Goal: Task Accomplishment & Management: Manage account settings

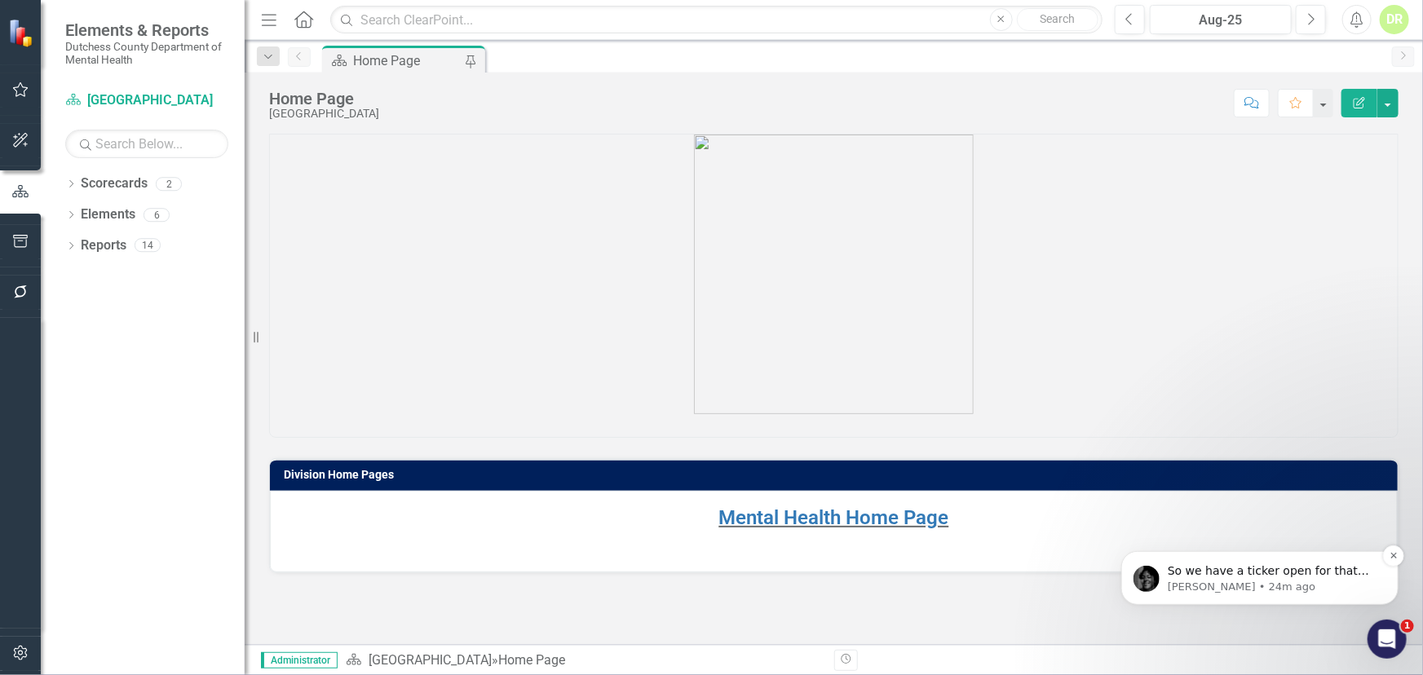
click at [1271, 568] on span "So we have a ticker open for that and our team is working on solving that ." at bounding box center [1267, 587] width 201 height 46
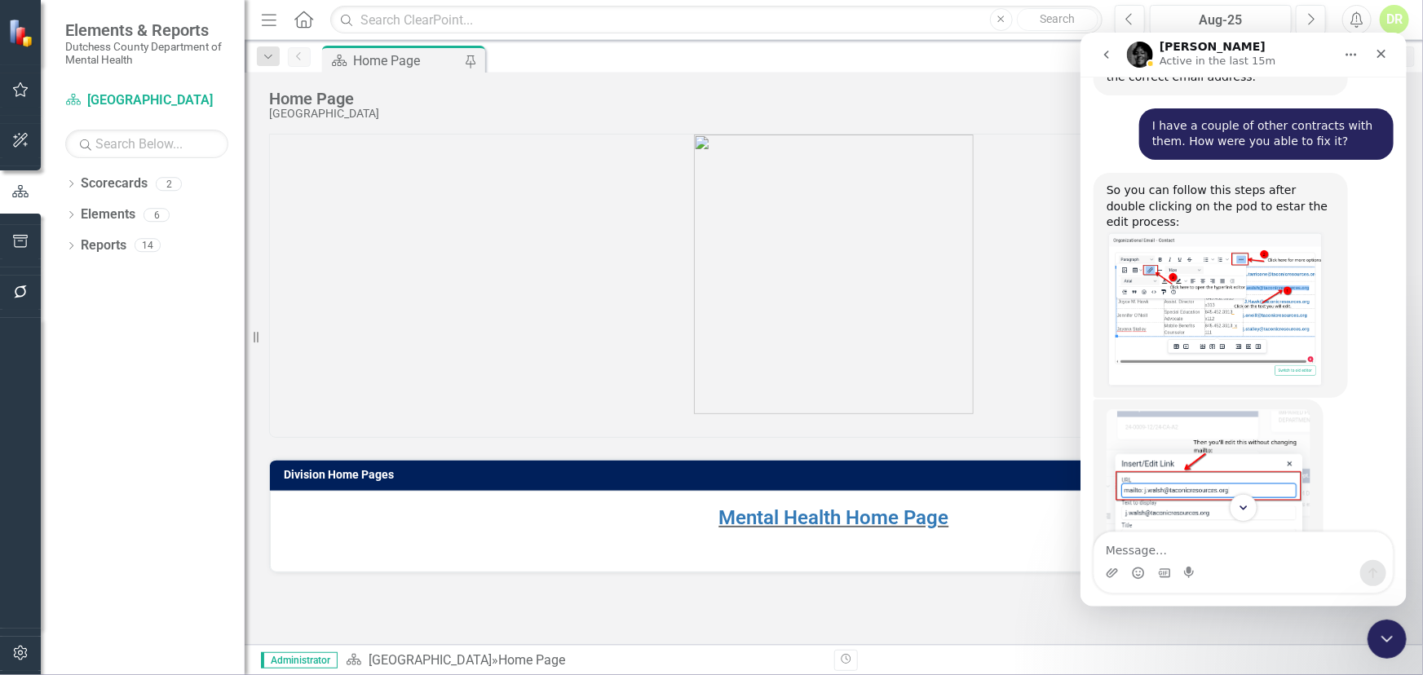
scroll to position [3858, 0]
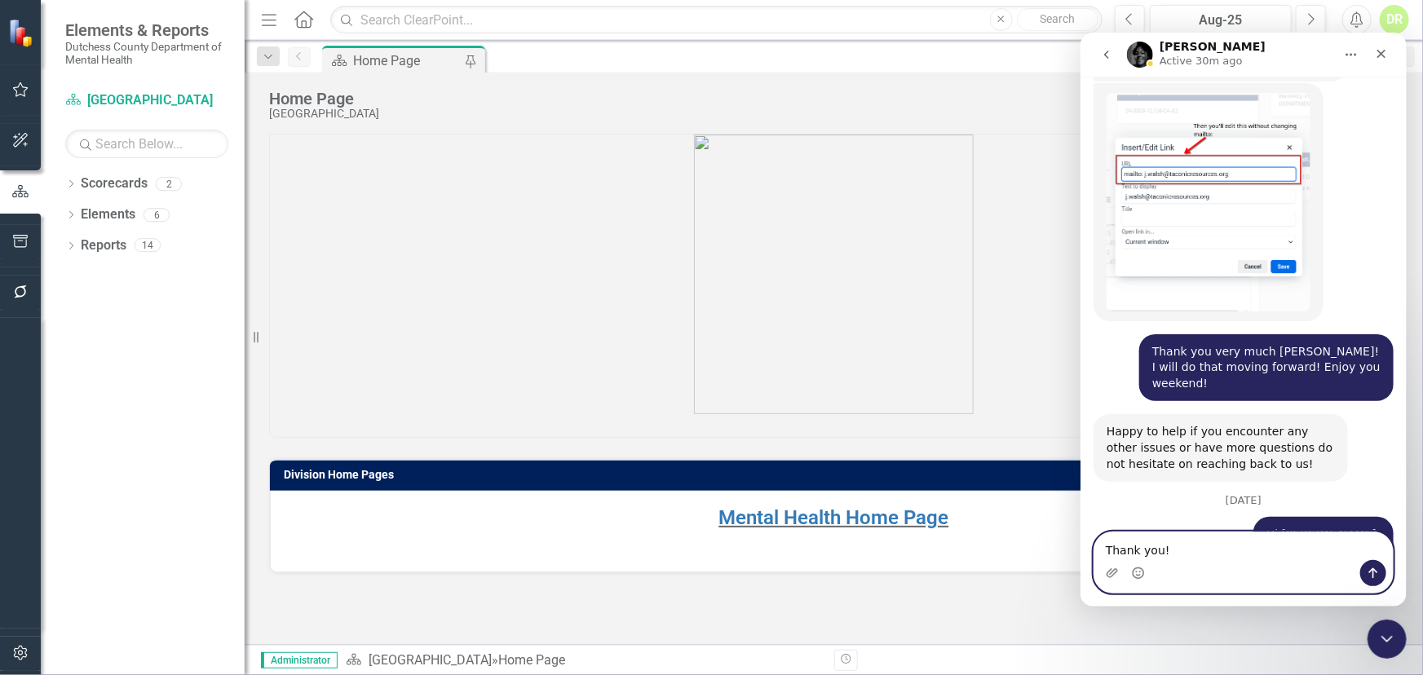
click at [1184, 547] on textarea "Thank you!" at bounding box center [1243, 546] width 299 height 28
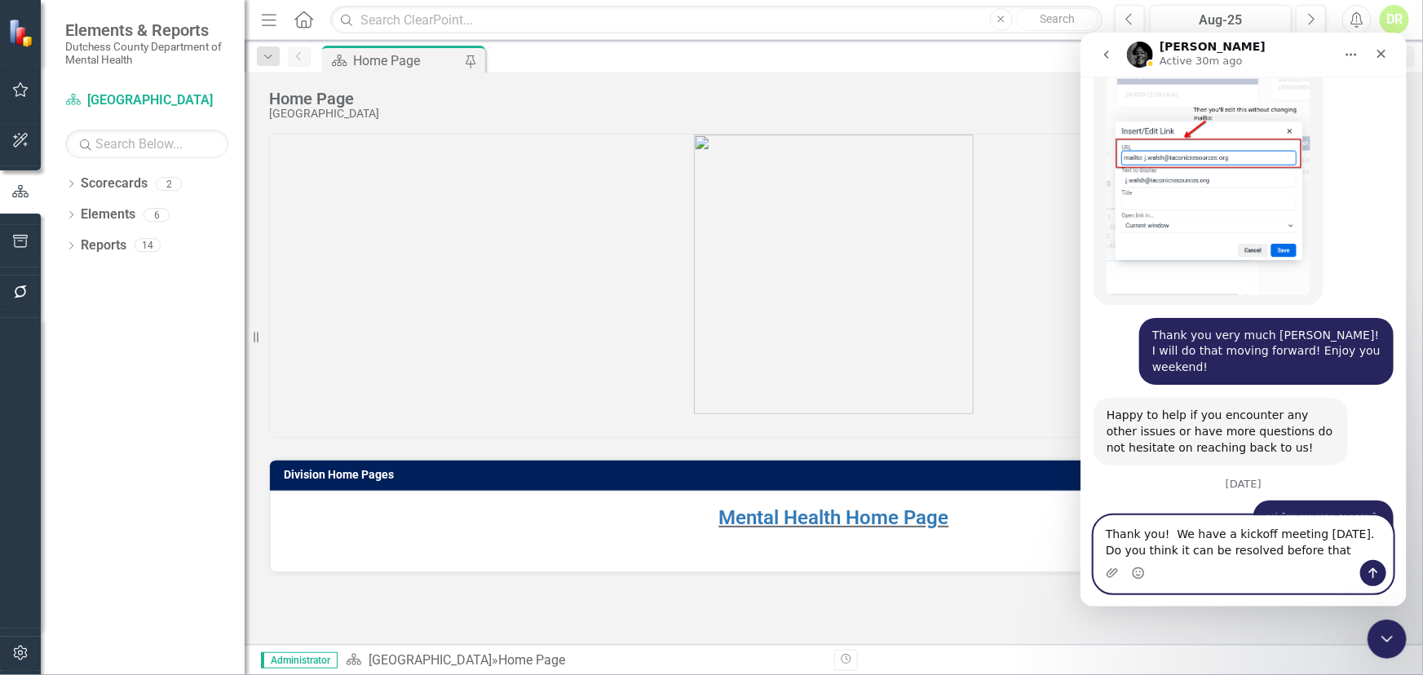
type textarea "Thank you! We have a kickoff meeting [DATE]. Do you think it can be resolved be…"
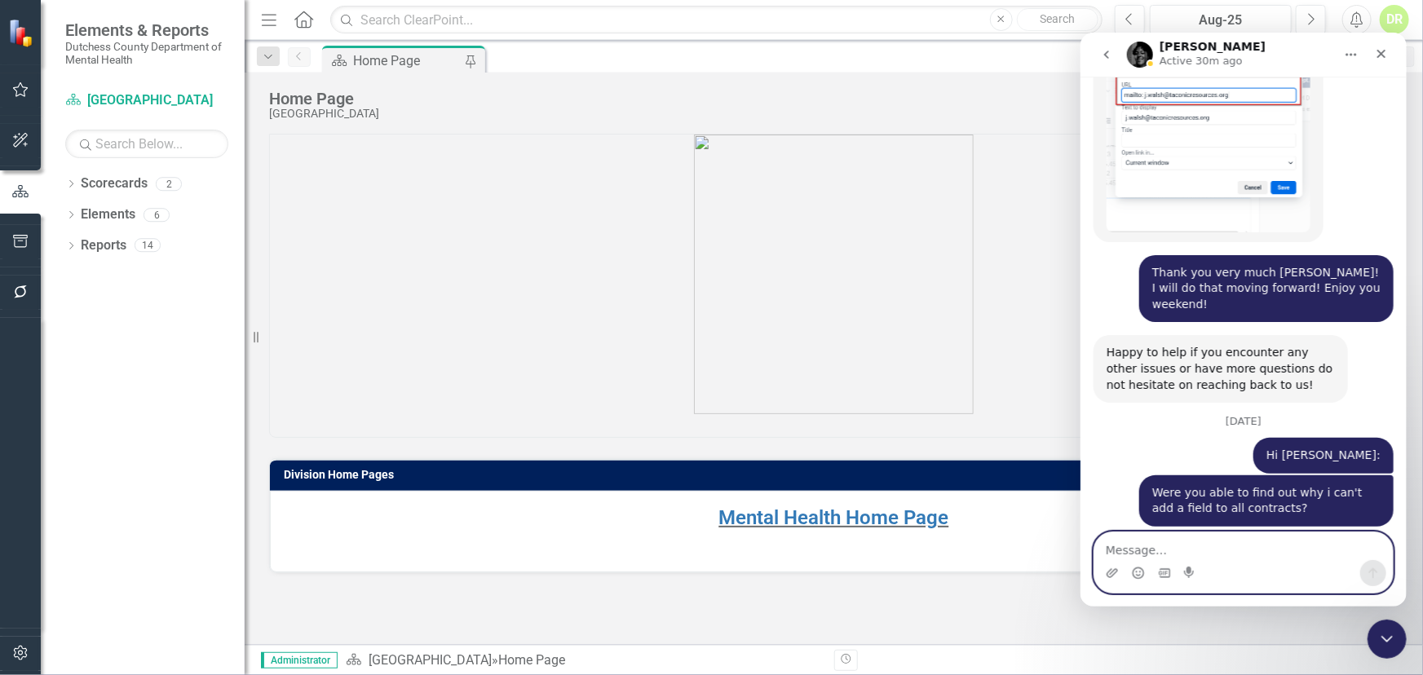
scroll to position [3938, 0]
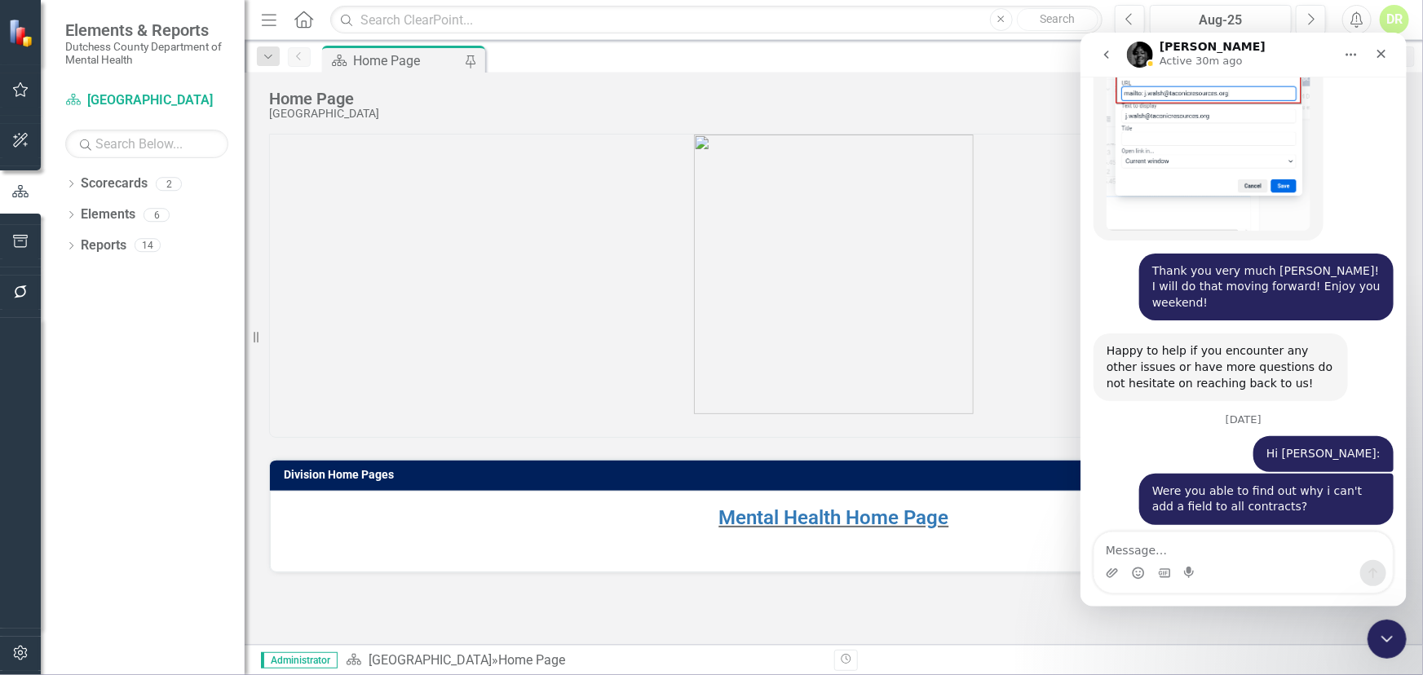
click at [1104, 473] on div "Were you able to find out why i can't add a field to all contracts? [PERSON_NAM…" at bounding box center [1243, 505] width 300 height 64
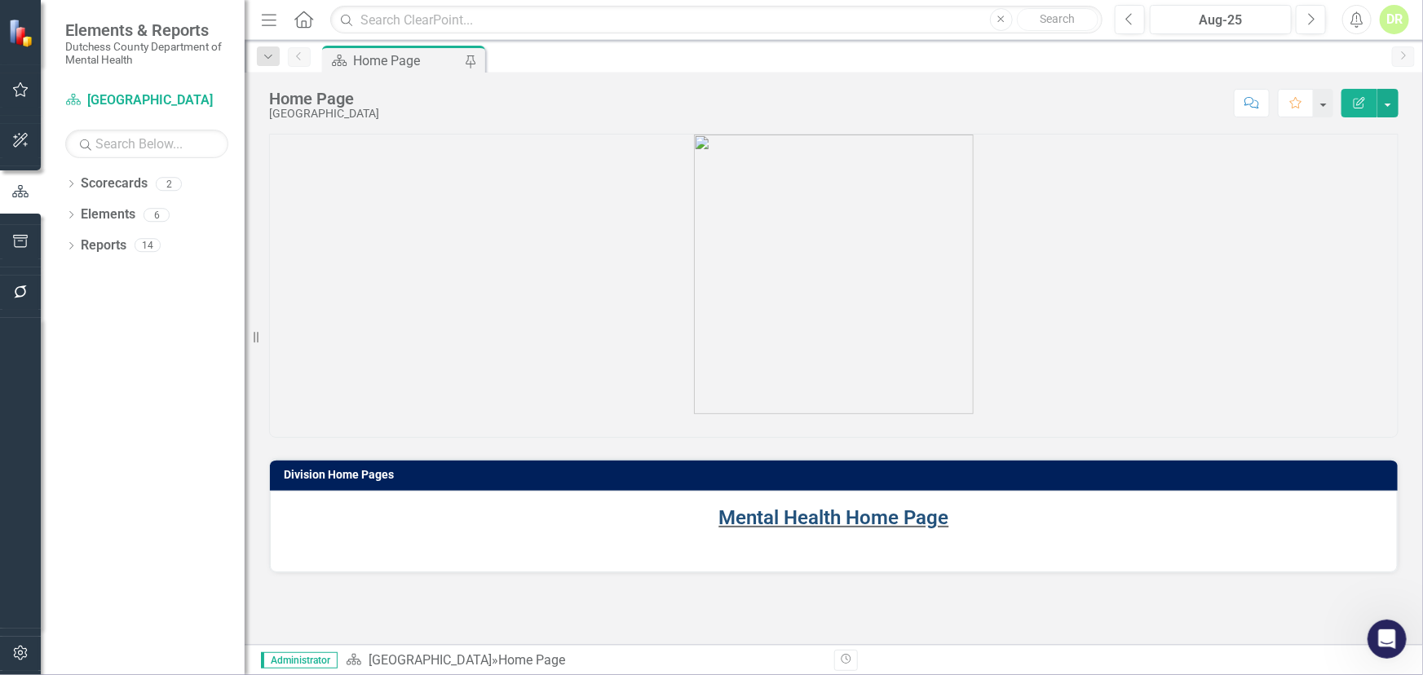
click at [818, 514] on link "Mental Health Home Page" at bounding box center [834, 518] width 230 height 23
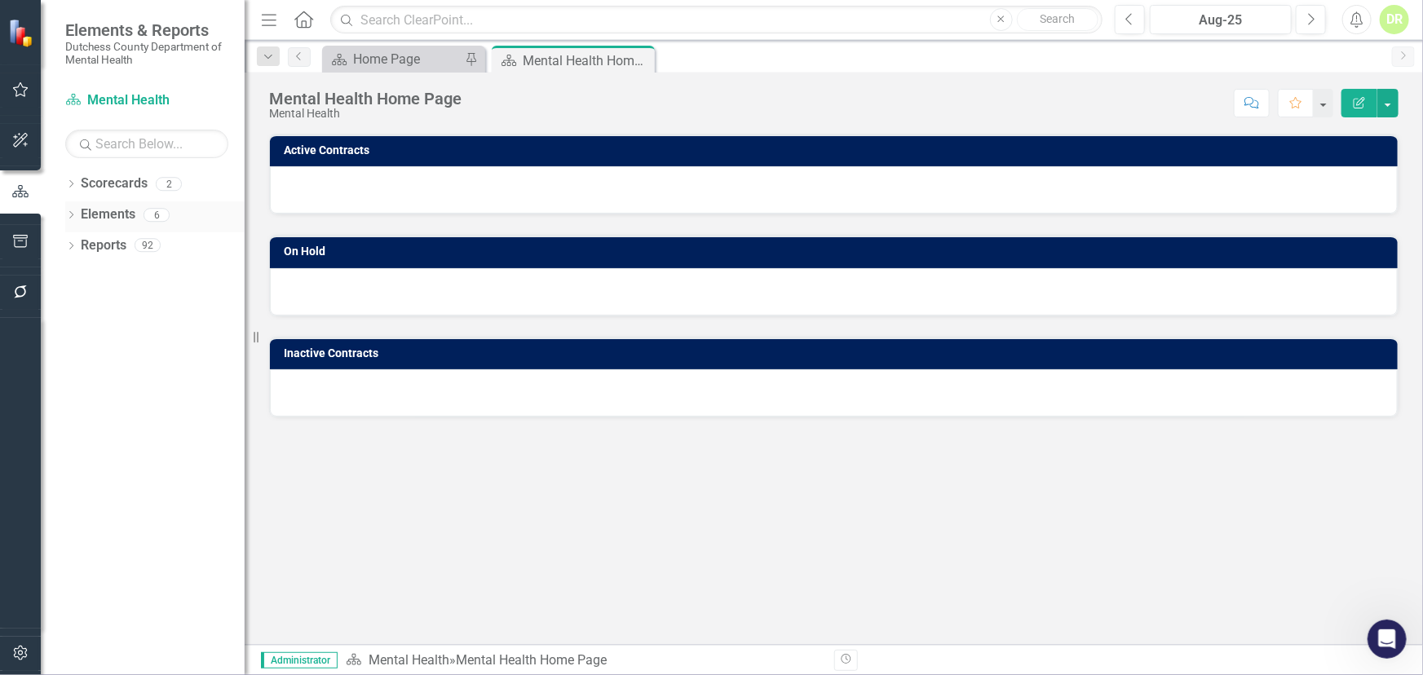
click at [114, 202] on div "Elements" at bounding box center [108, 214] width 55 height 27
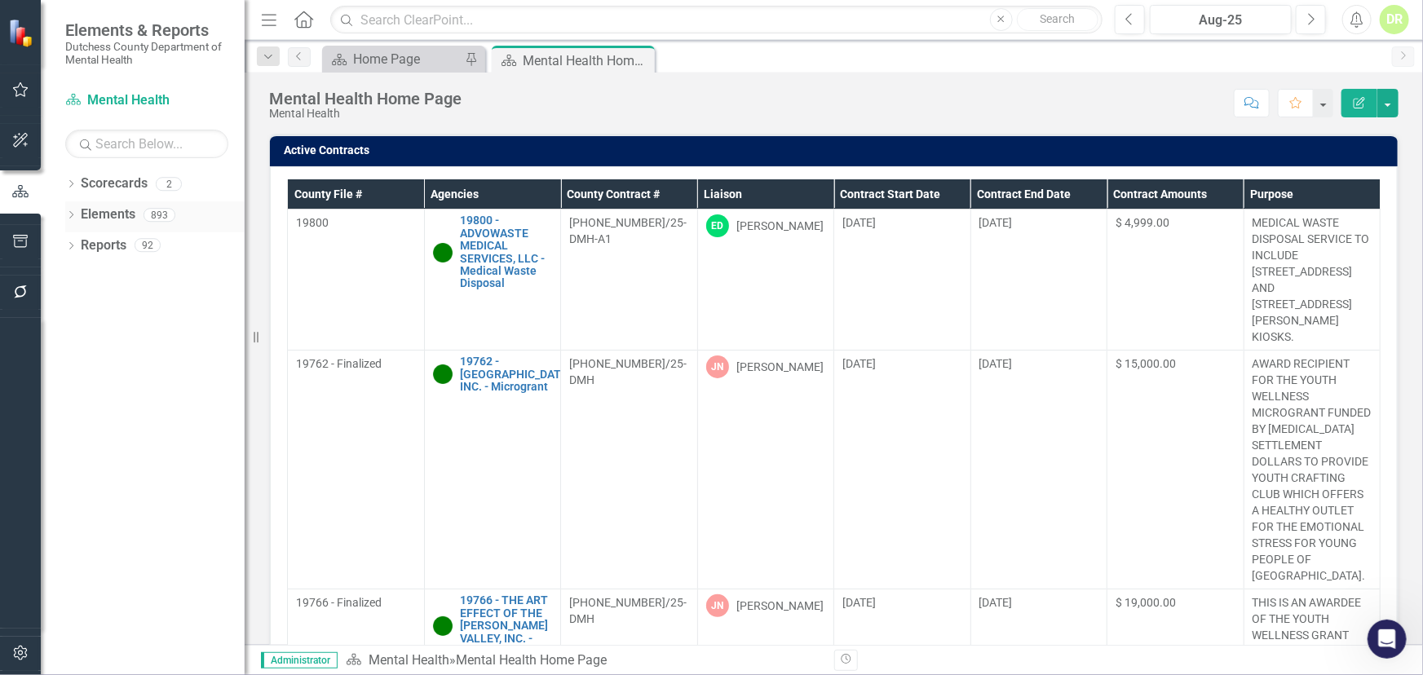
click at [113, 206] on link "Elements" at bounding box center [108, 215] width 55 height 19
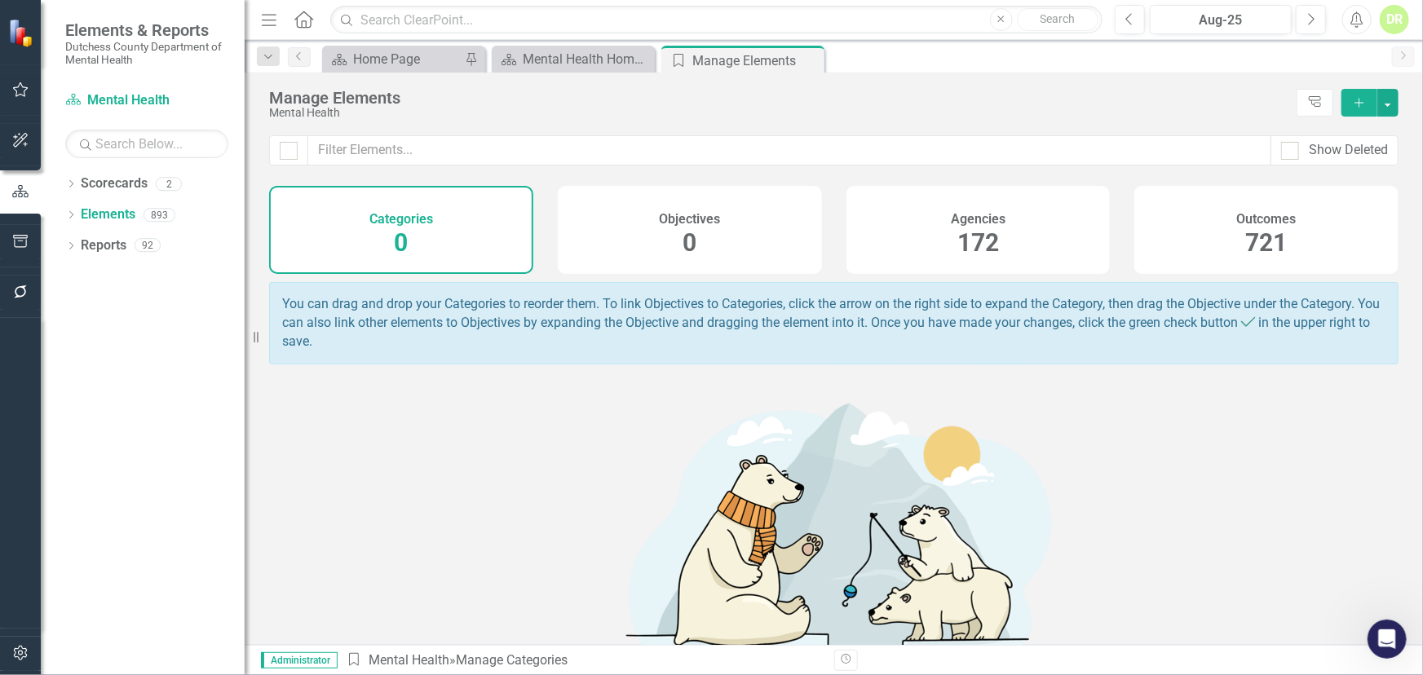
click at [987, 241] on span "172" at bounding box center [979, 242] width 42 height 29
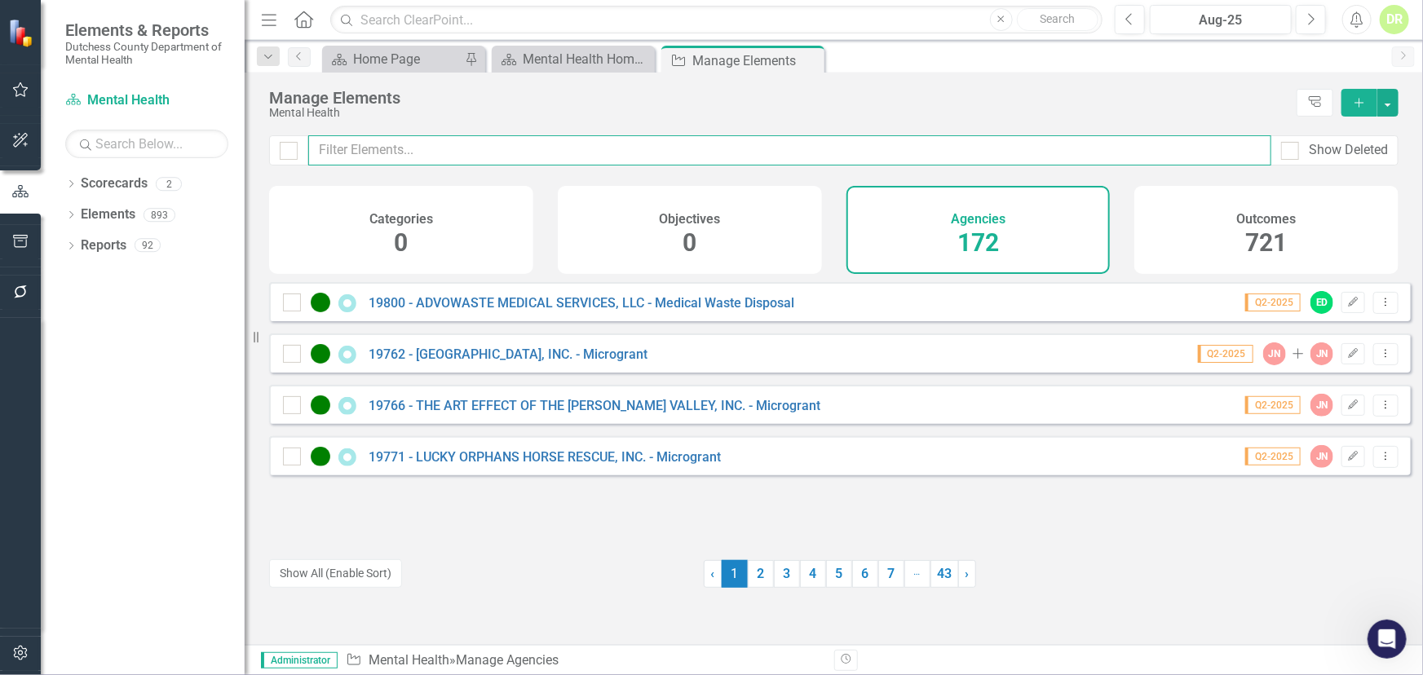
click at [372, 149] on input "text" at bounding box center [789, 150] width 963 height 30
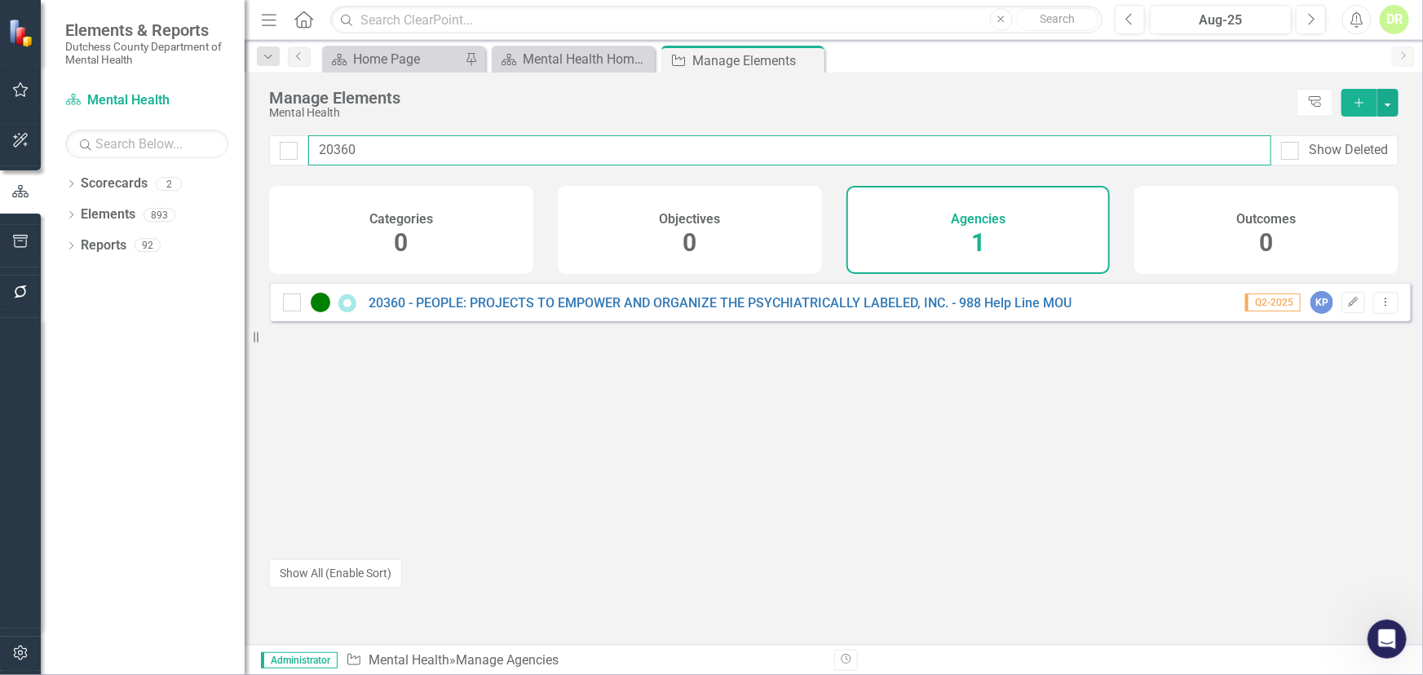
type input "20360"
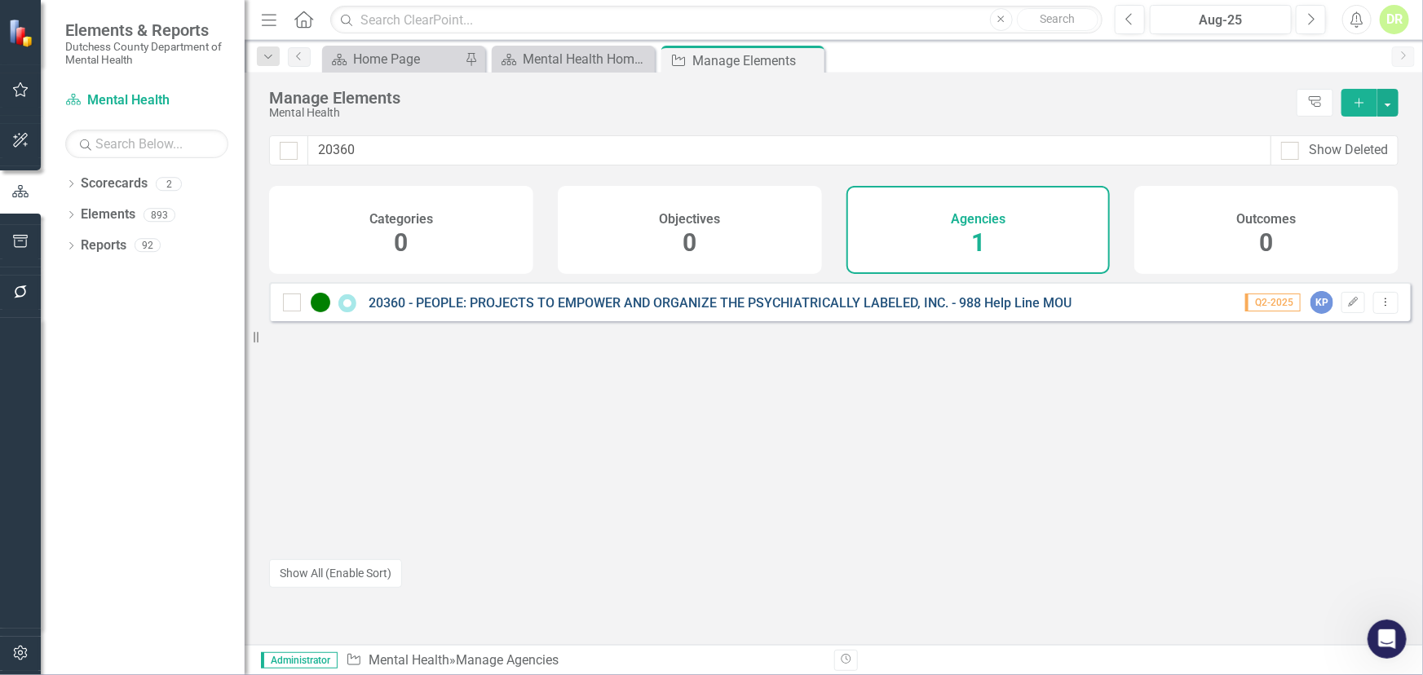
click at [477, 311] on link "20360 - PEOPLE: PROJECTS TO EMPOWER AND ORGANIZE THE PSYCHIATRICALLY LABELED, I…" at bounding box center [720, 302] width 703 height 15
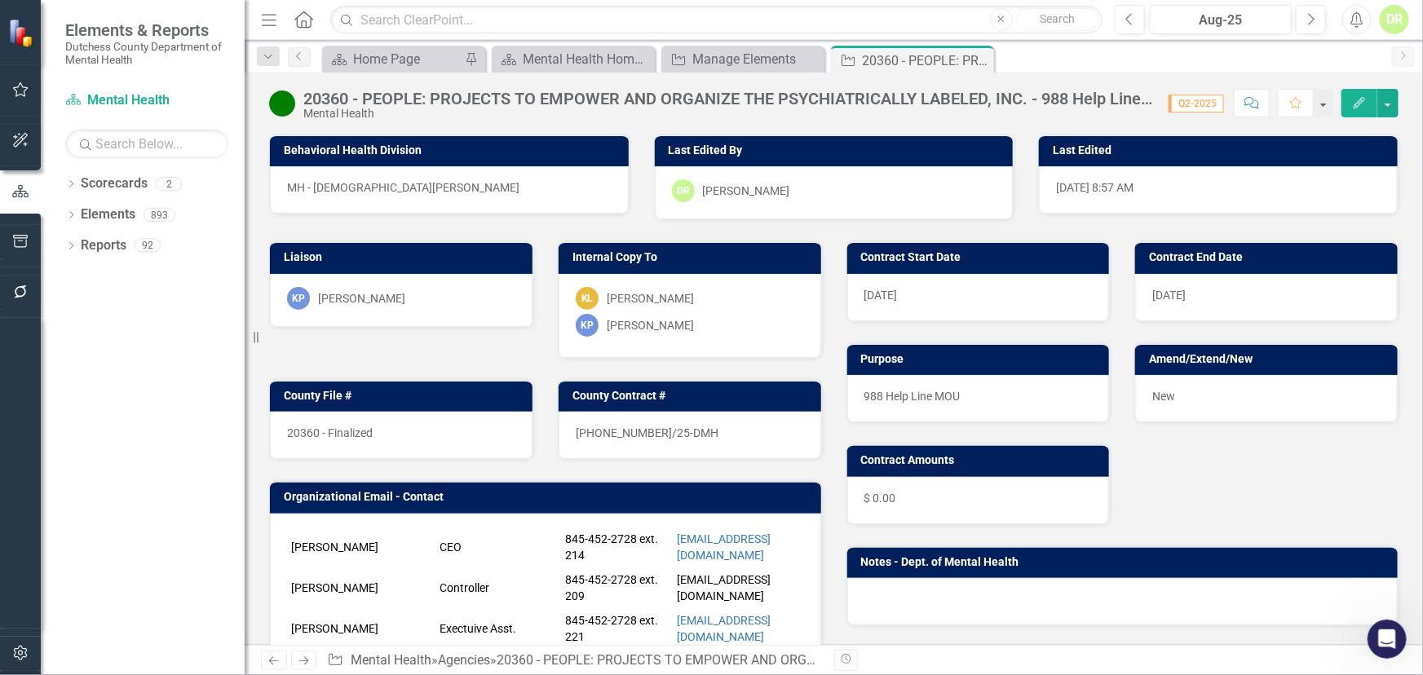
scroll to position [370, 0]
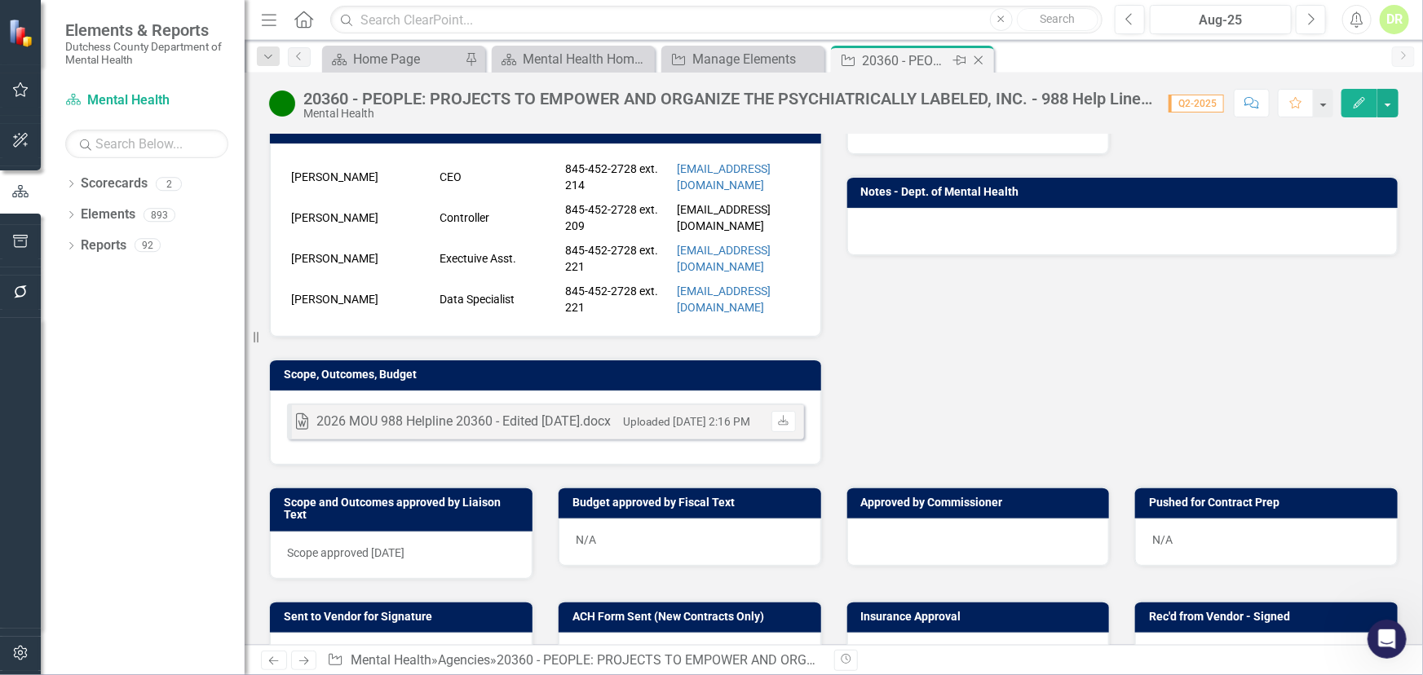
click at [976, 56] on icon "Close" at bounding box center [979, 60] width 16 height 13
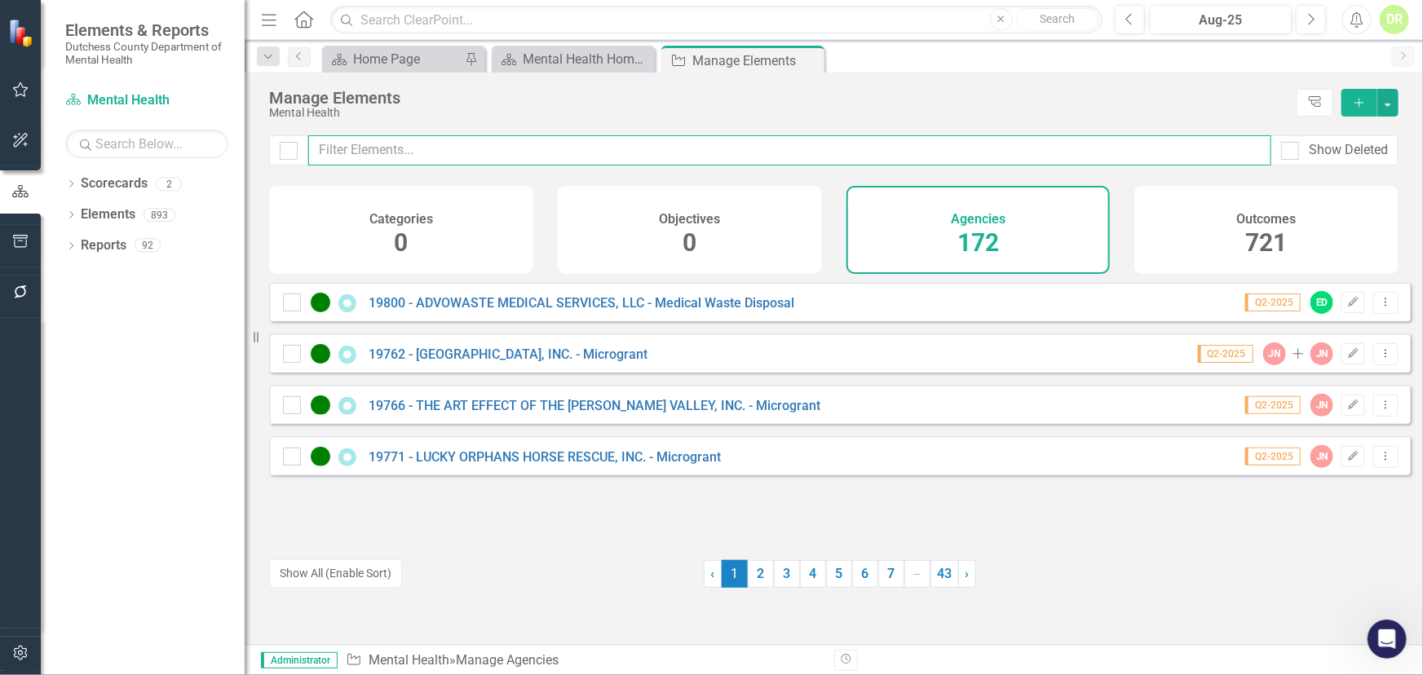
click at [563, 160] on input "text" at bounding box center [789, 150] width 963 height 30
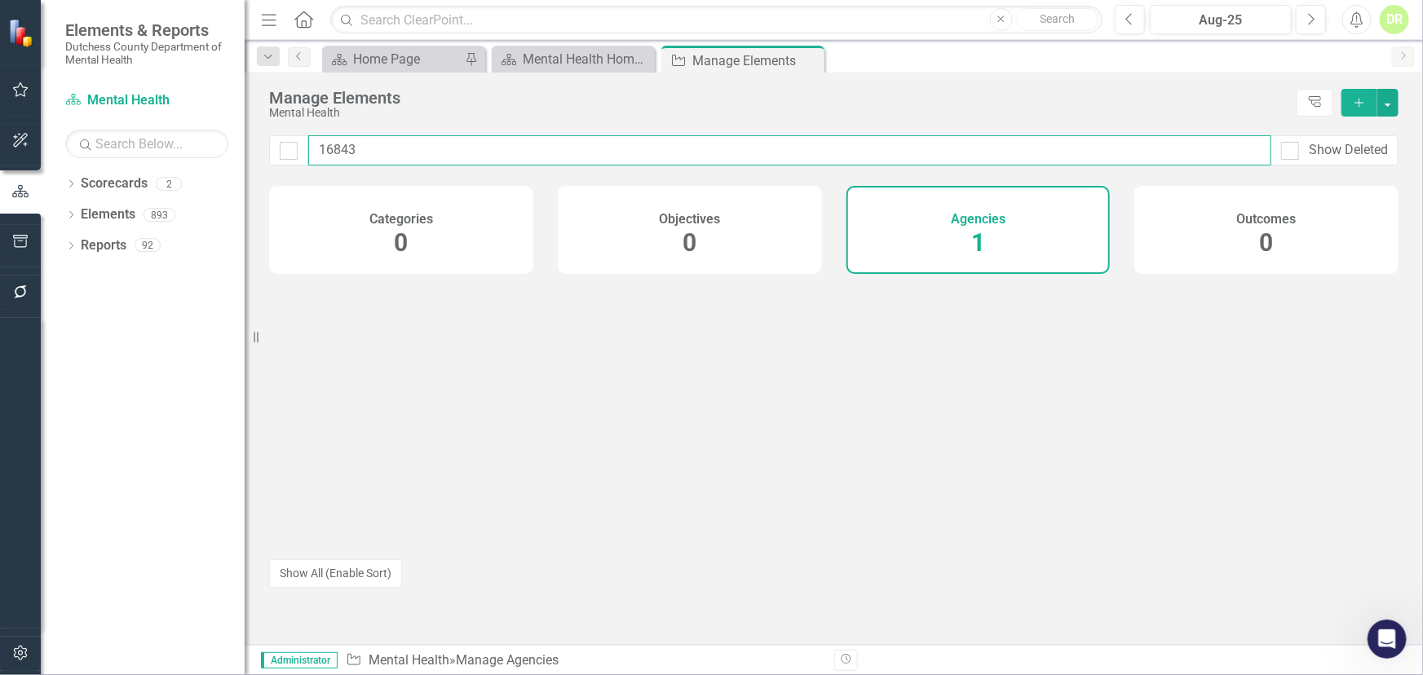
type input "16843"
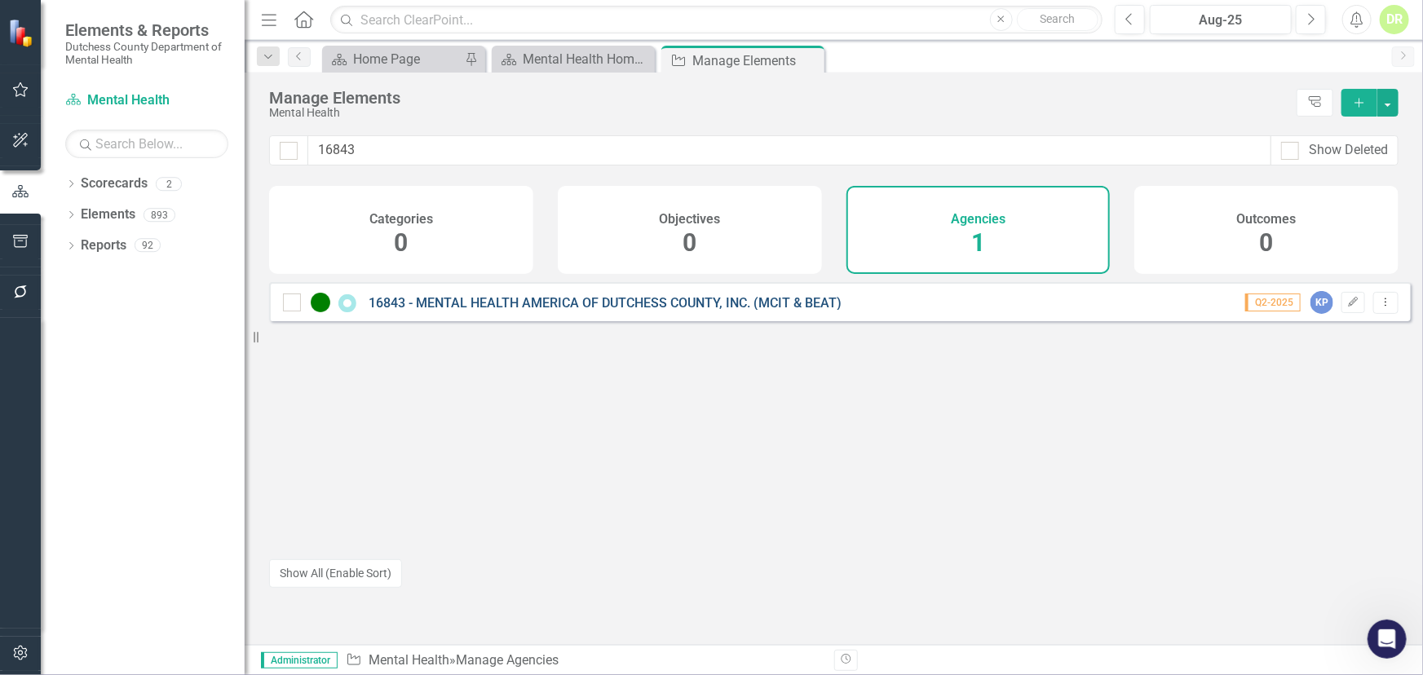
click at [672, 311] on link "16843 - MENTAL HEALTH AMERICA OF DUTCHESS COUNTY, INC. (MCIT & BEAT)" at bounding box center [605, 302] width 473 height 15
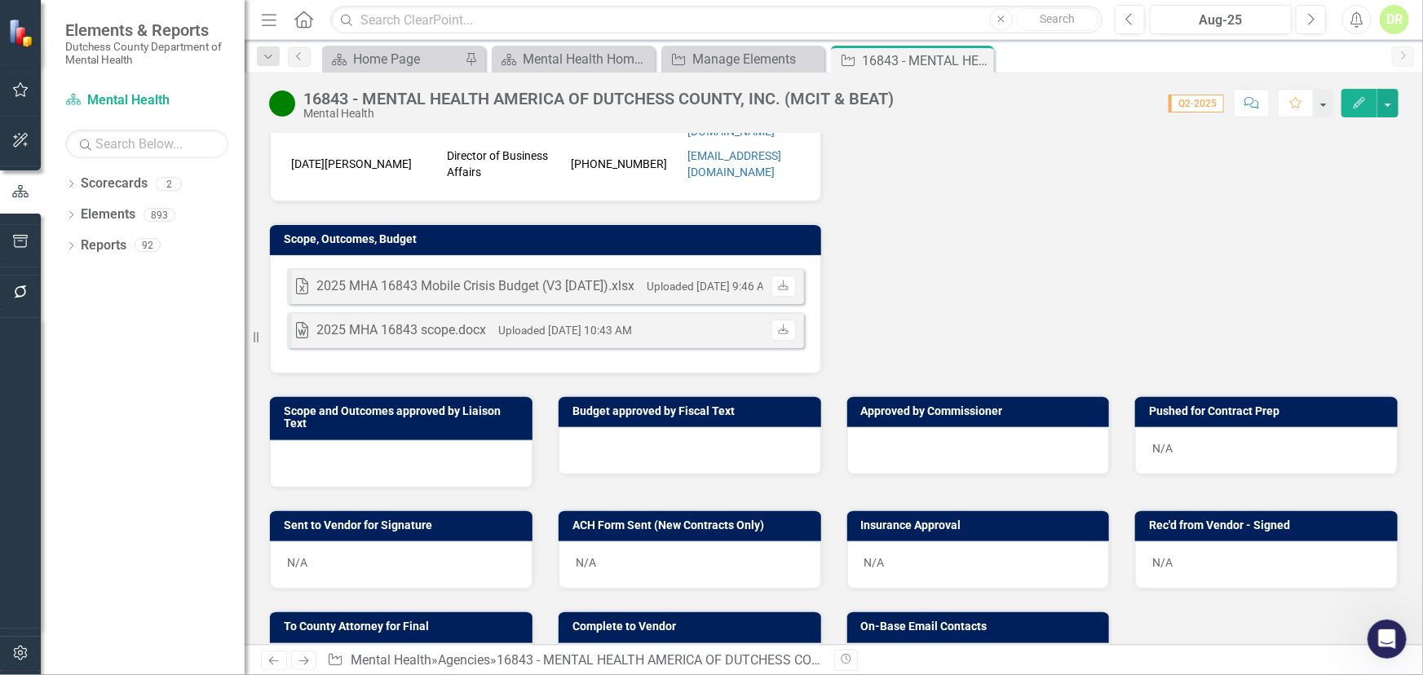
scroll to position [445, 0]
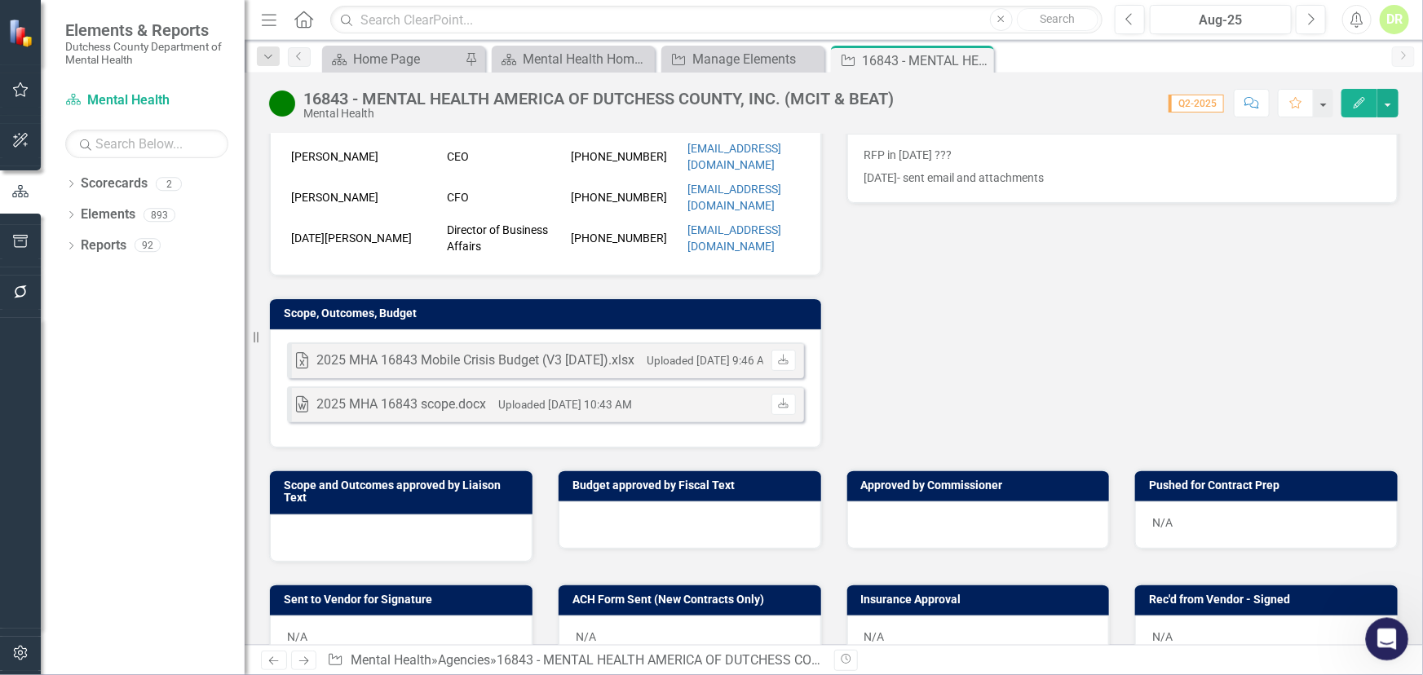
click at [1377, 631] on icon "Open Intercom Messenger" at bounding box center [1385, 637] width 27 height 27
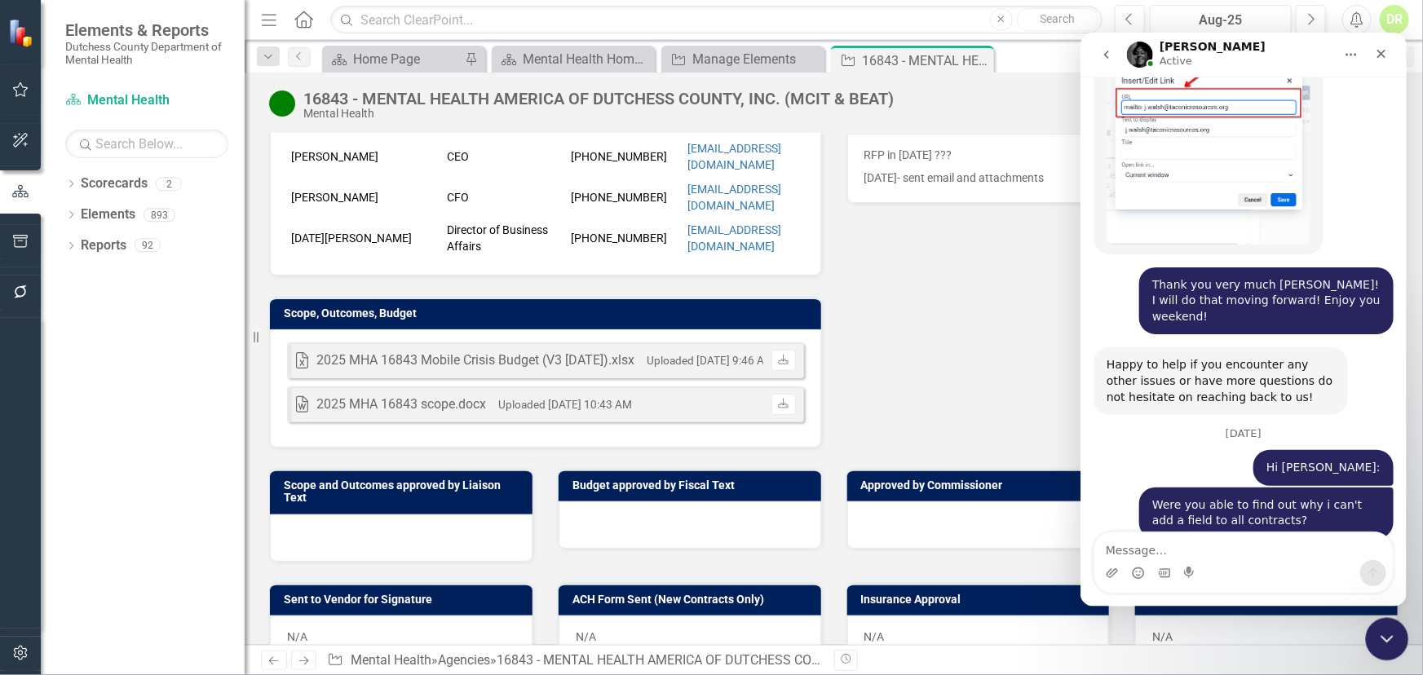
scroll to position [3938, 0]
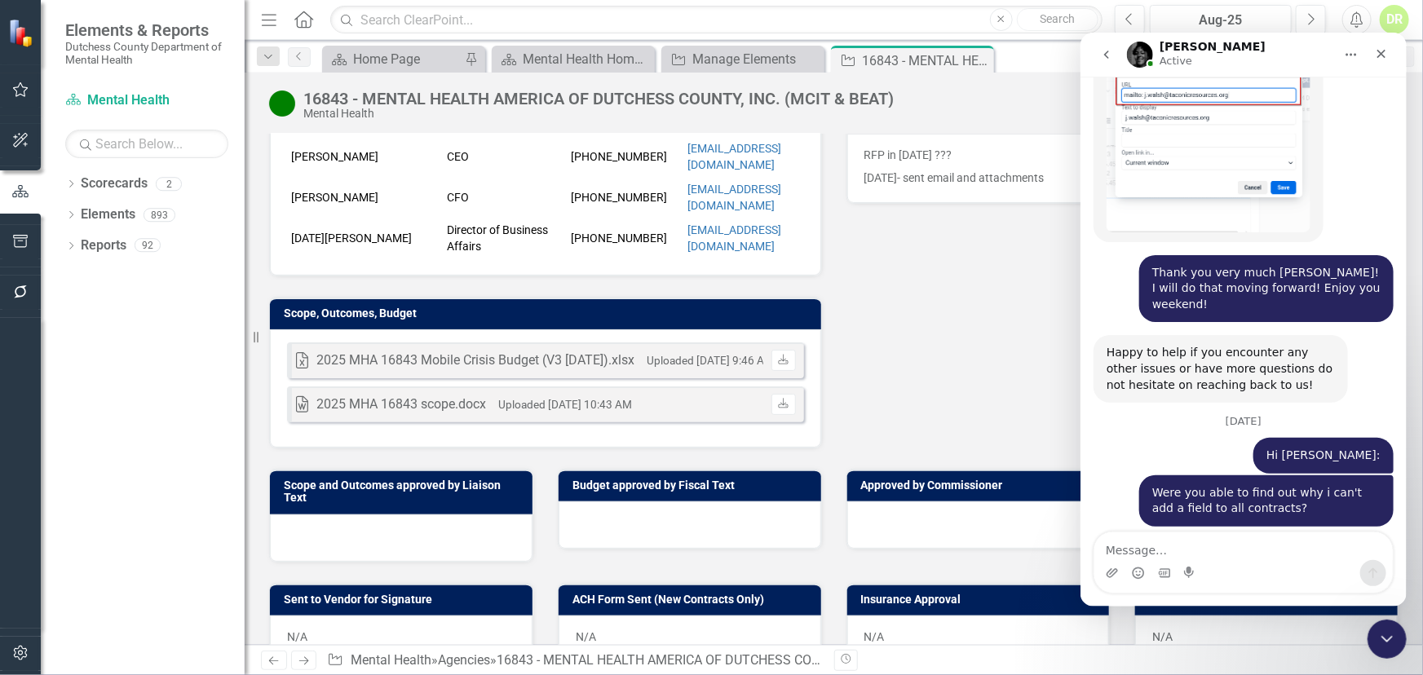
click at [994, 337] on div "Liaison KP [PERSON_NAME] Internal Copy To CC [PERSON_NAME] [PERSON_NAME] [PERSO…" at bounding box center [834, 112] width 1154 height 673
click at [1111, 437] on div "Hi [PERSON_NAME]: [PERSON_NAME] • 1h ago" at bounding box center [1243, 456] width 300 height 38
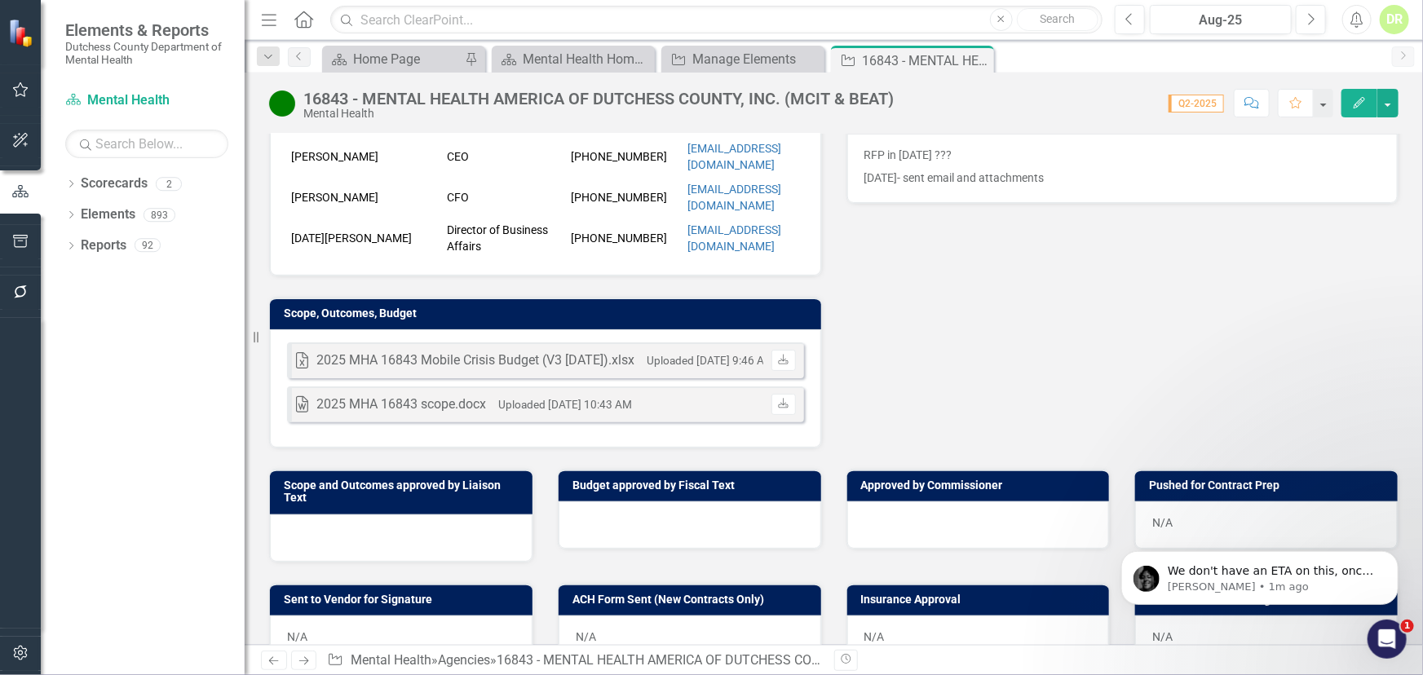
scroll to position [4018, 0]
click at [21, 290] on icon "button" at bounding box center [20, 291] width 17 height 13
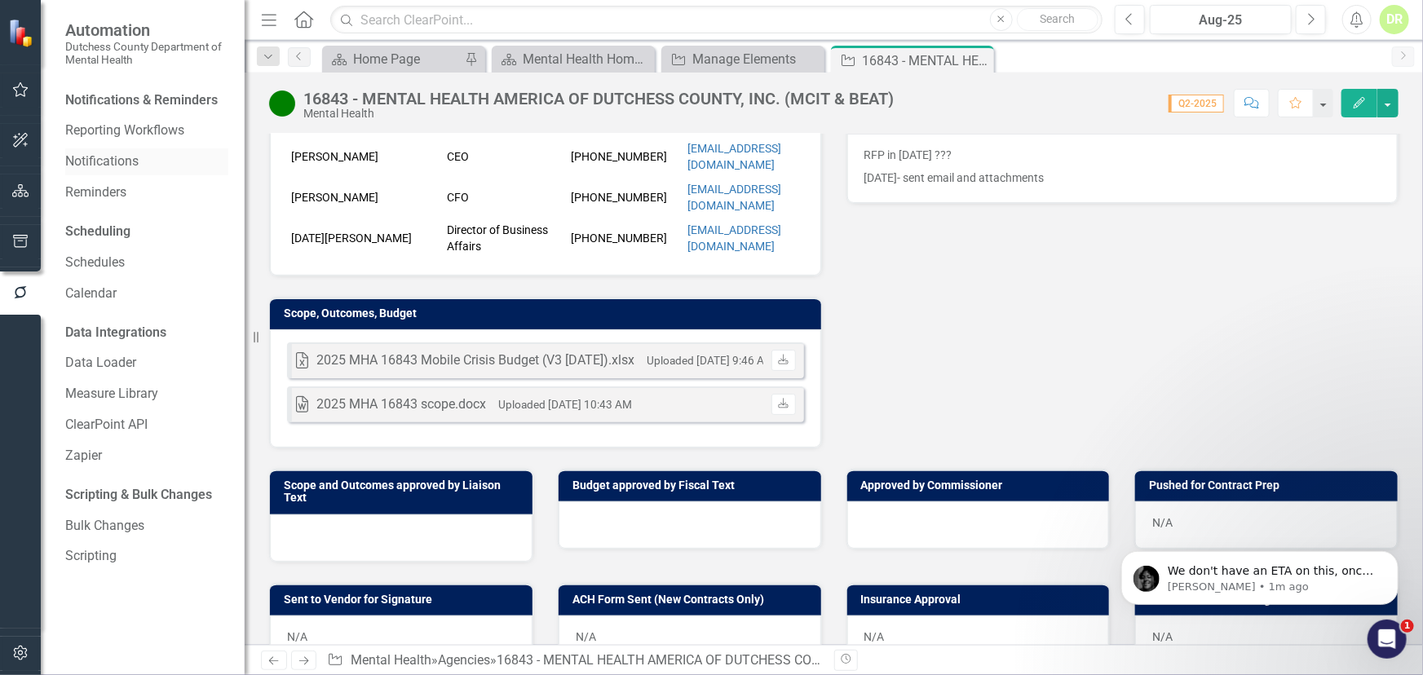
drag, startPoint x: 106, startPoint y: 156, endPoint x: 124, endPoint y: 165, distance: 20.1
click at [106, 156] on link "Notifications" at bounding box center [146, 162] width 163 height 19
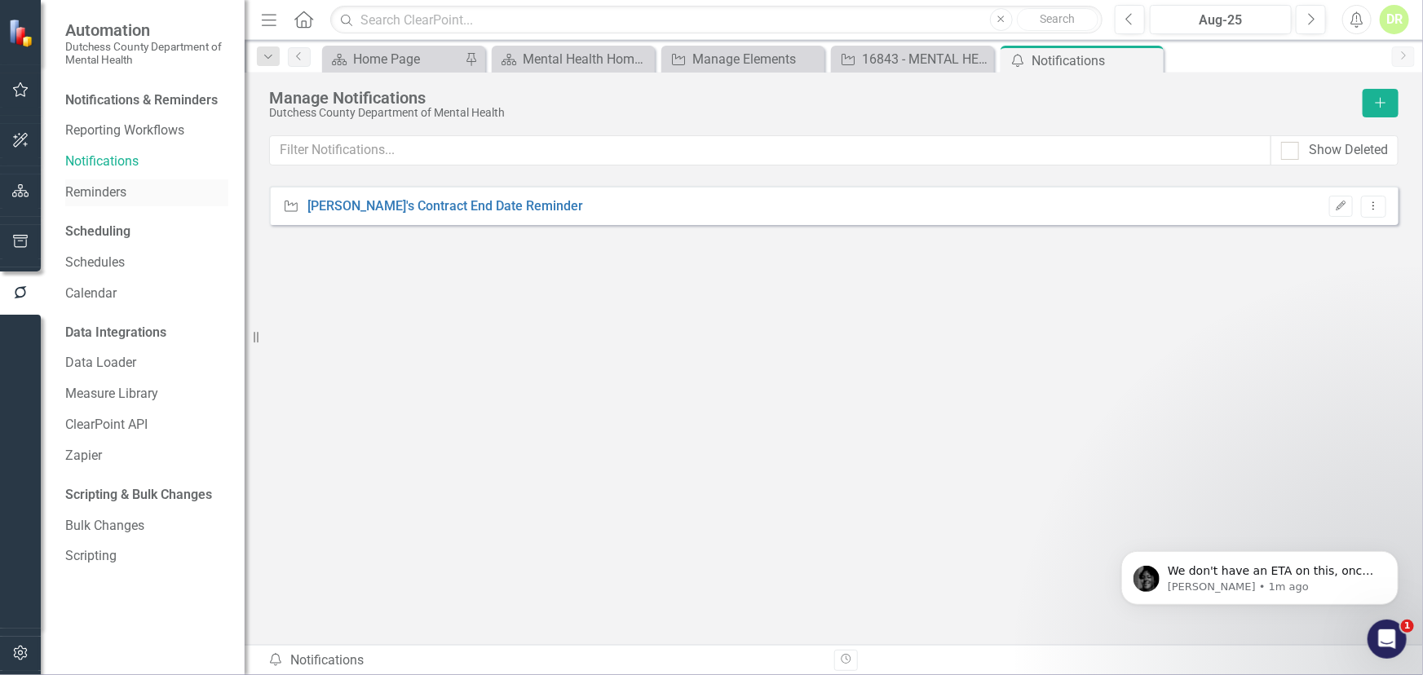
click at [78, 192] on link "Reminders" at bounding box center [146, 193] width 163 height 19
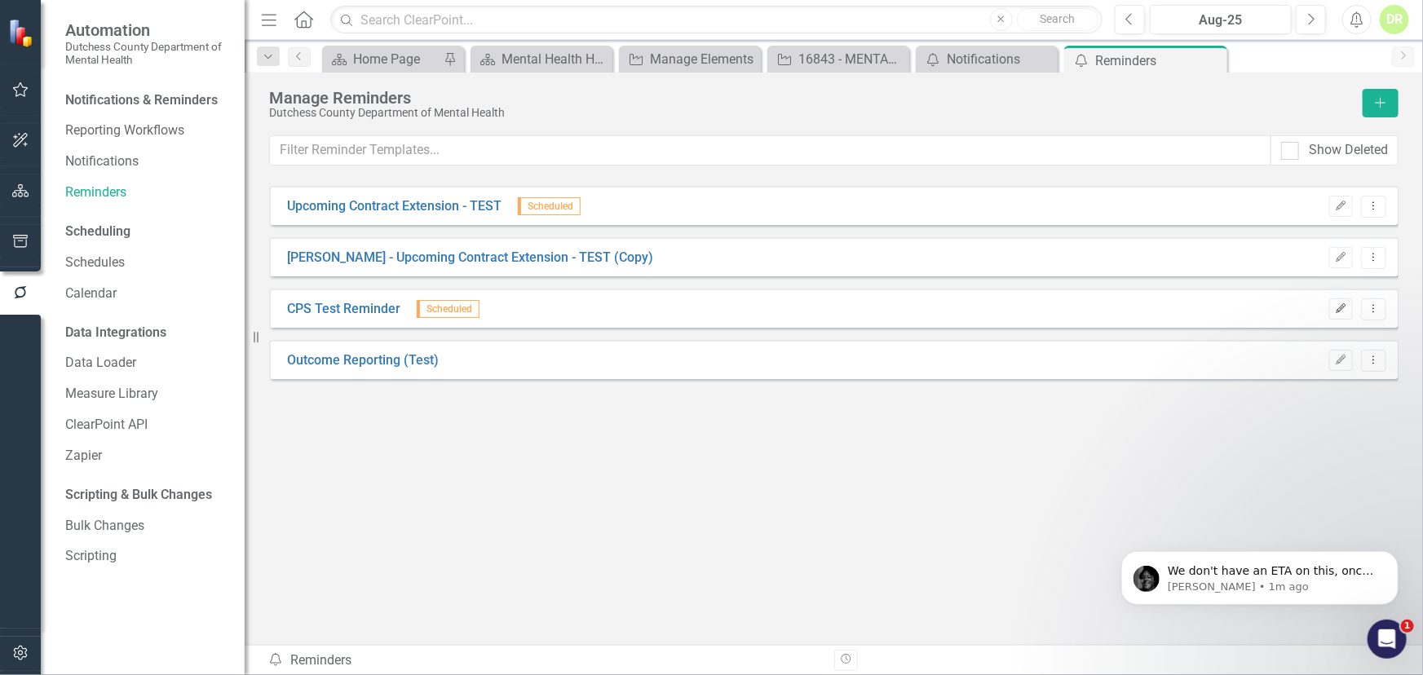
click at [1337, 309] on icon "Edit" at bounding box center [1341, 309] width 12 height 10
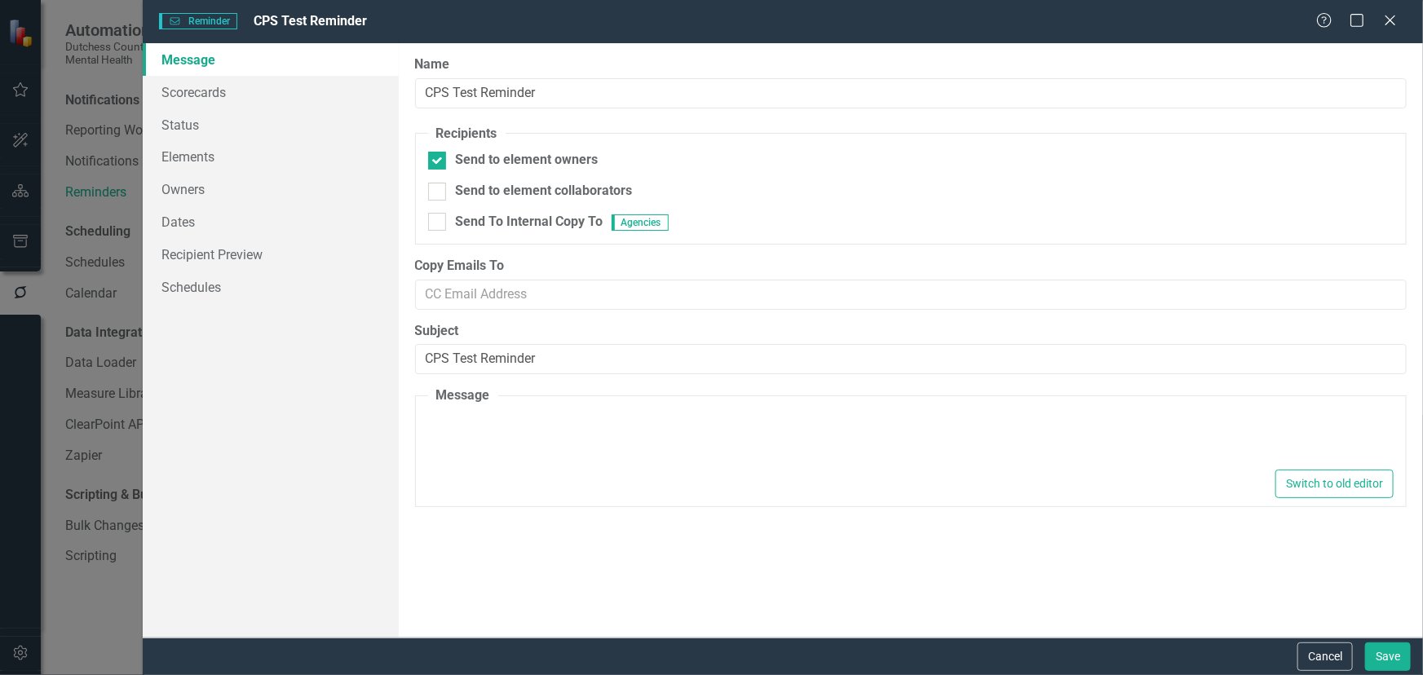
type textarea "<p>Dear {FirstName}, Please log into ClearPoint and update the following items …"
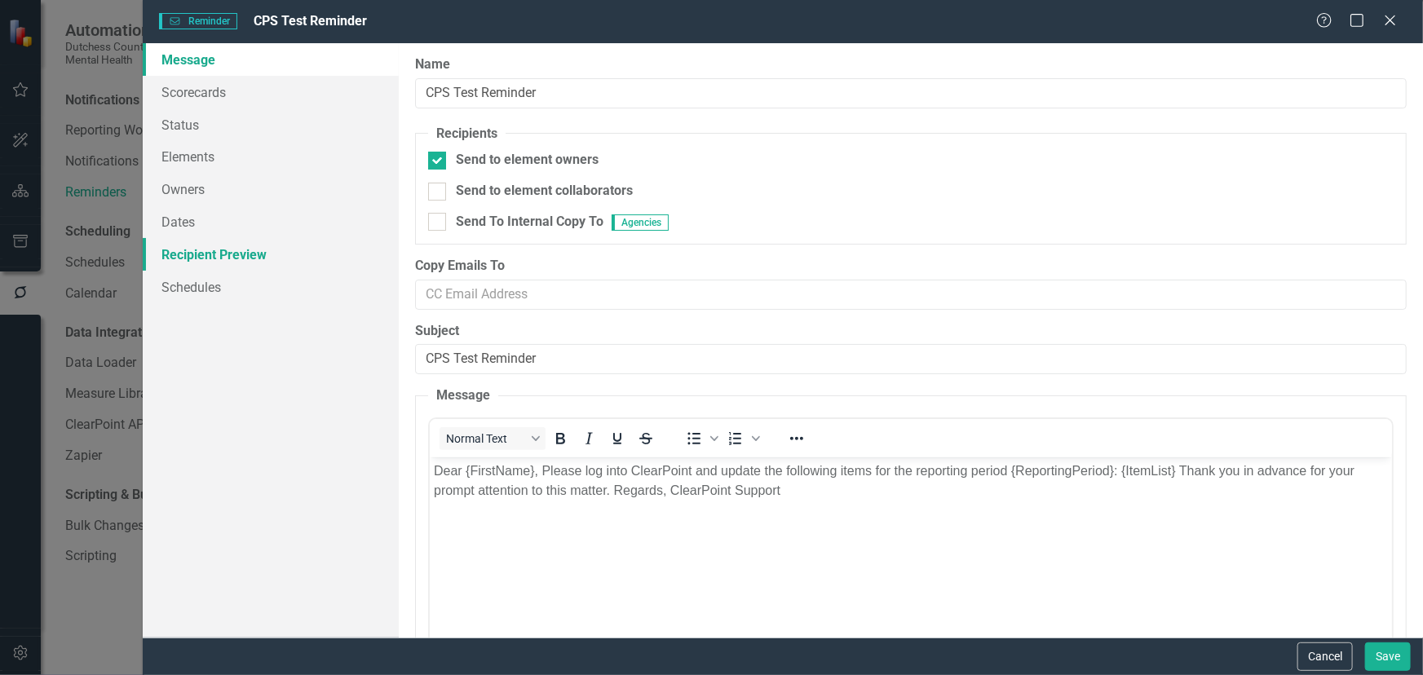
click at [174, 246] on link "Recipient Preview" at bounding box center [271, 254] width 256 height 33
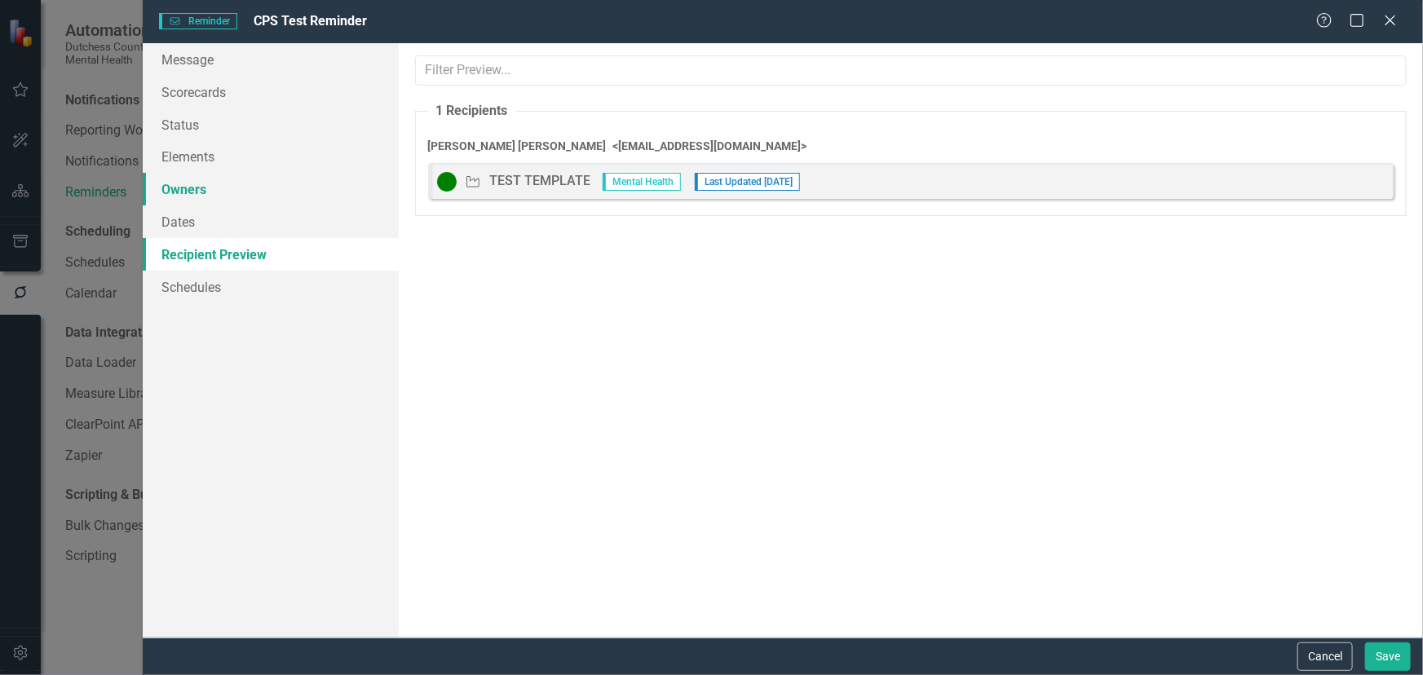
click at [182, 184] on link "Owners" at bounding box center [271, 189] width 256 height 33
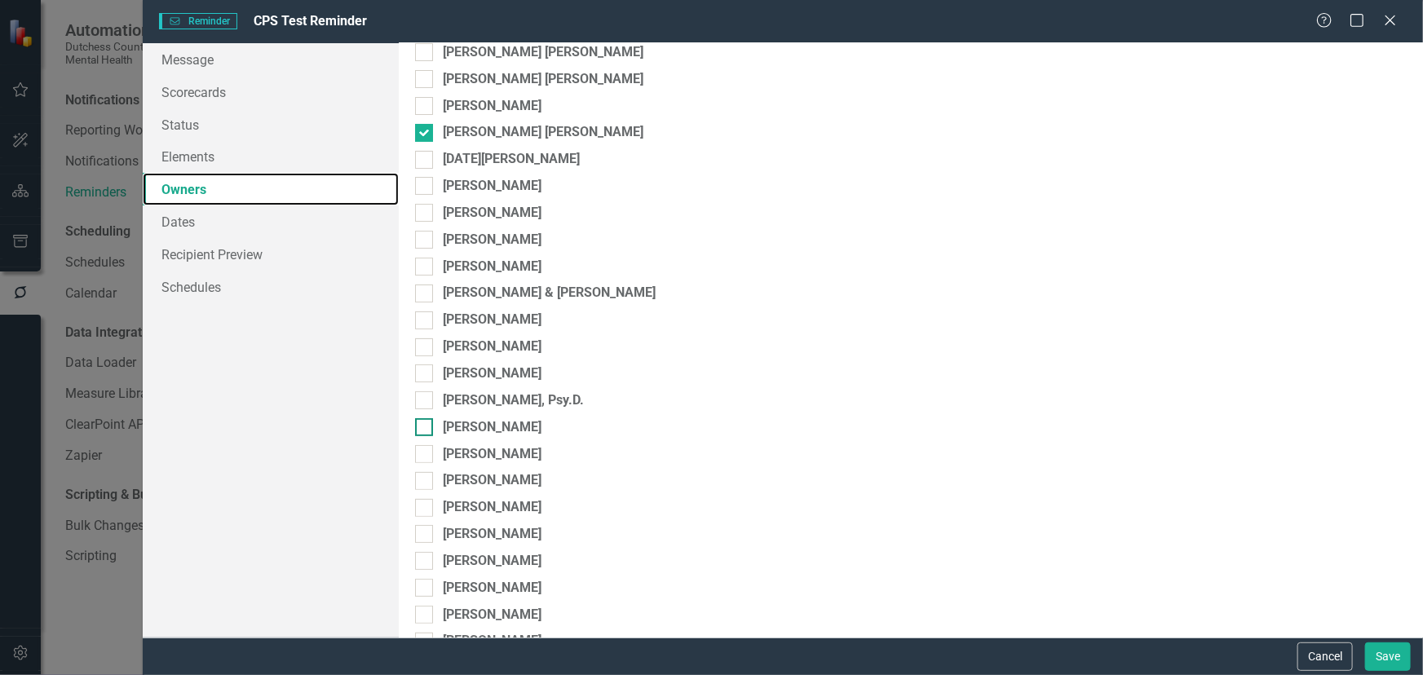
scroll to position [296, 0]
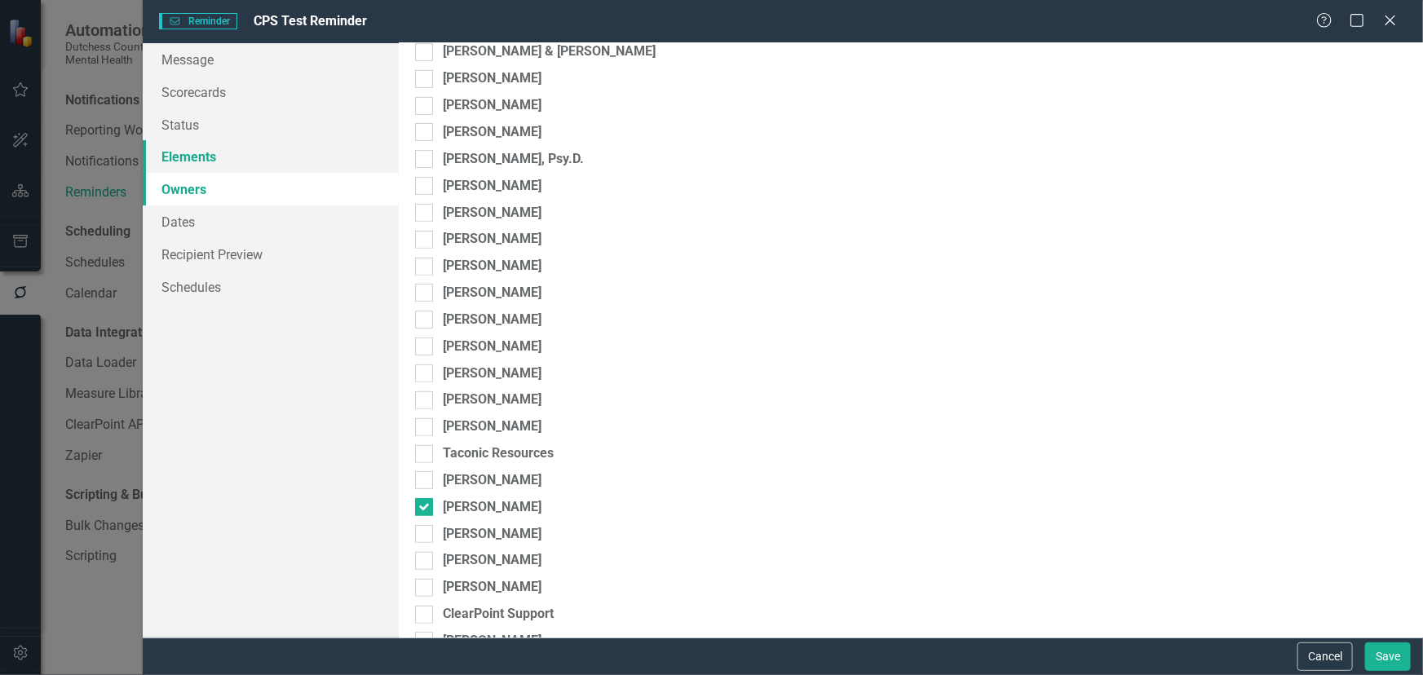
click at [193, 153] on link "Elements" at bounding box center [271, 156] width 256 height 33
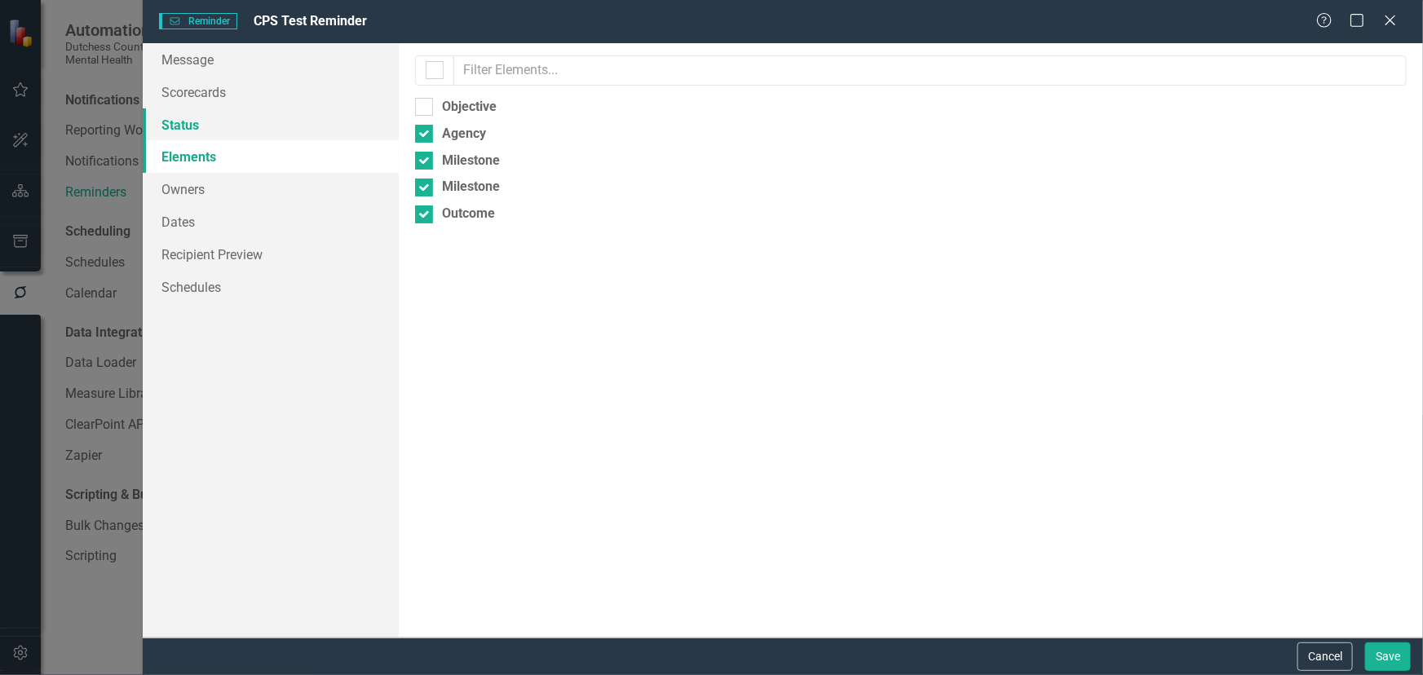
click at [187, 131] on link "Status" at bounding box center [271, 124] width 256 height 33
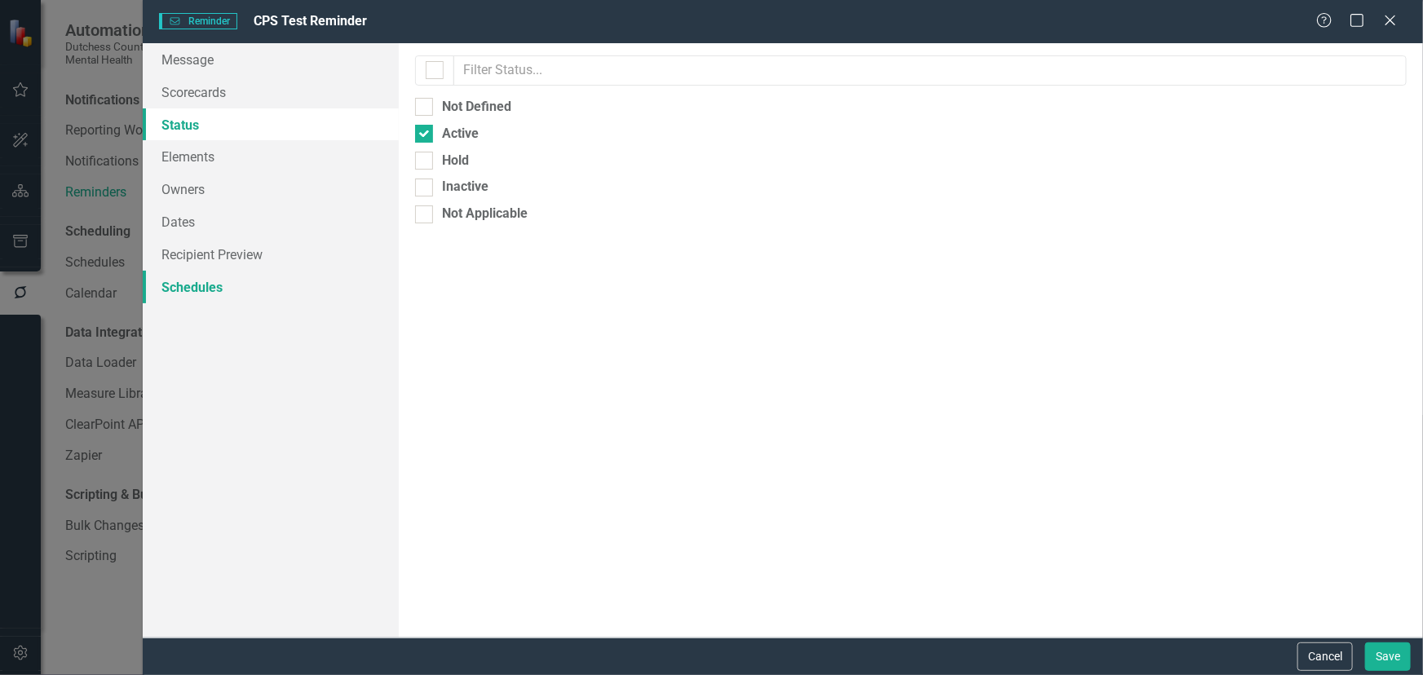
click at [197, 287] on link "Schedules" at bounding box center [271, 287] width 256 height 33
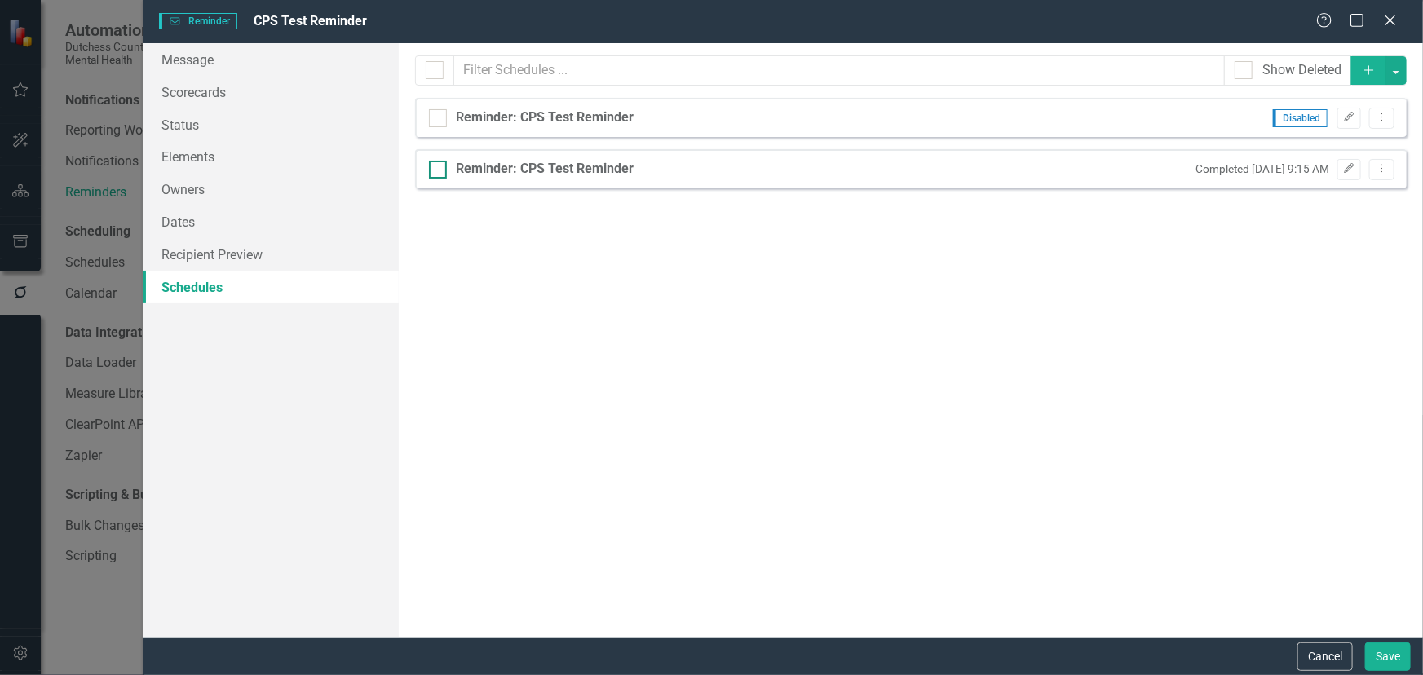
click at [527, 166] on div "Reminder: CPS Test Reminder" at bounding box center [546, 169] width 178 height 19
click at [440, 166] on input "Reminder: CPS Test Reminder" at bounding box center [434, 166] width 11 height 11
click at [527, 166] on div "Reminder: CPS Test Reminder" at bounding box center [546, 169] width 178 height 19
click at [440, 166] on input "Reminder: CPS Test Reminder" at bounding box center [434, 166] width 11 height 11
click at [527, 166] on div "Reminder: CPS Test Reminder" at bounding box center [546, 169] width 178 height 19
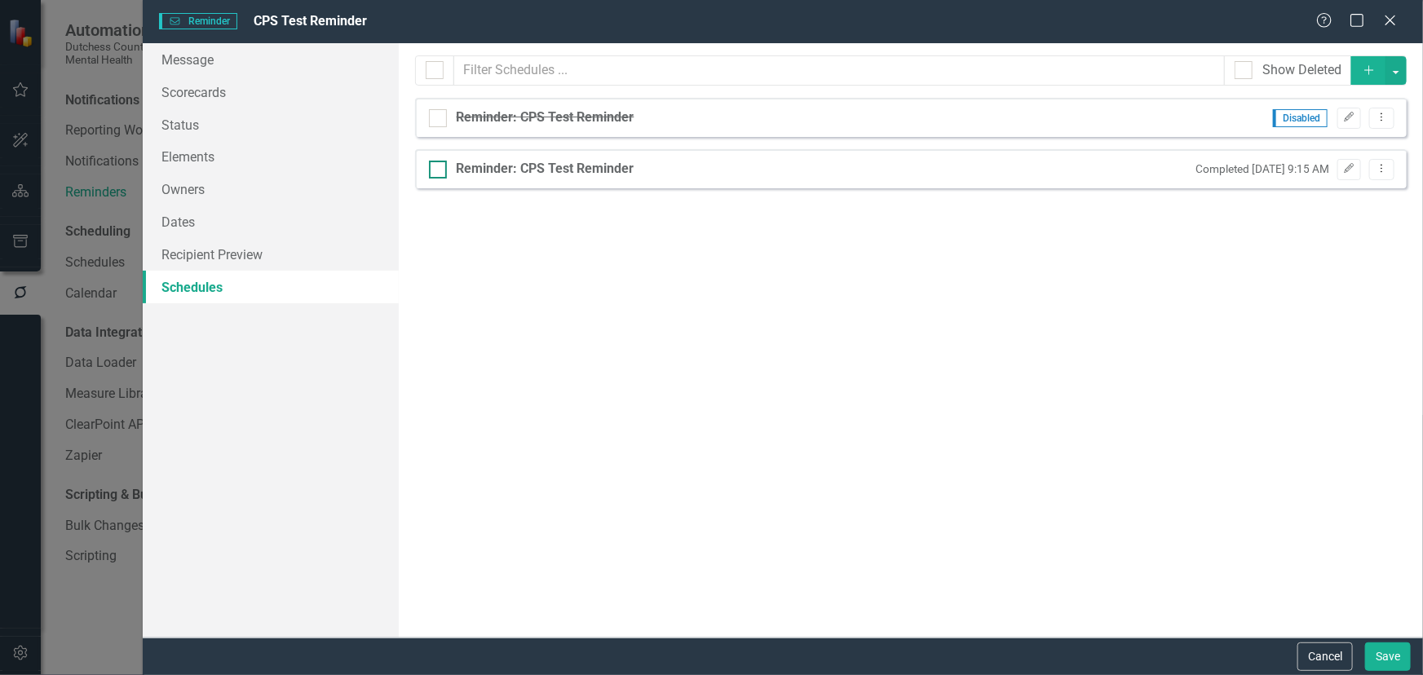
click at [440, 166] on input "Reminder: CPS Test Reminder" at bounding box center [434, 166] width 11 height 11
checkbox input "true"
click at [1351, 164] on icon "Edit" at bounding box center [1349, 169] width 12 height 10
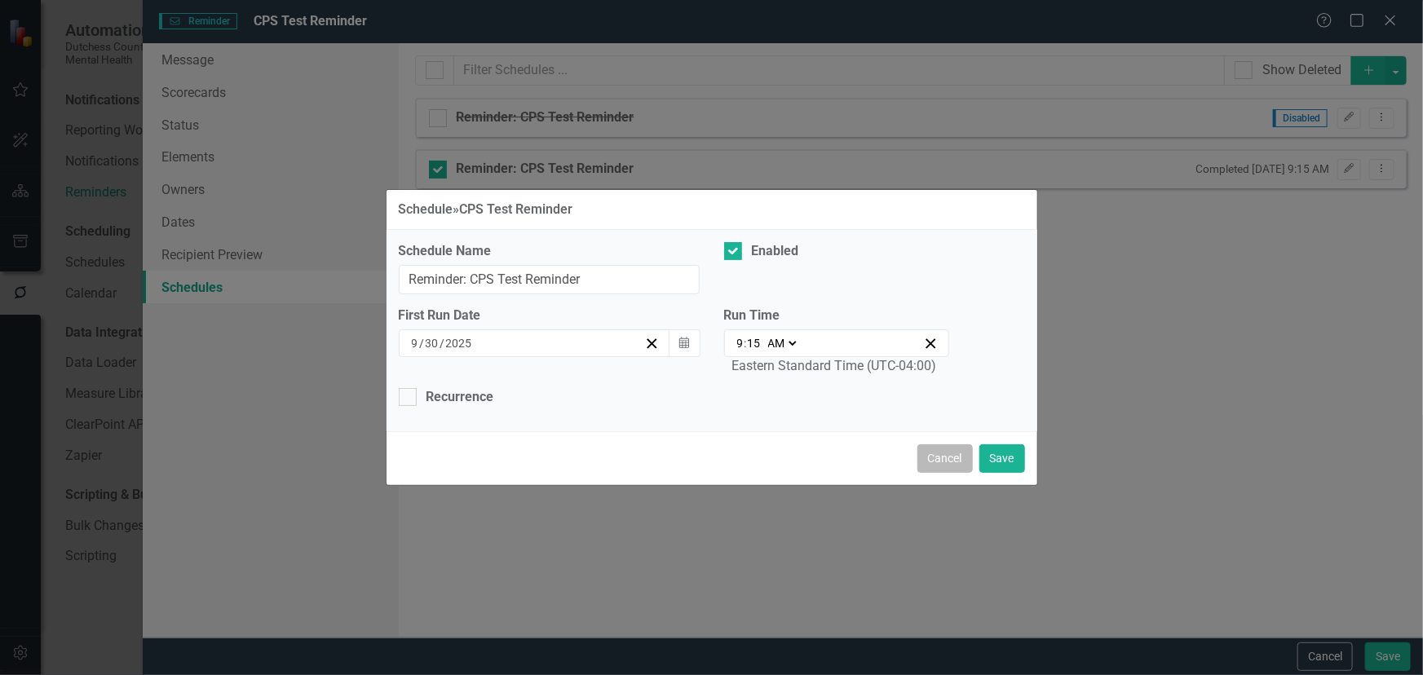
drag, startPoint x: 938, startPoint y: 457, endPoint x: 833, endPoint y: 436, distance: 107.2
click at [938, 456] on button "Cancel" at bounding box center [945, 459] width 55 height 29
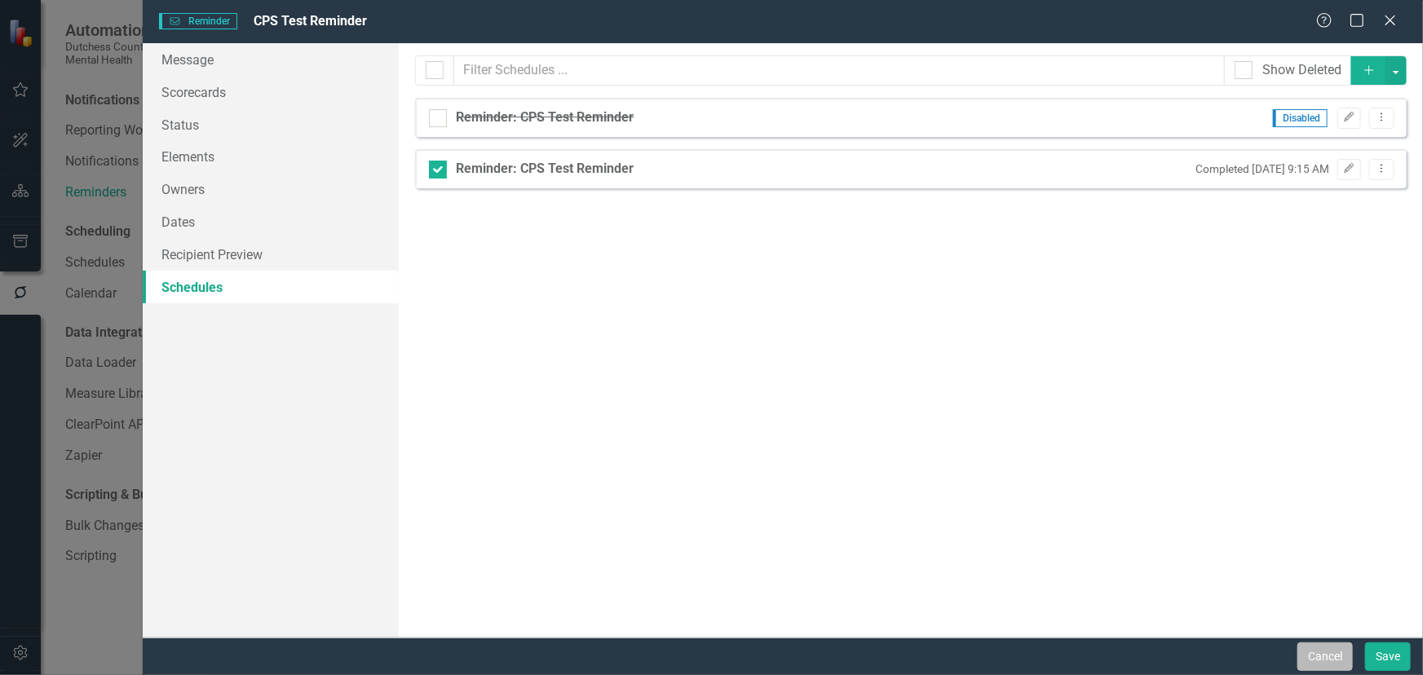
drag, startPoint x: 1346, startPoint y: 653, endPoint x: 1056, endPoint y: 517, distance: 319.7
click at [1345, 653] on button "Cancel" at bounding box center [1325, 657] width 55 height 29
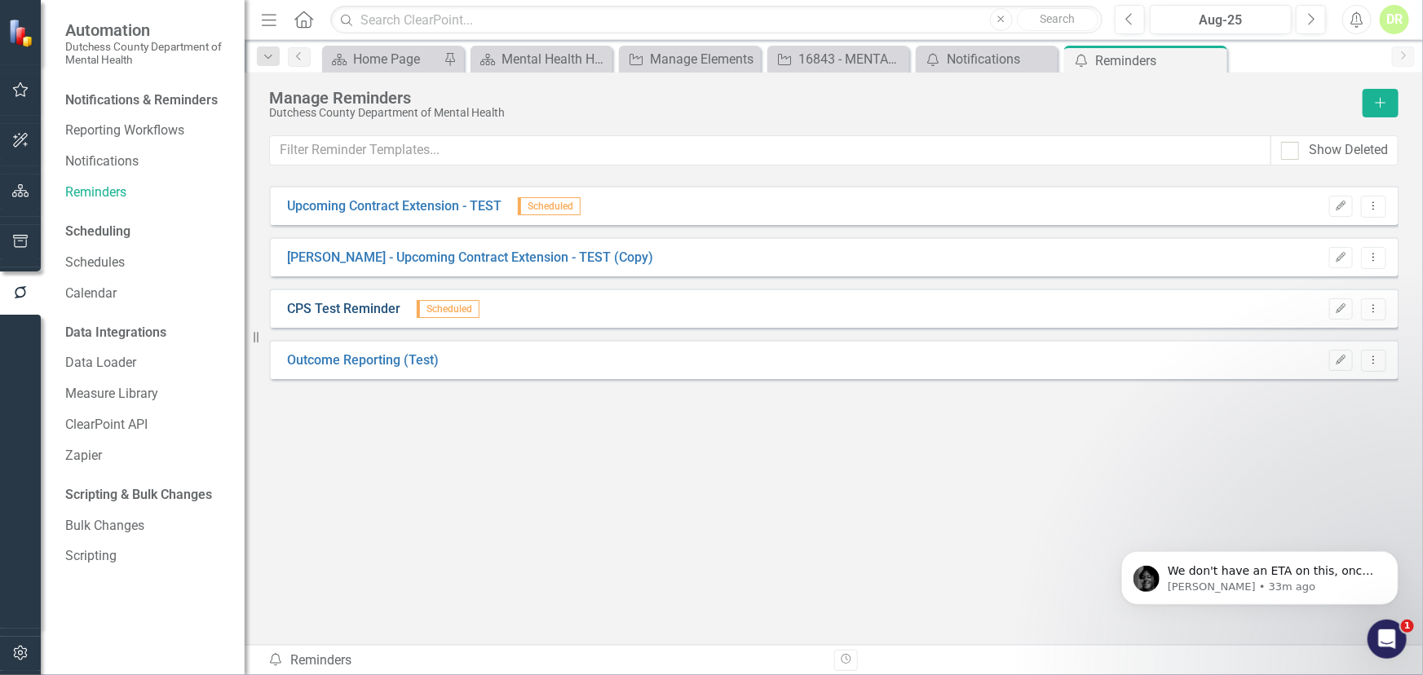
click at [289, 303] on link "CPS Test Reminder" at bounding box center [343, 309] width 113 height 19
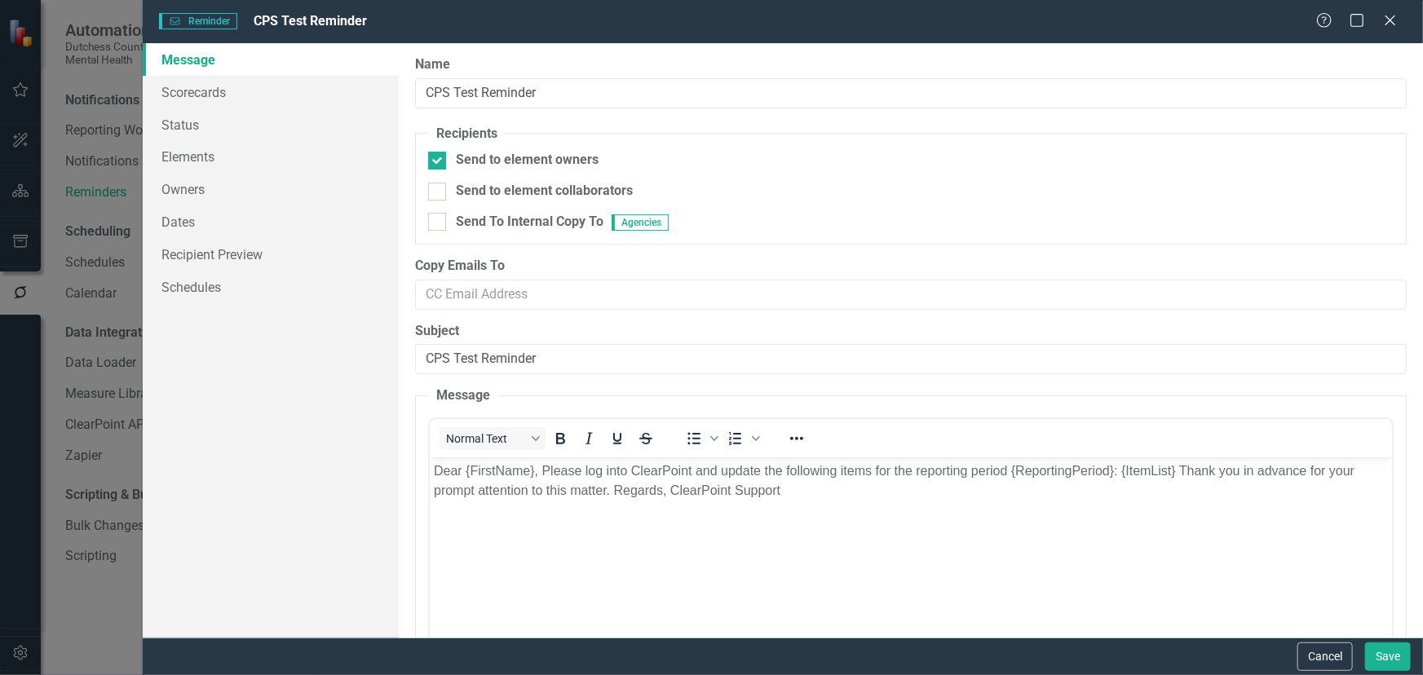
scroll to position [0, 0]
click at [190, 189] on link "Owners" at bounding box center [271, 189] width 256 height 33
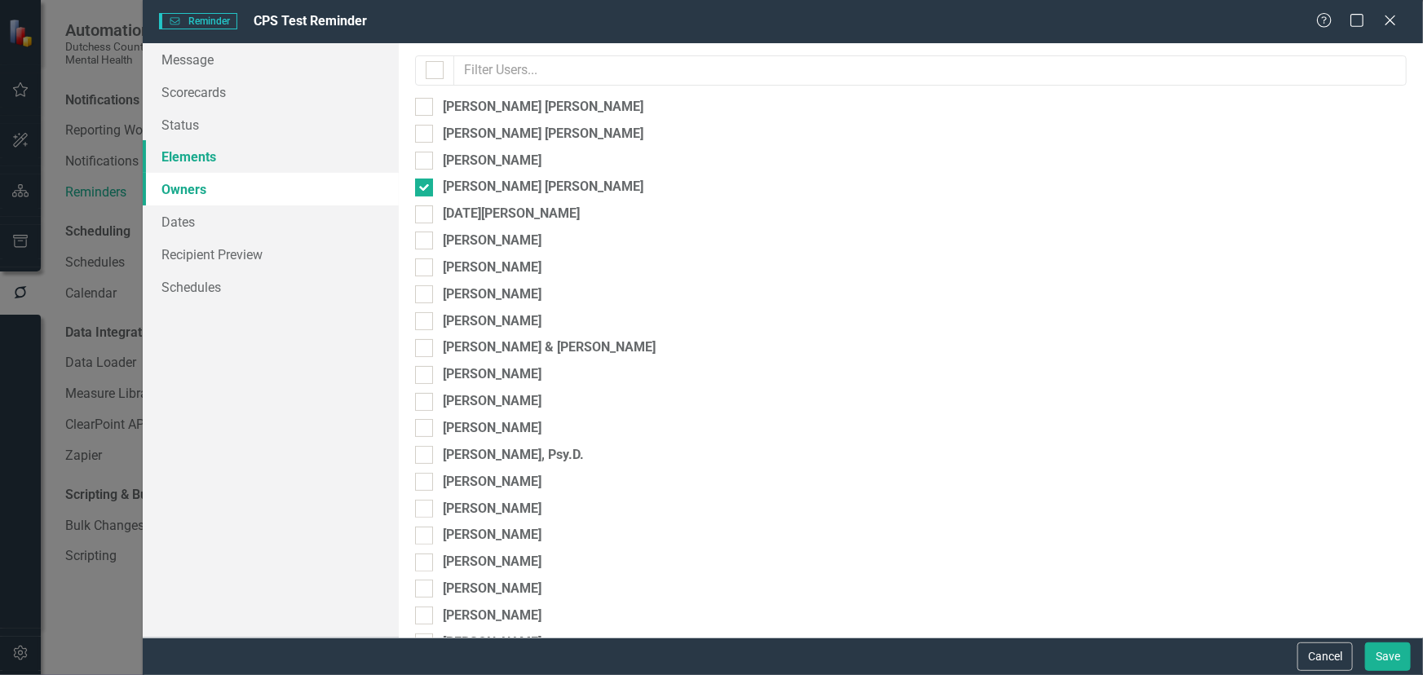
click at [200, 154] on link "Elements" at bounding box center [271, 156] width 256 height 33
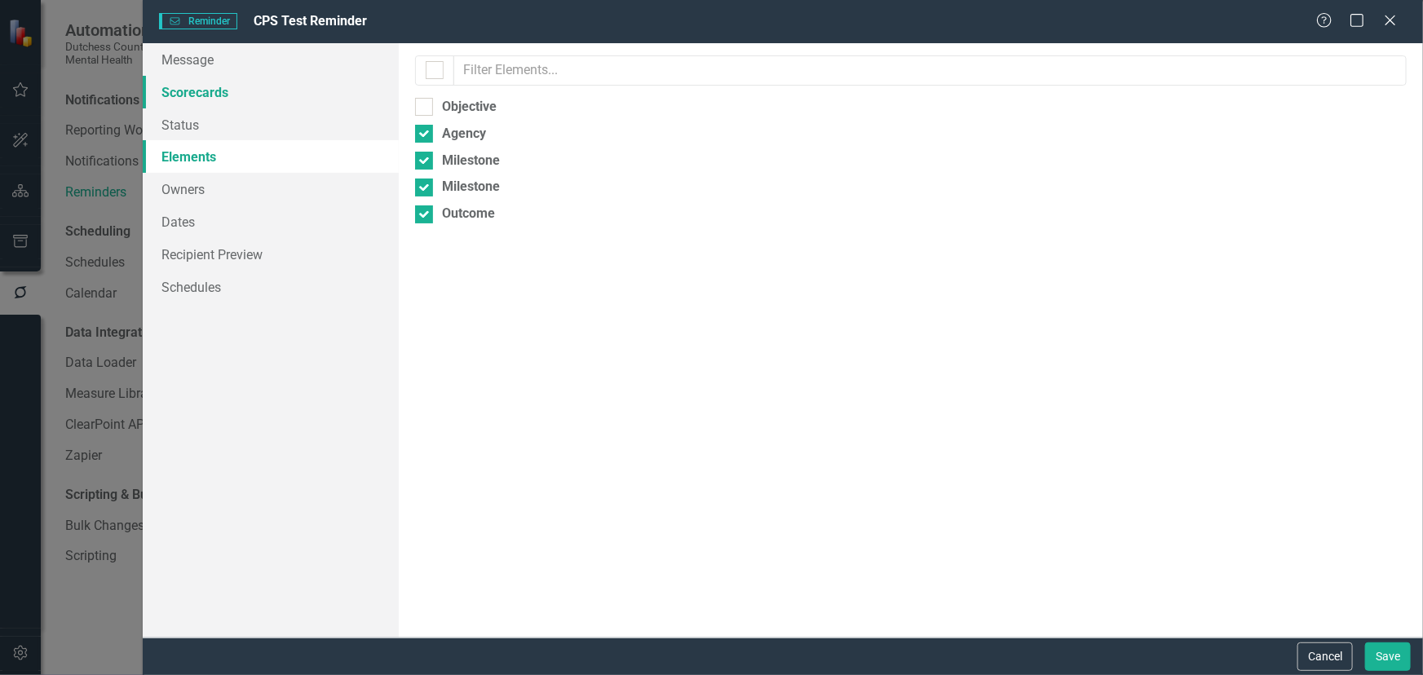
click at [189, 88] on link "Scorecards" at bounding box center [271, 92] width 256 height 33
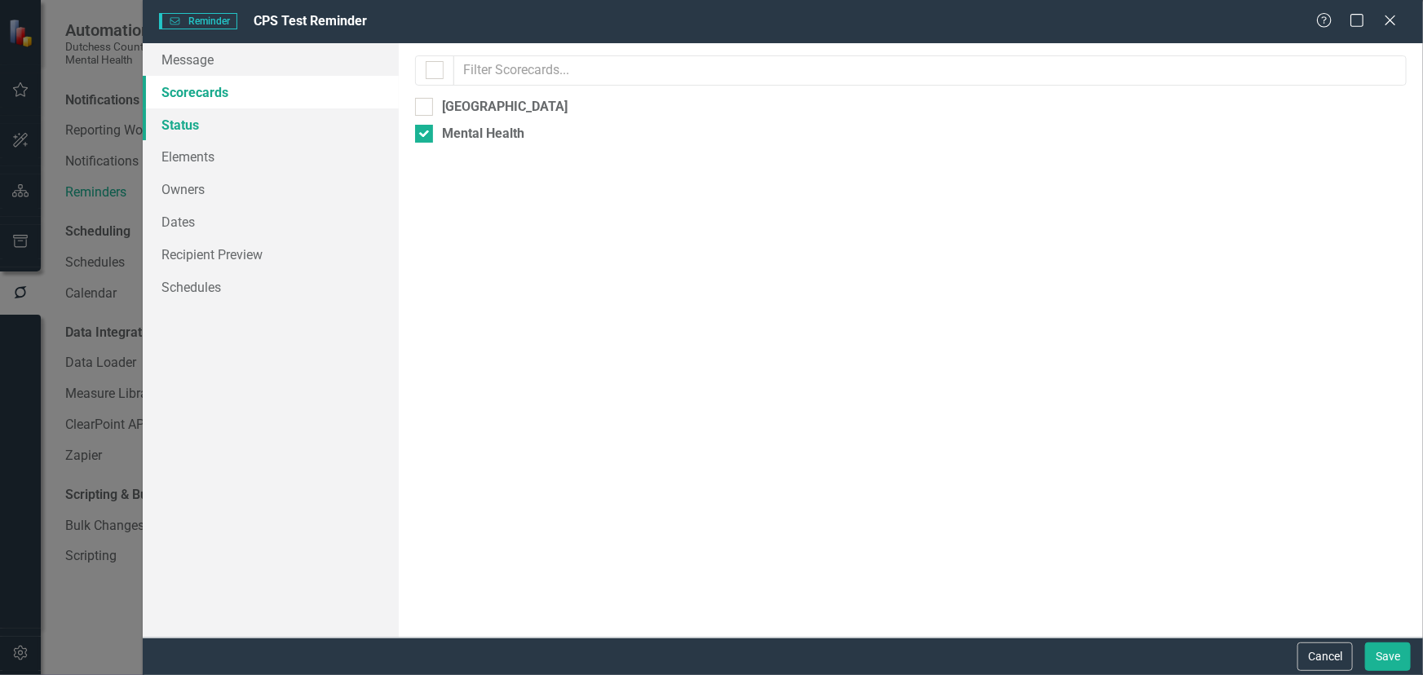
click at [189, 125] on link "Status" at bounding box center [271, 124] width 256 height 33
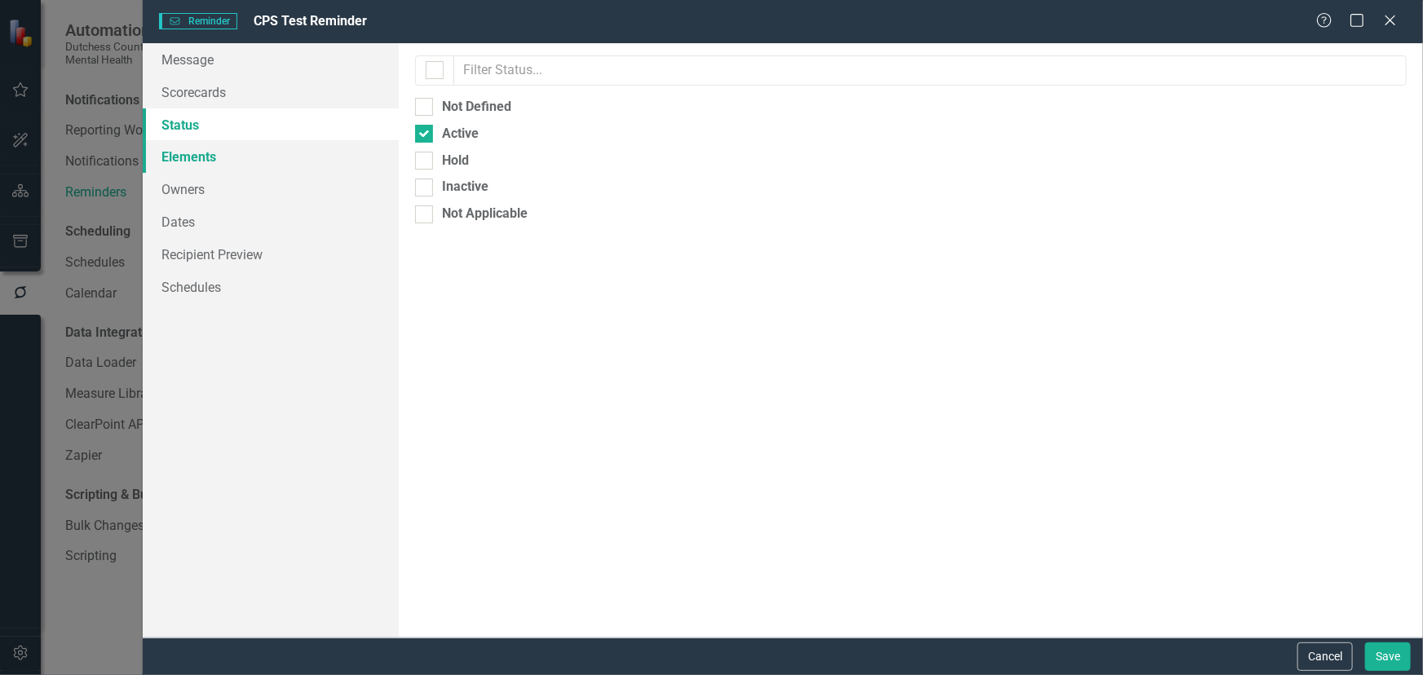
click at [173, 154] on link "Elements" at bounding box center [271, 156] width 256 height 33
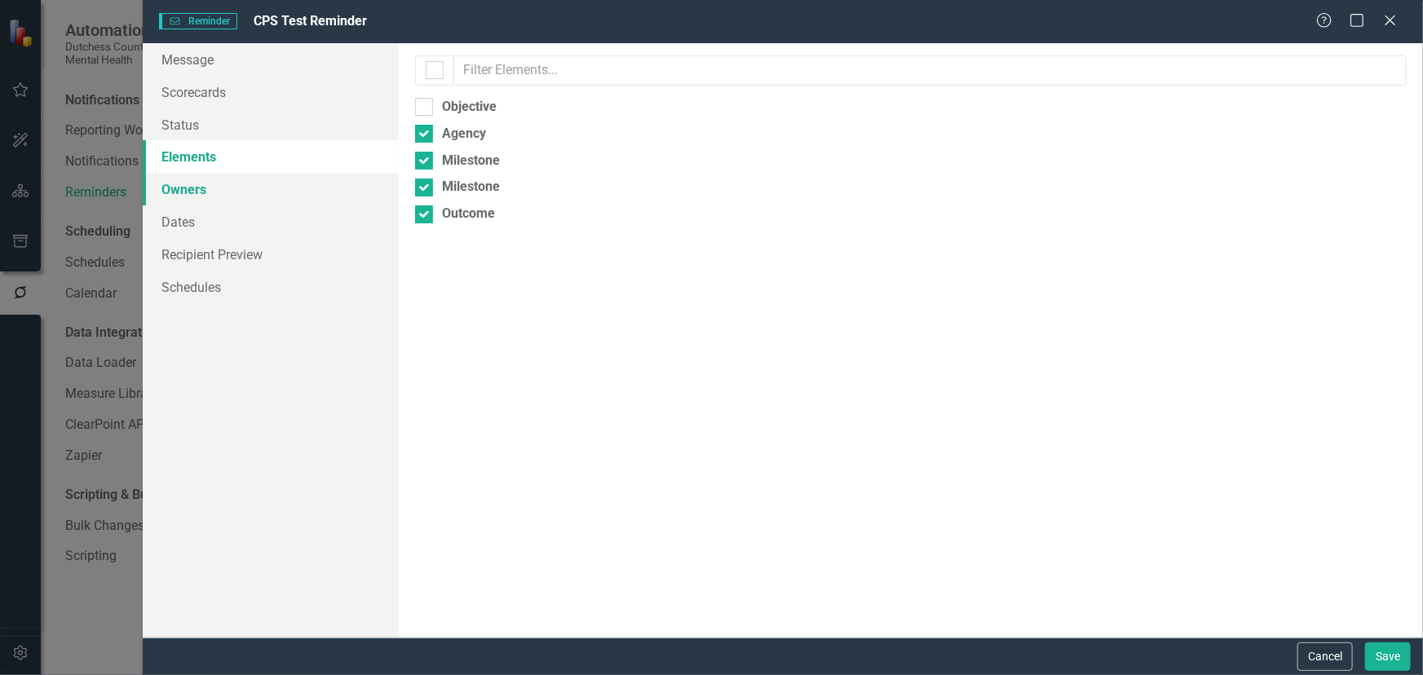
click at [182, 187] on link "Owners" at bounding box center [271, 189] width 256 height 33
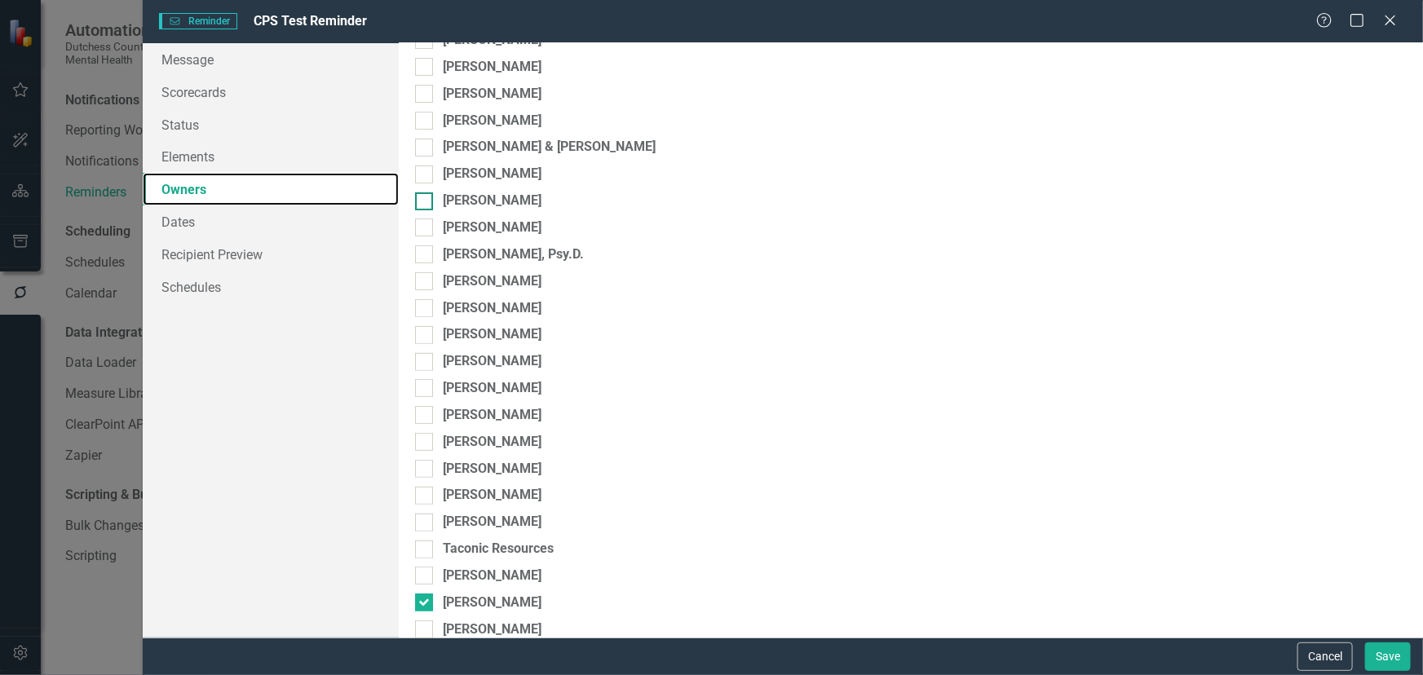
scroll to position [222, 0]
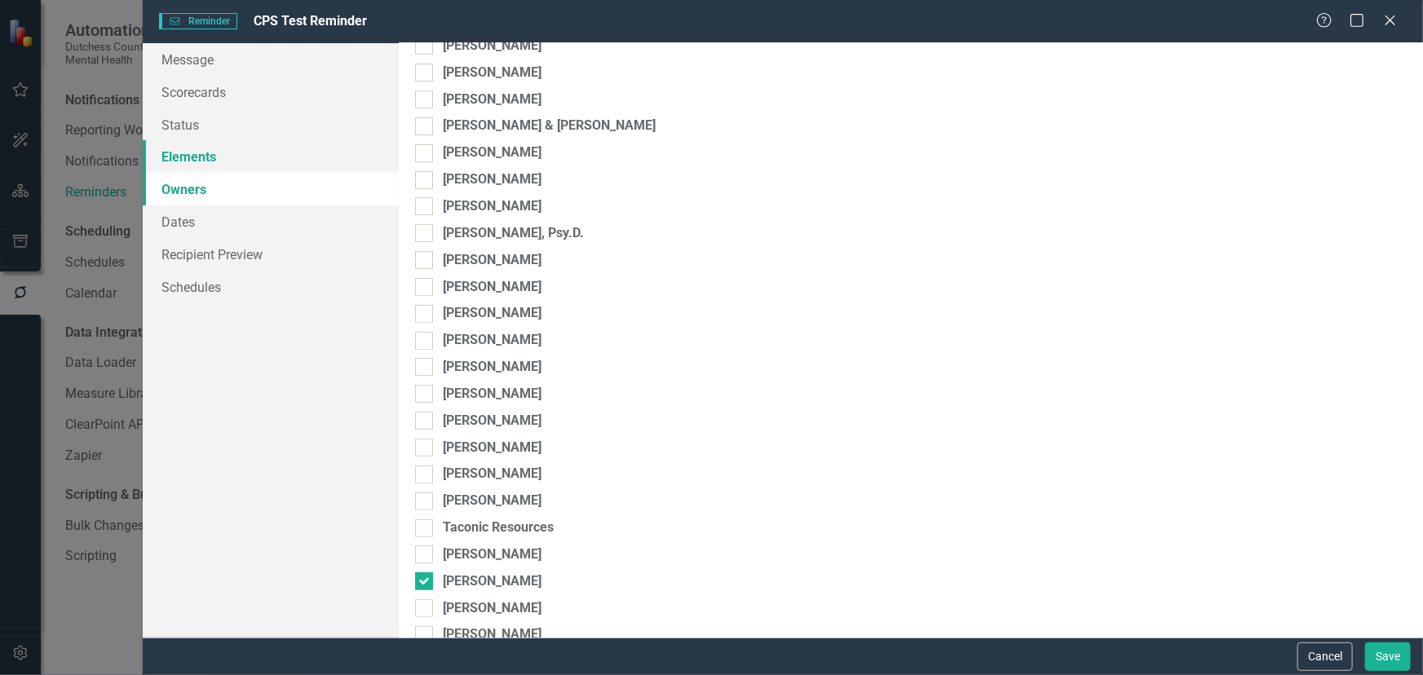
click at [197, 157] on link "Elements" at bounding box center [271, 156] width 256 height 33
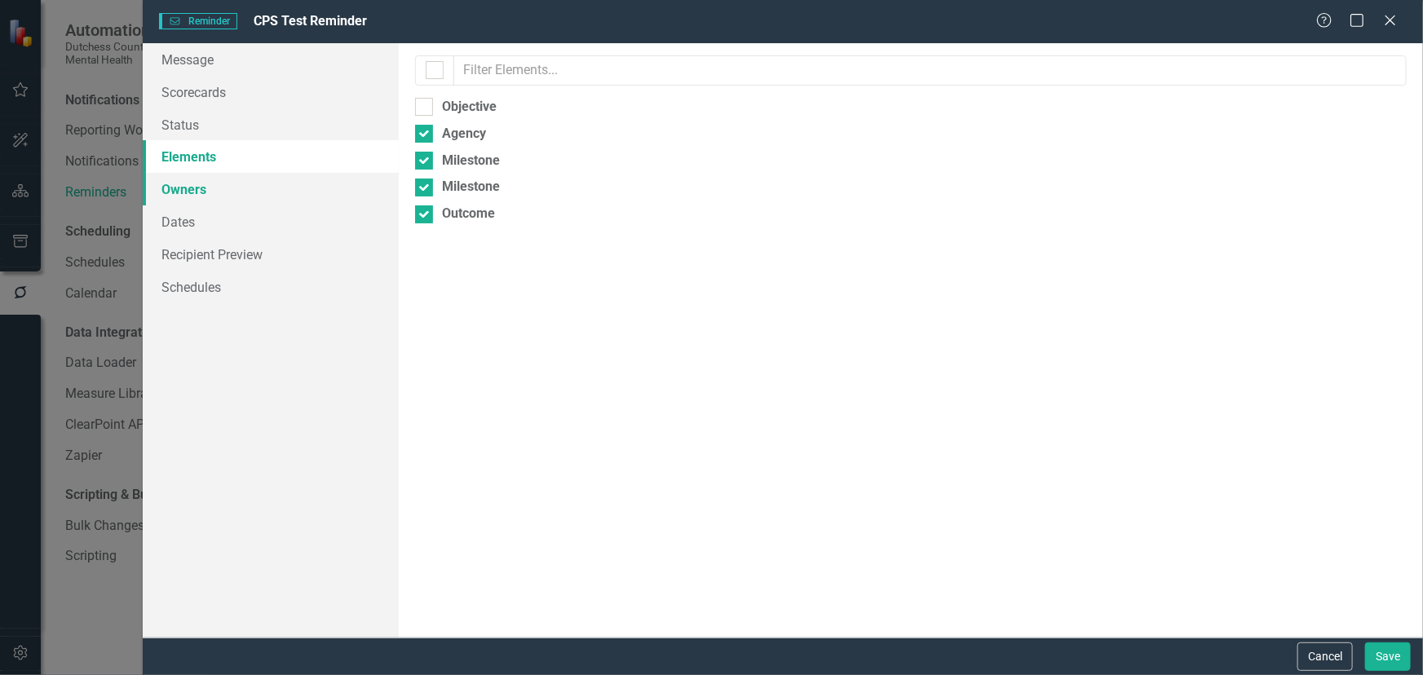
click at [195, 183] on link "Owners" at bounding box center [271, 189] width 256 height 33
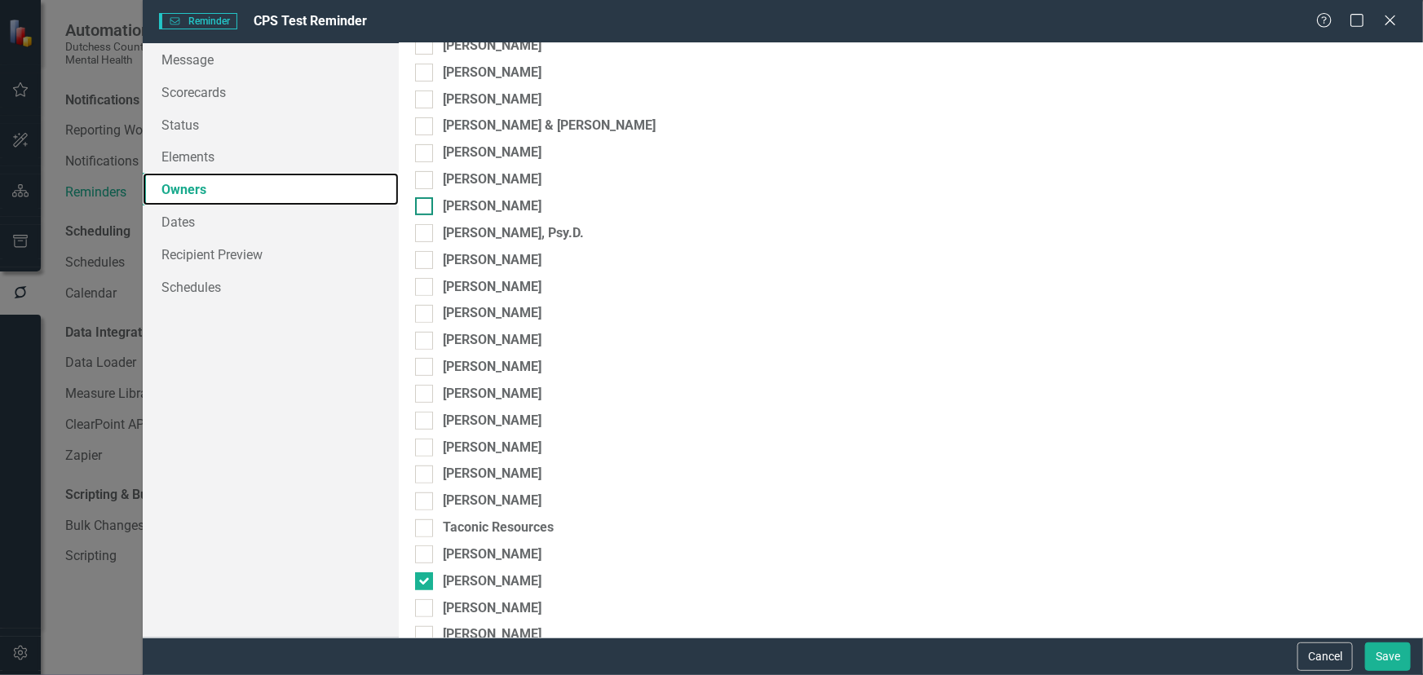
scroll to position [0, 0]
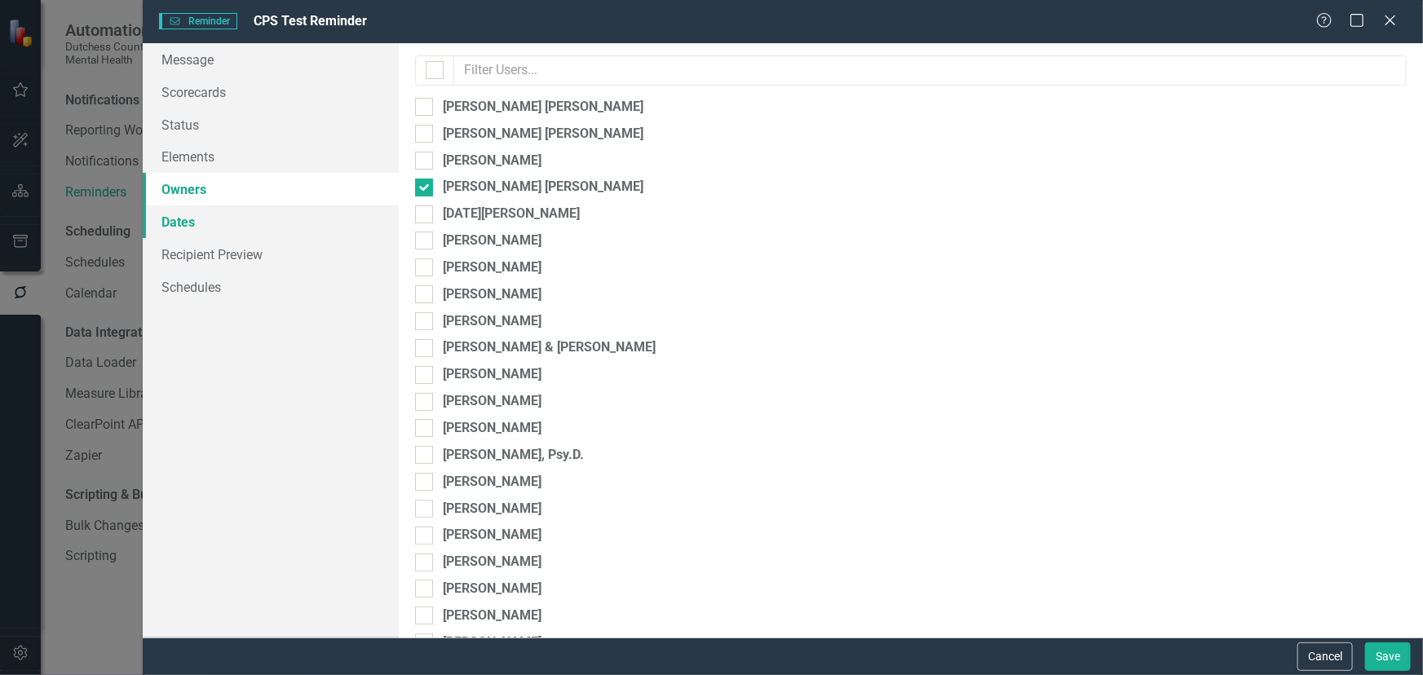
click at [174, 223] on link "Dates" at bounding box center [271, 222] width 256 height 33
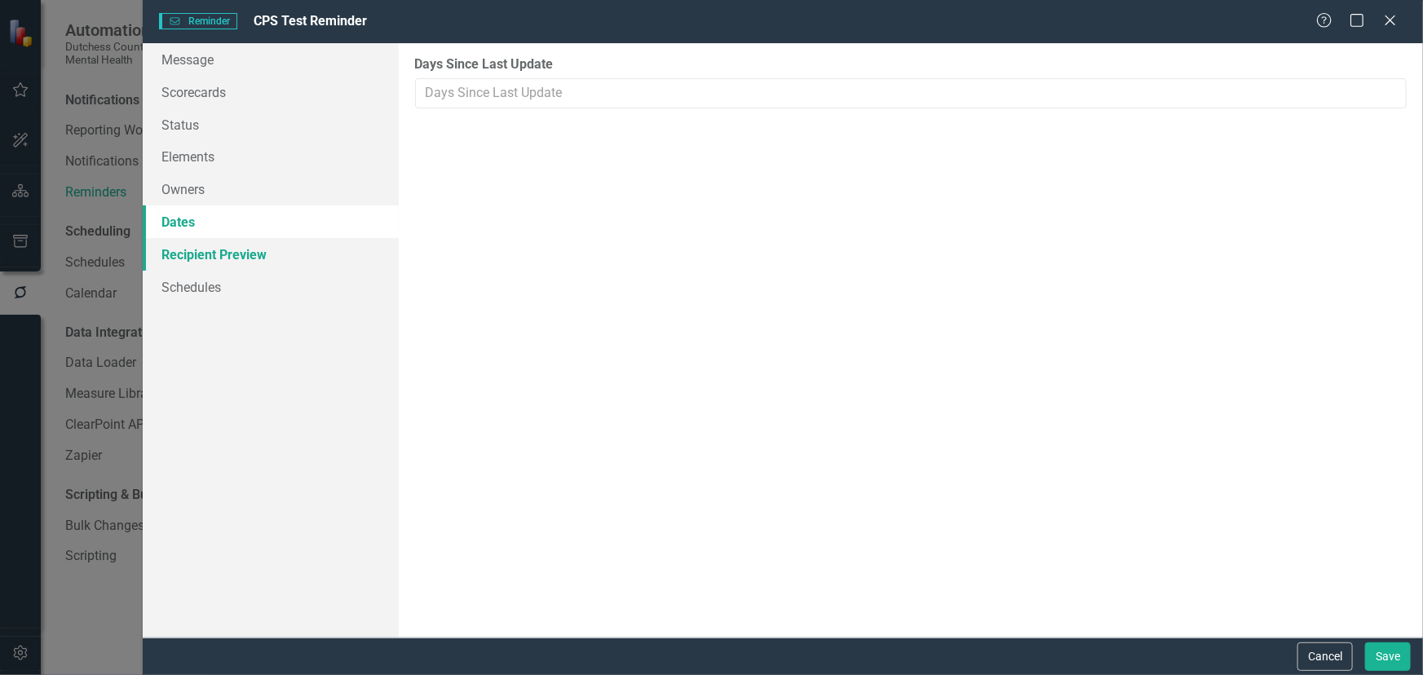
click at [200, 259] on link "Recipient Preview" at bounding box center [271, 254] width 256 height 33
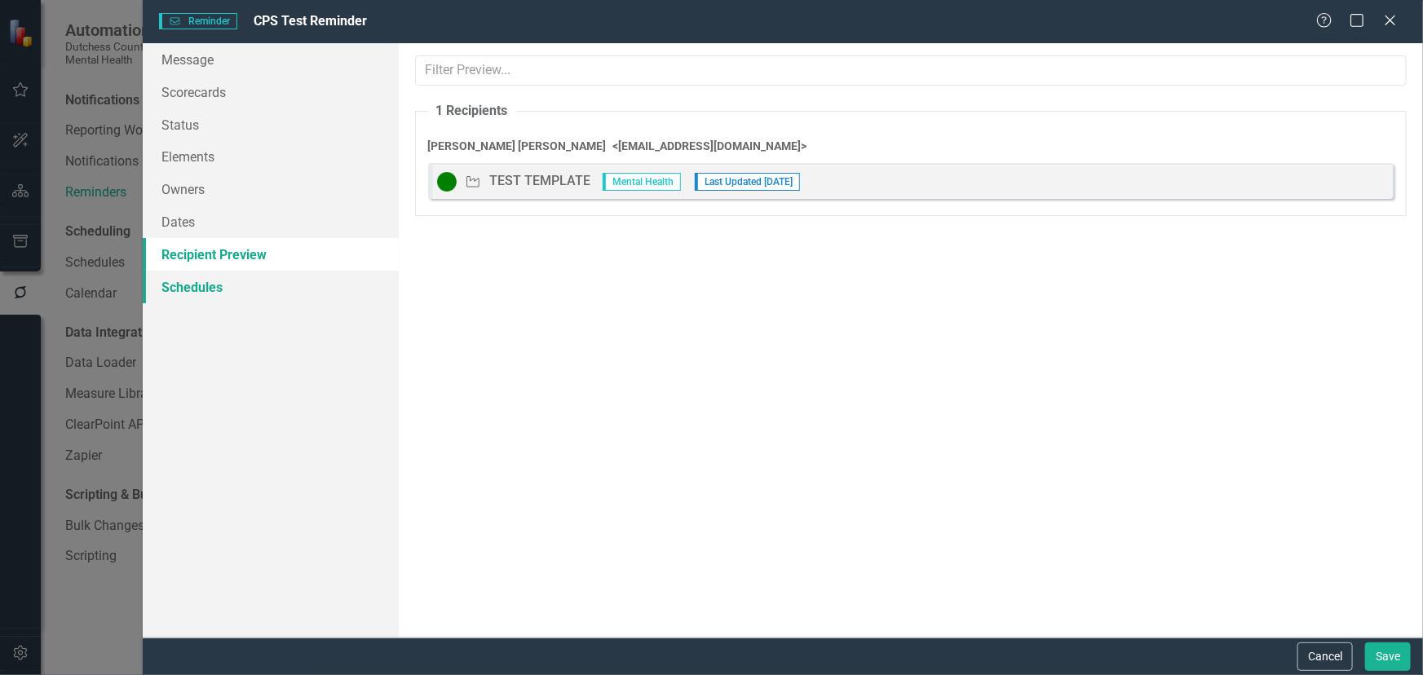
click at [193, 285] on link "Schedules" at bounding box center [271, 287] width 256 height 33
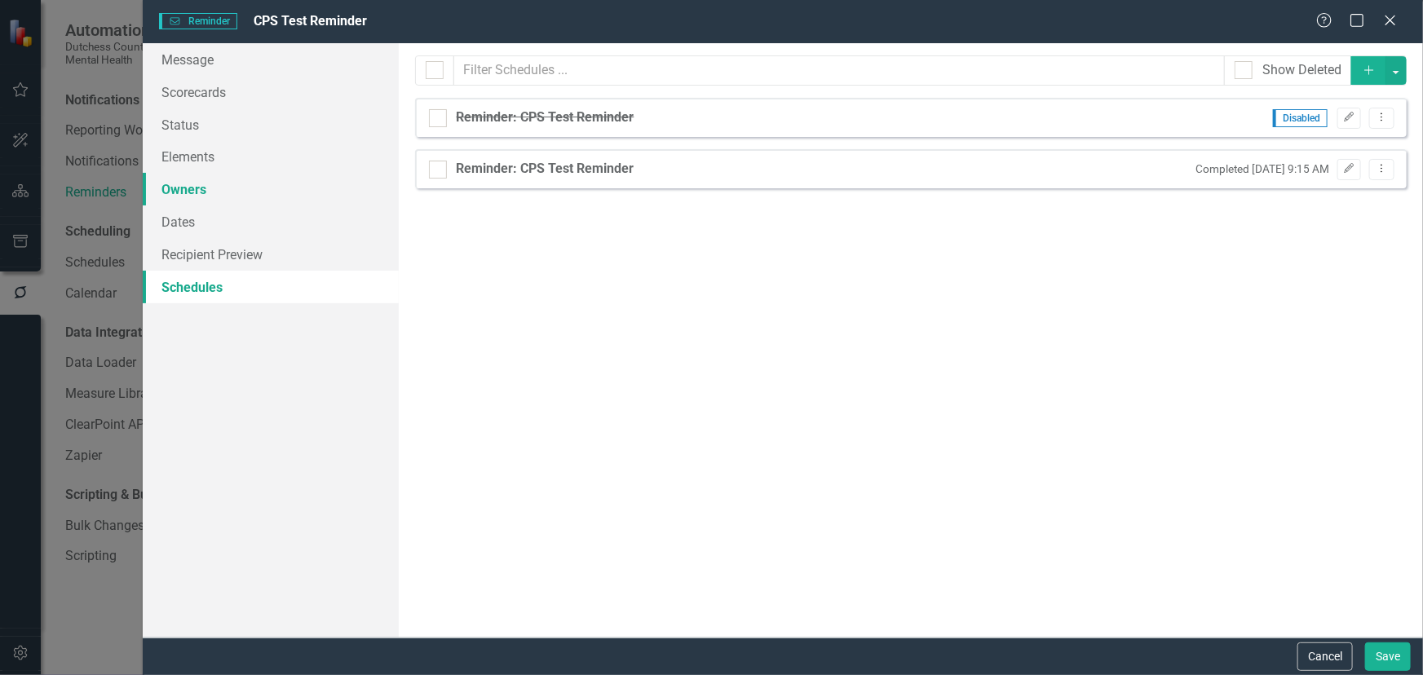
click at [174, 194] on link "Owners" at bounding box center [271, 189] width 256 height 33
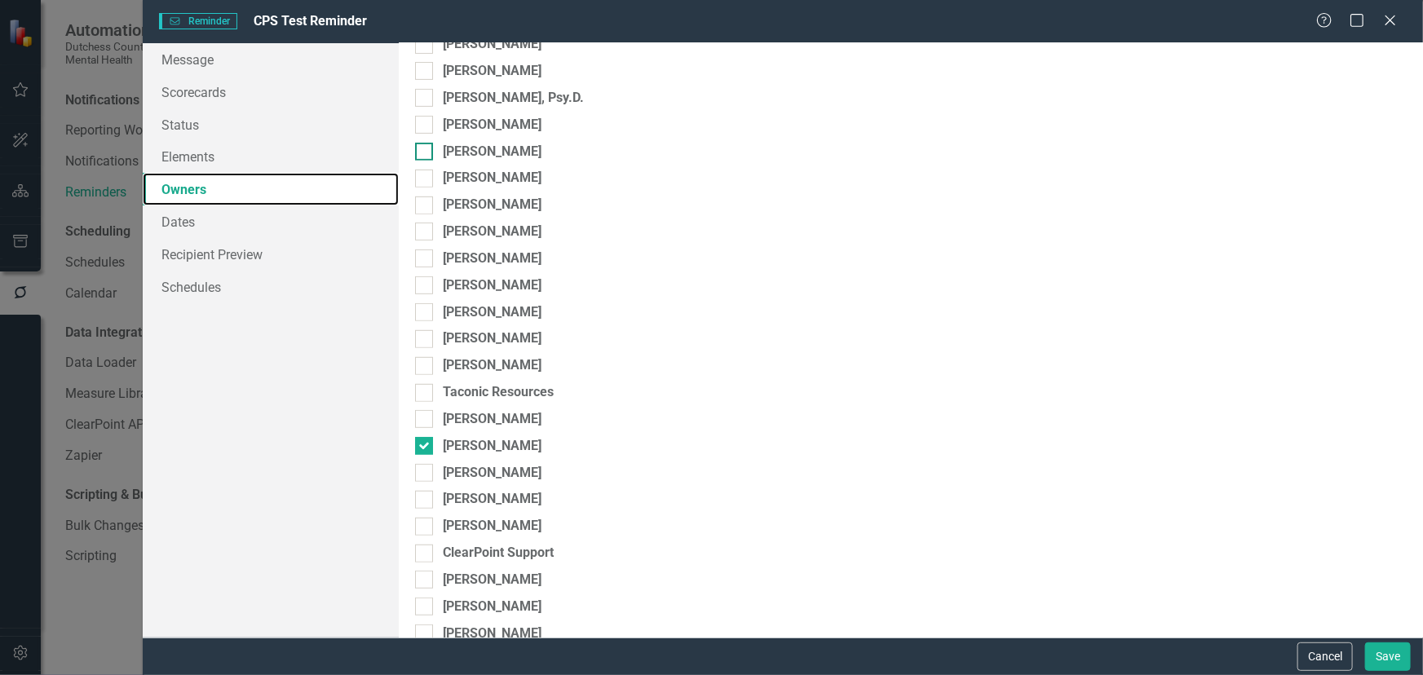
scroll to position [383, 0]
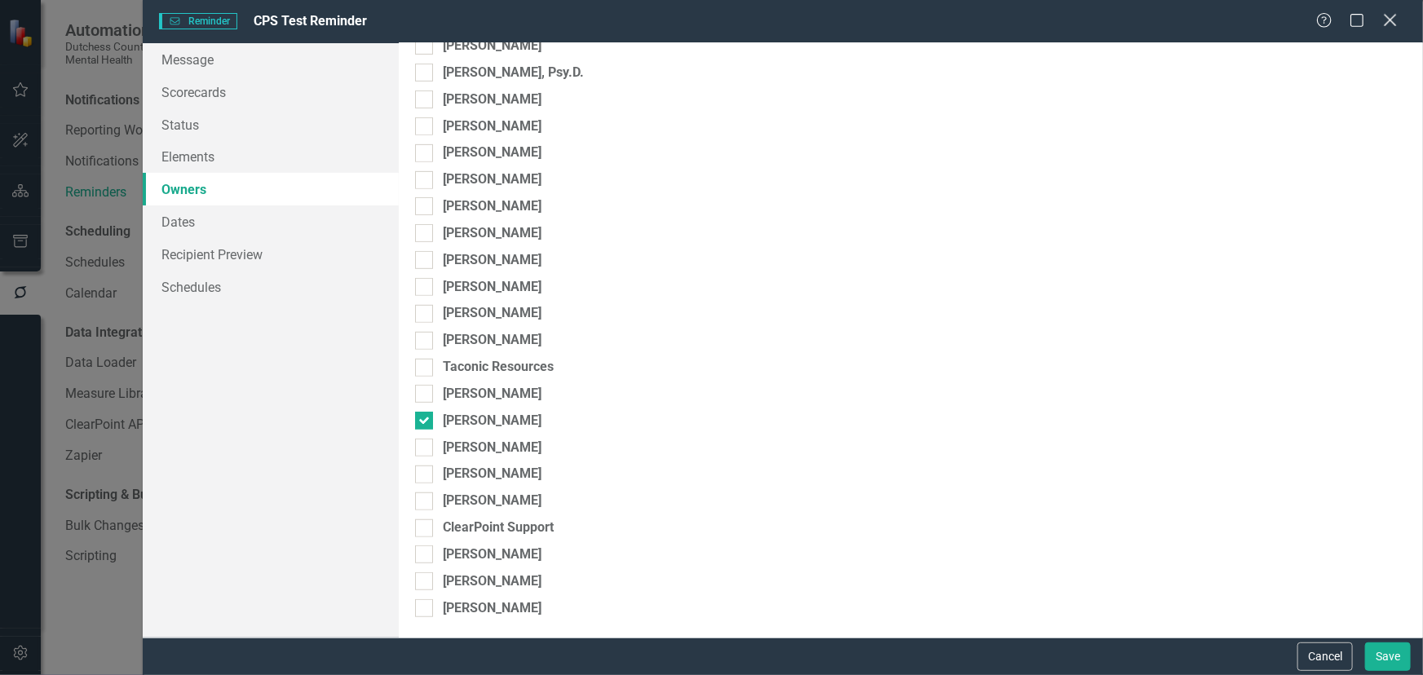
click at [1392, 18] on icon "Close" at bounding box center [1390, 19] width 20 height 15
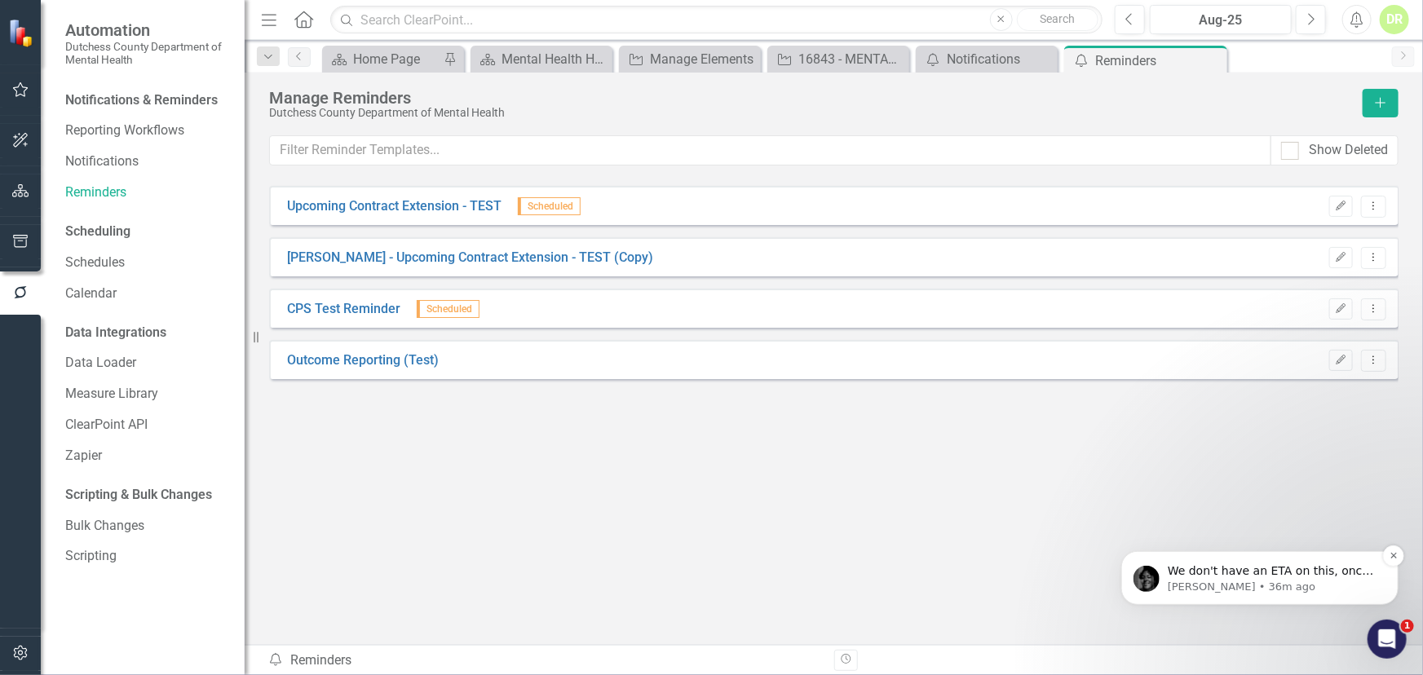
click at [1290, 609] on span "We don't have an ETA on this, once we have more updates from our dev team we wi…" at bounding box center [1271, 587] width 209 height 46
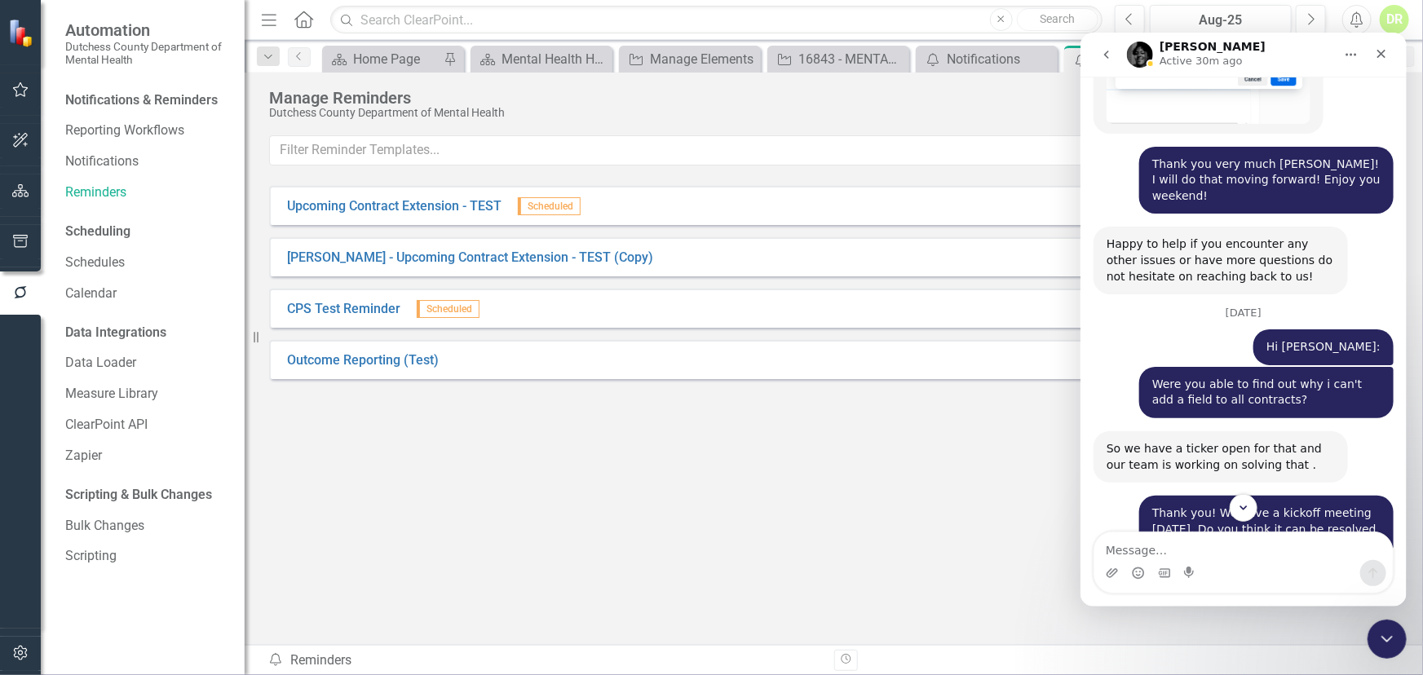
scroll to position [4045, 0]
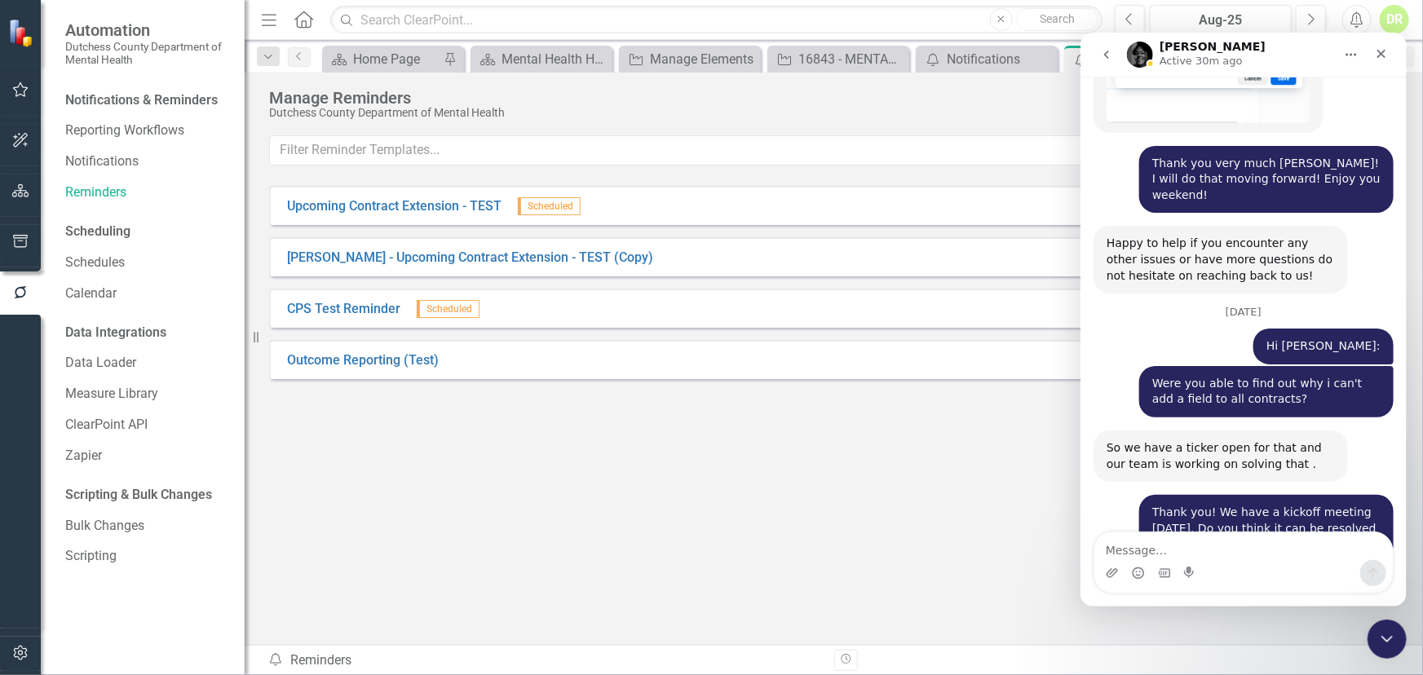
click at [1227, 543] on textarea "Message…" at bounding box center [1243, 546] width 299 height 28
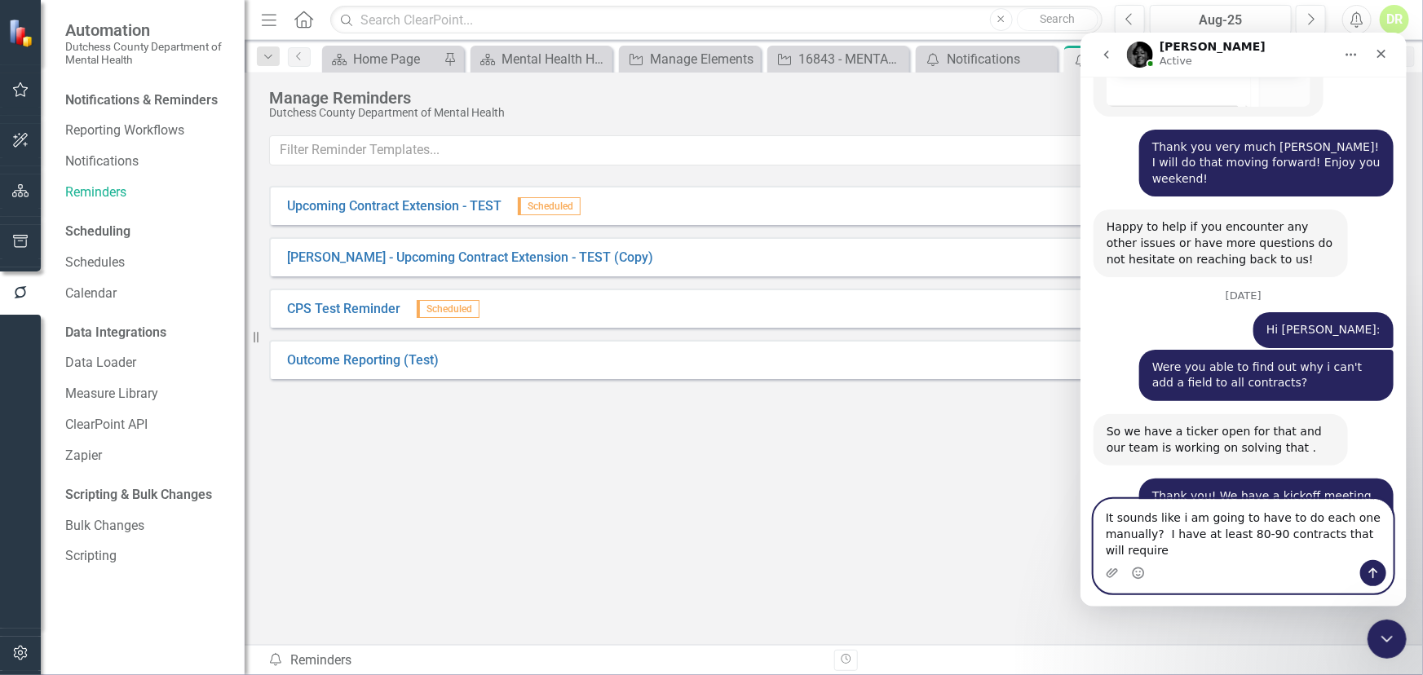
scroll to position [4078, 0]
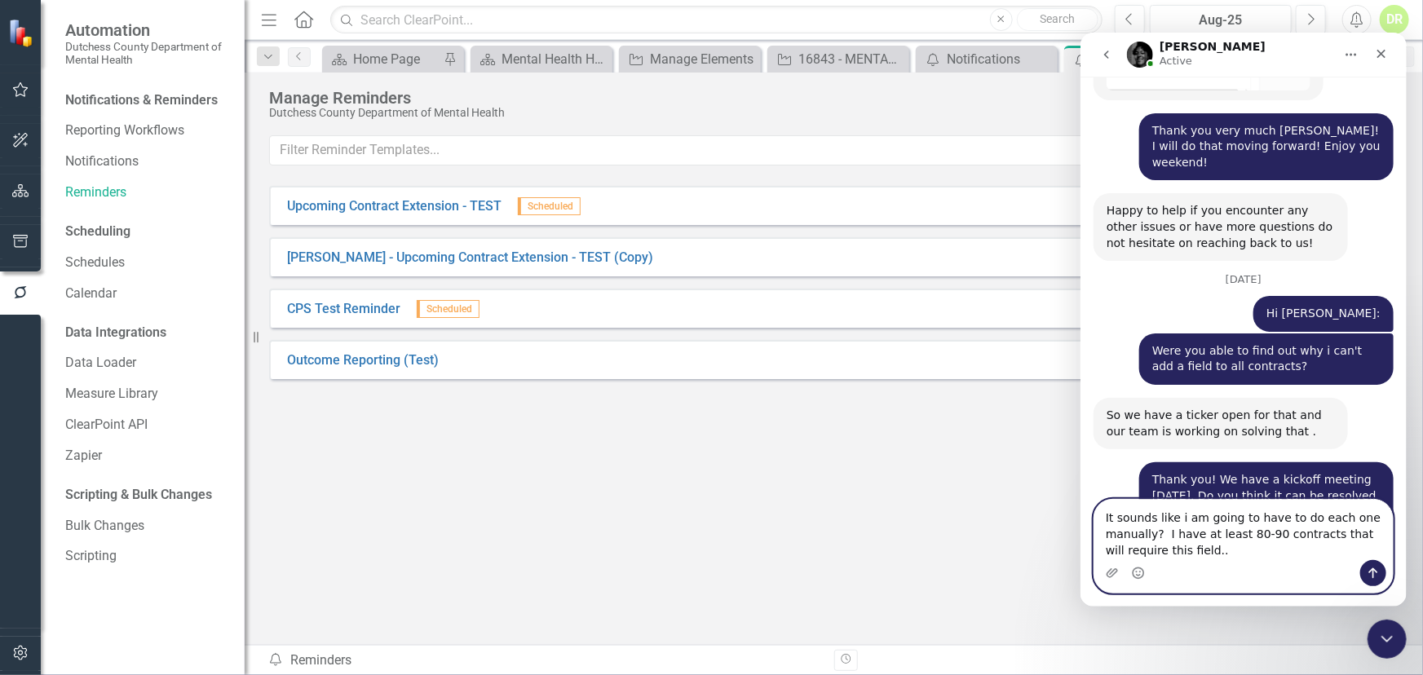
type textarea "It sounds like i am going to have to do each one manually? I have at least 80-9…"
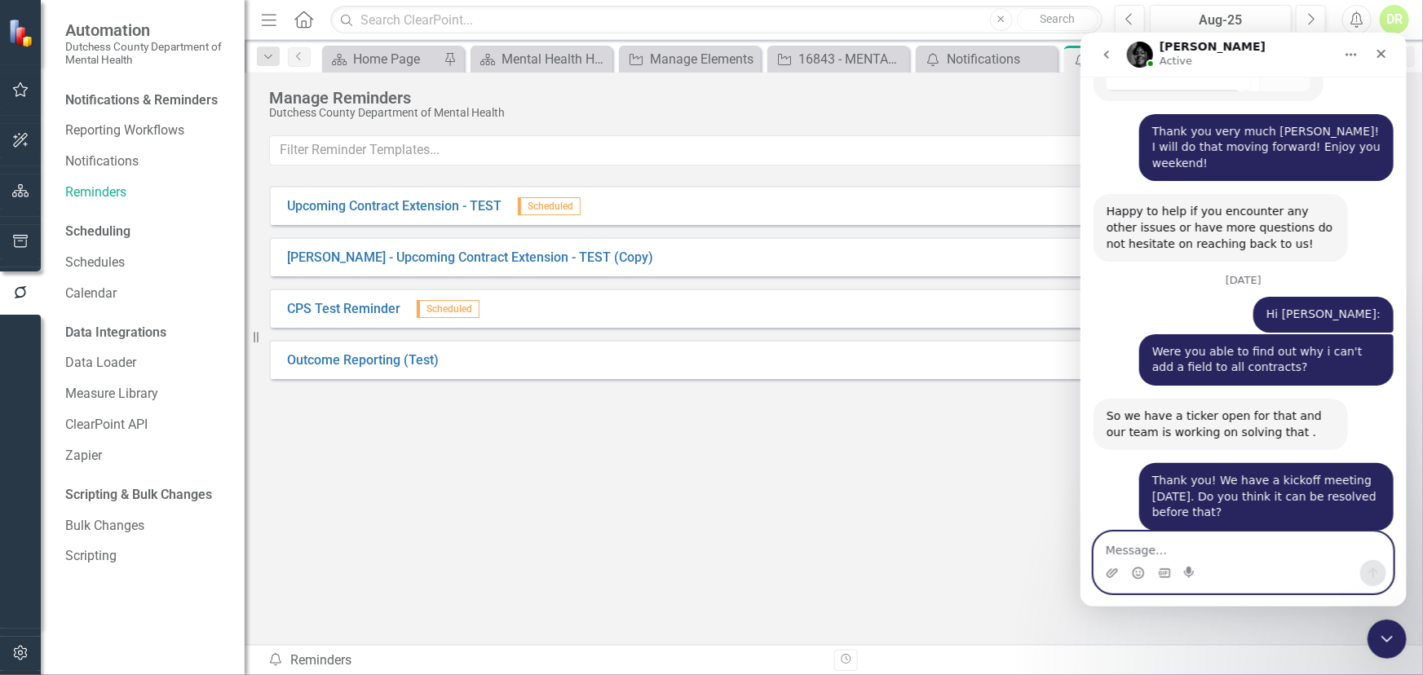
scroll to position [4099, 0]
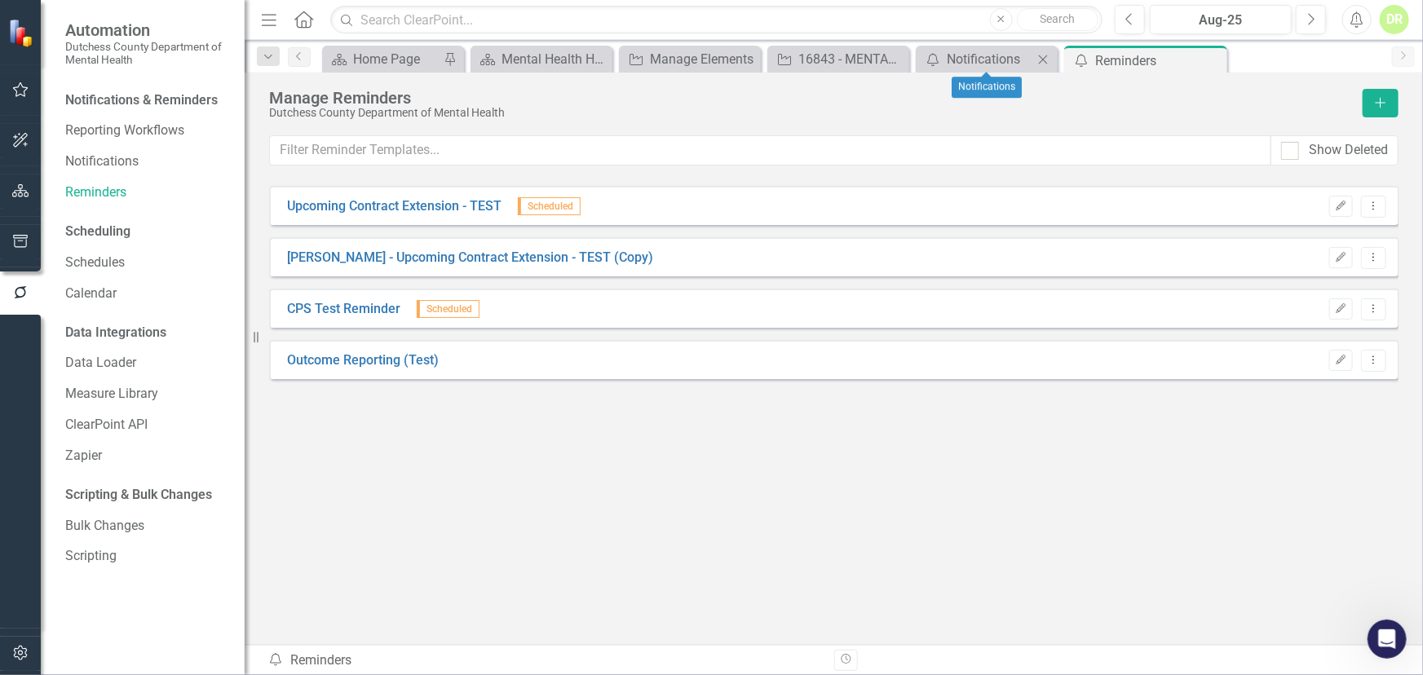
click at [1040, 53] on icon "Close" at bounding box center [1043, 59] width 16 height 13
click at [1149, 58] on icon at bounding box center [1148, 60] width 9 height 9
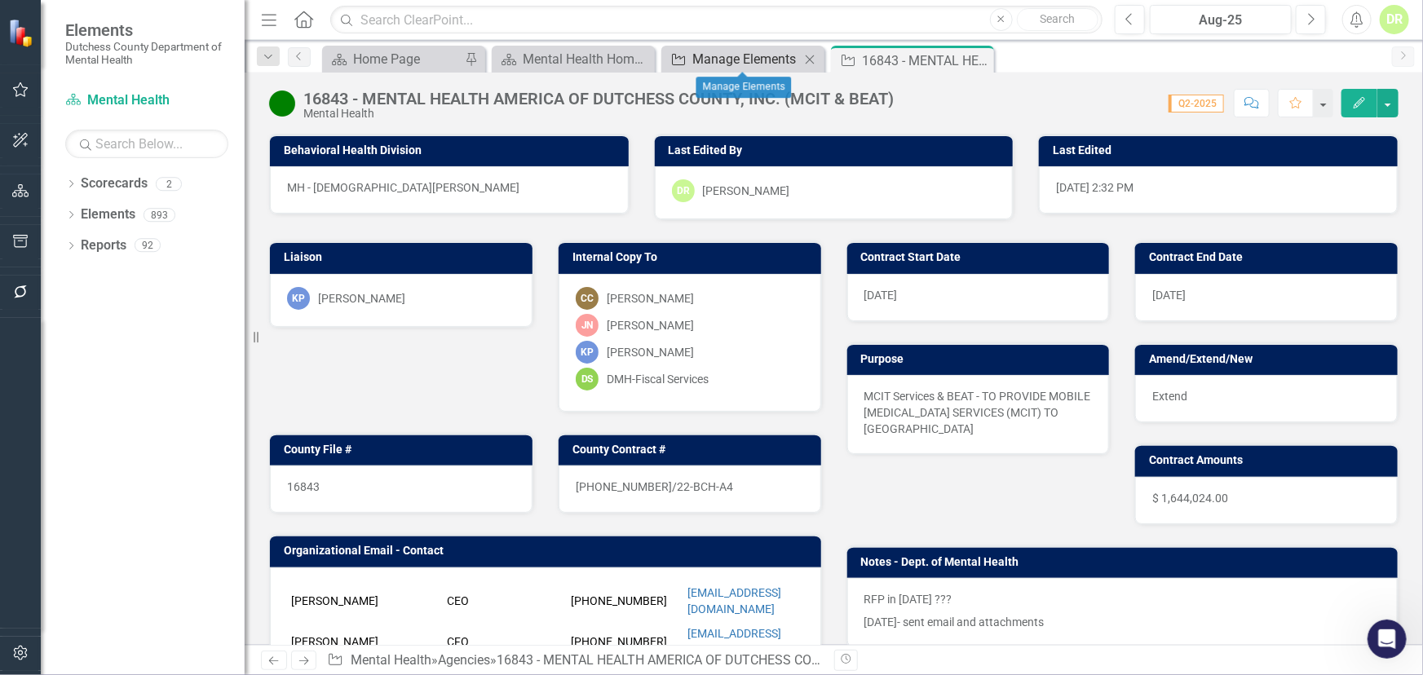
click at [746, 58] on div "Manage Elements" at bounding box center [747, 59] width 108 height 20
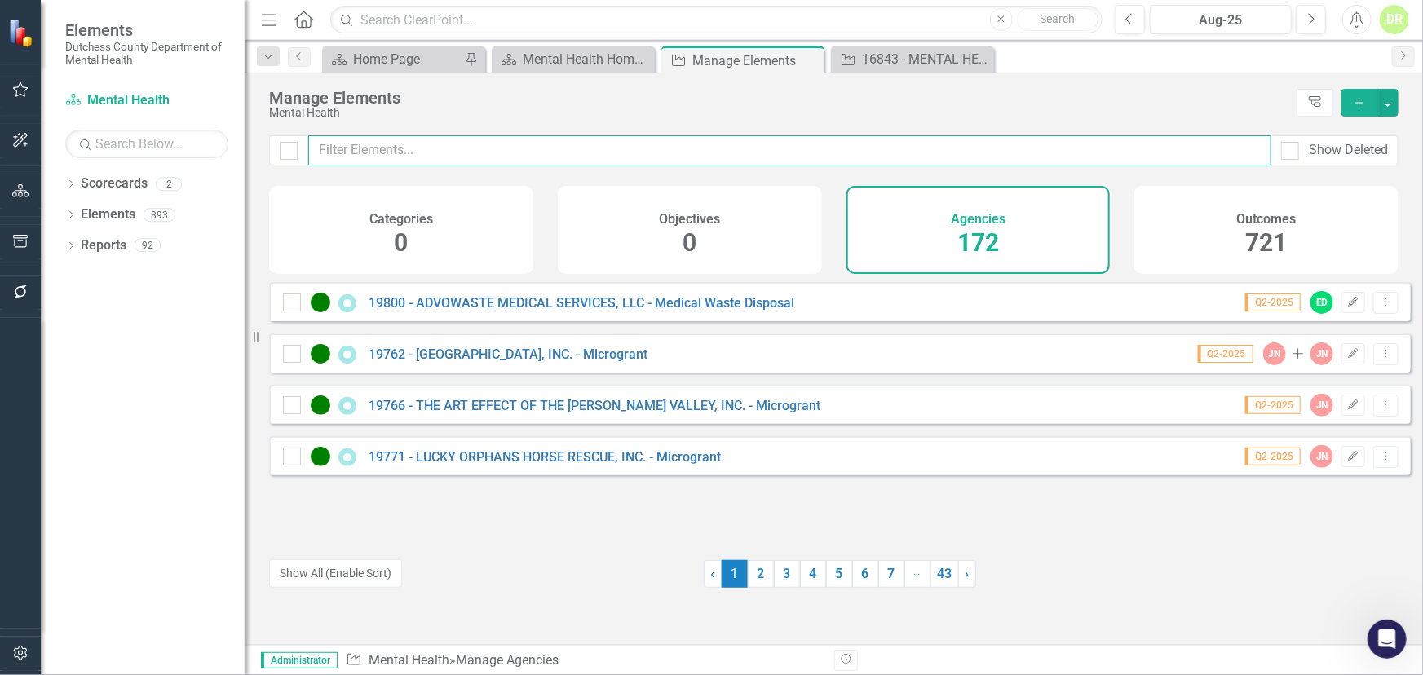
click at [555, 155] on input "text" at bounding box center [789, 150] width 963 height 30
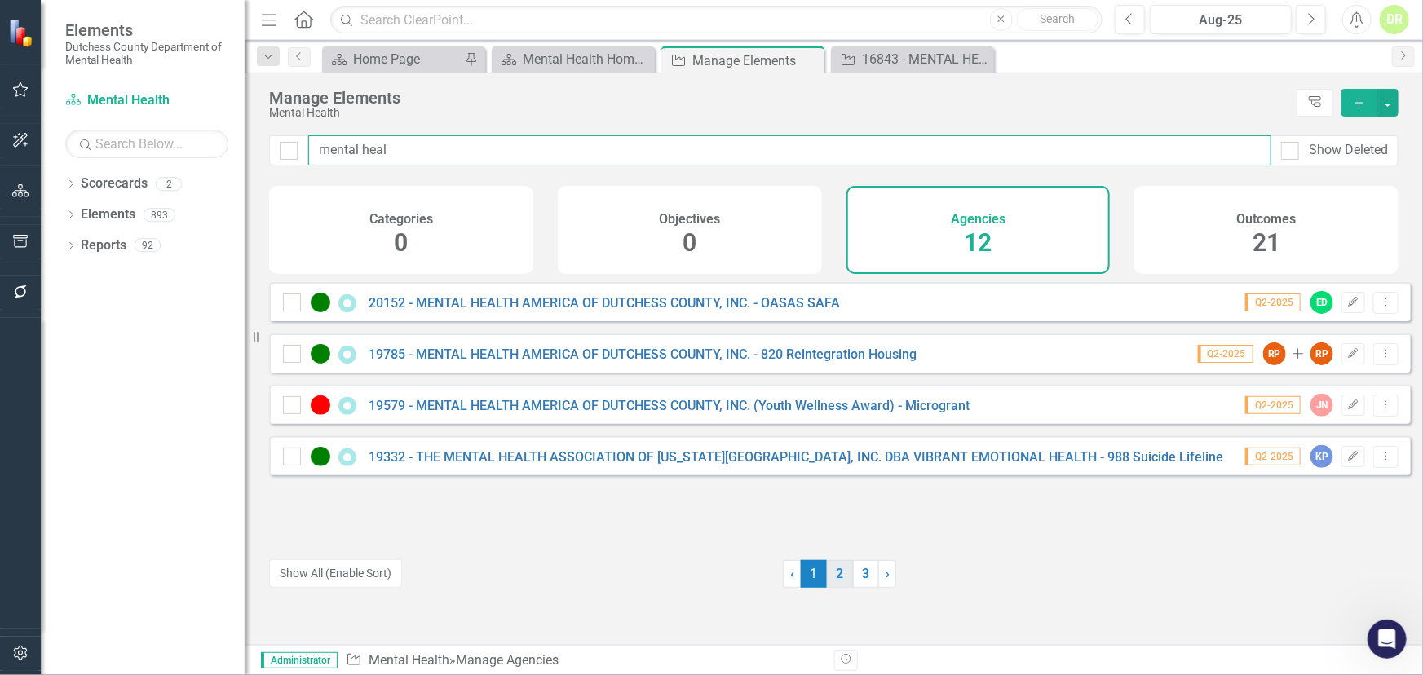
type input "mental heal"
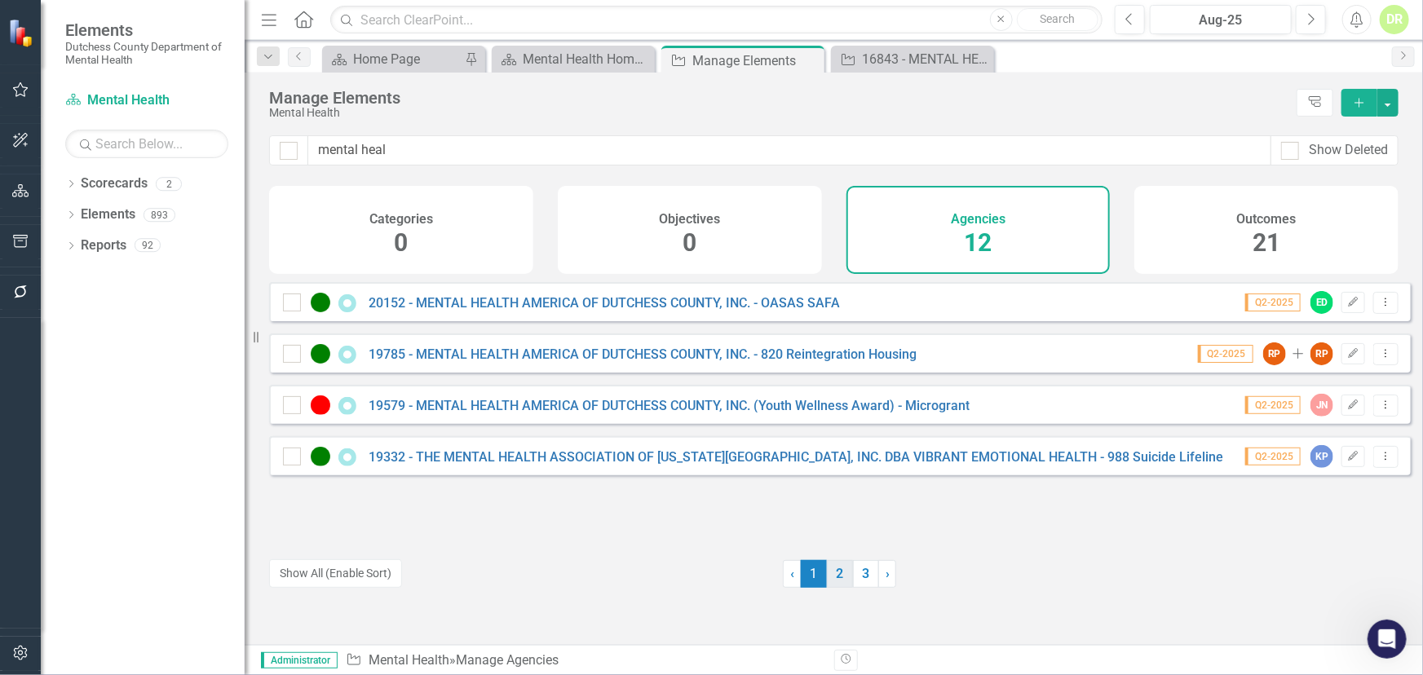
click at [835, 575] on link "2" at bounding box center [840, 574] width 26 height 28
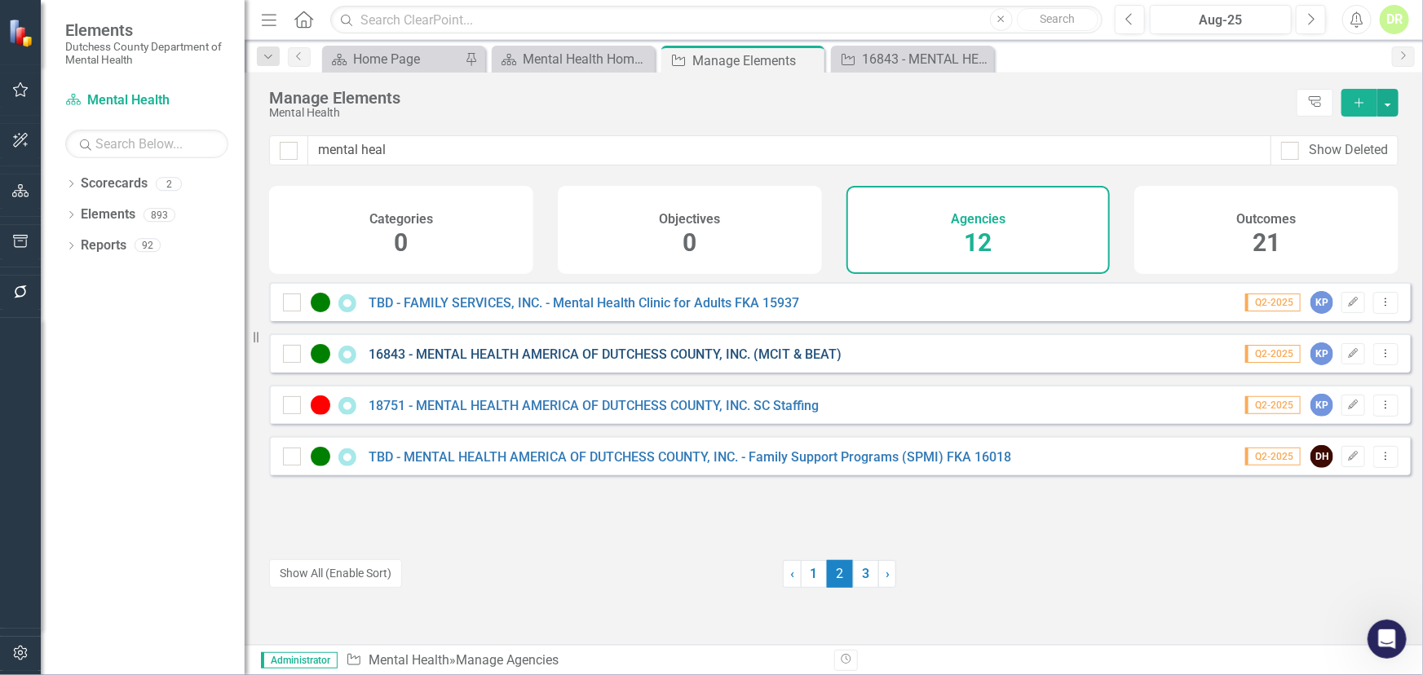
click at [705, 362] on link "16843 - MENTAL HEALTH AMERICA OF DUTCHESS COUNTY, INC. (MCIT & BEAT)" at bounding box center [605, 354] width 473 height 15
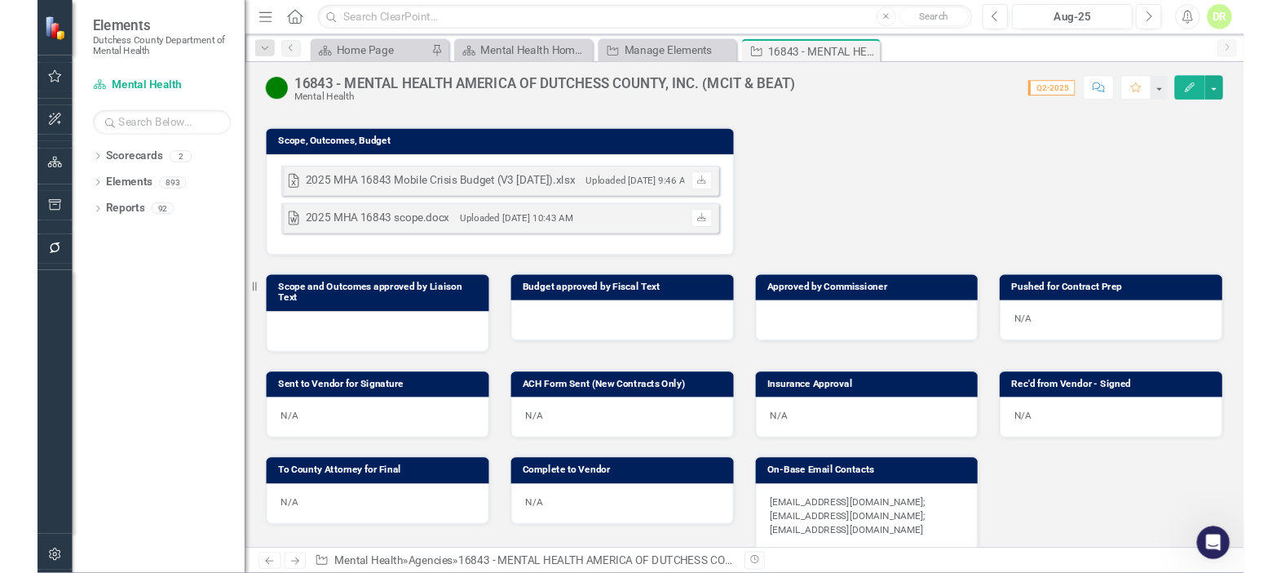
scroll to position [593, 0]
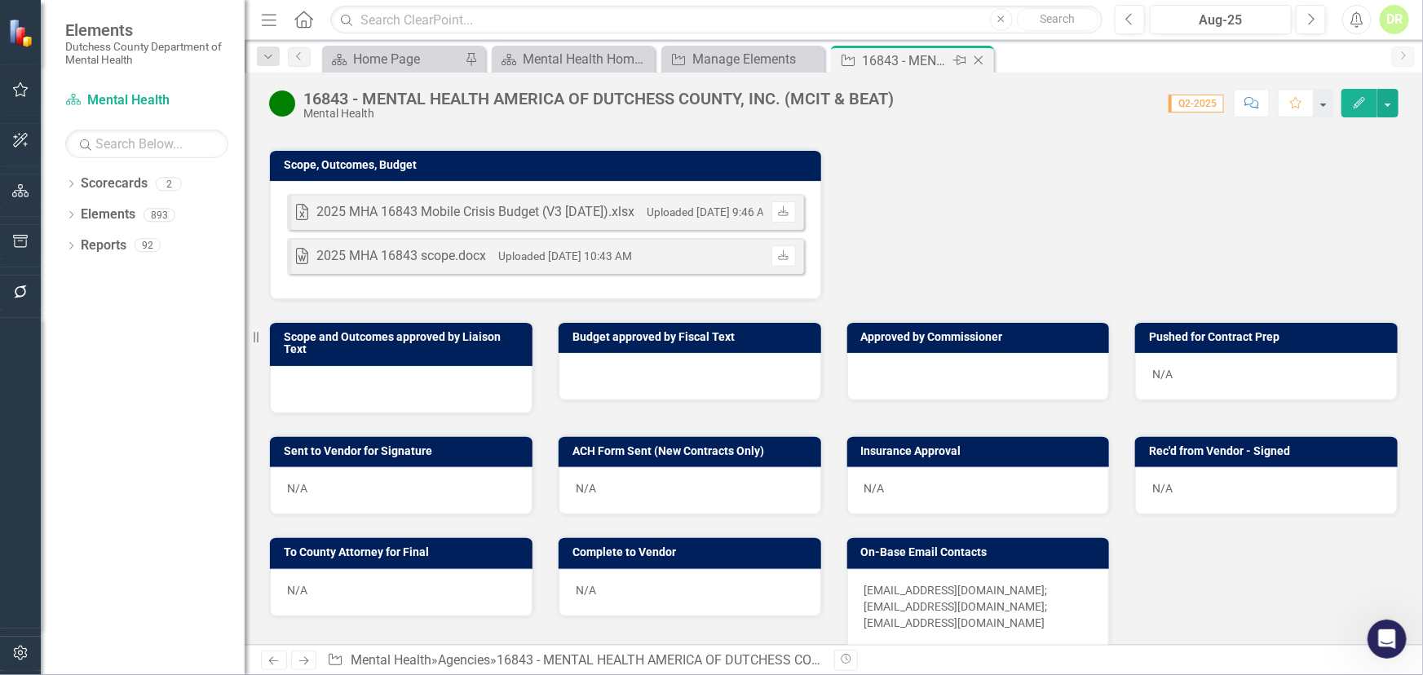
click at [986, 58] on icon "Close" at bounding box center [979, 60] width 16 height 13
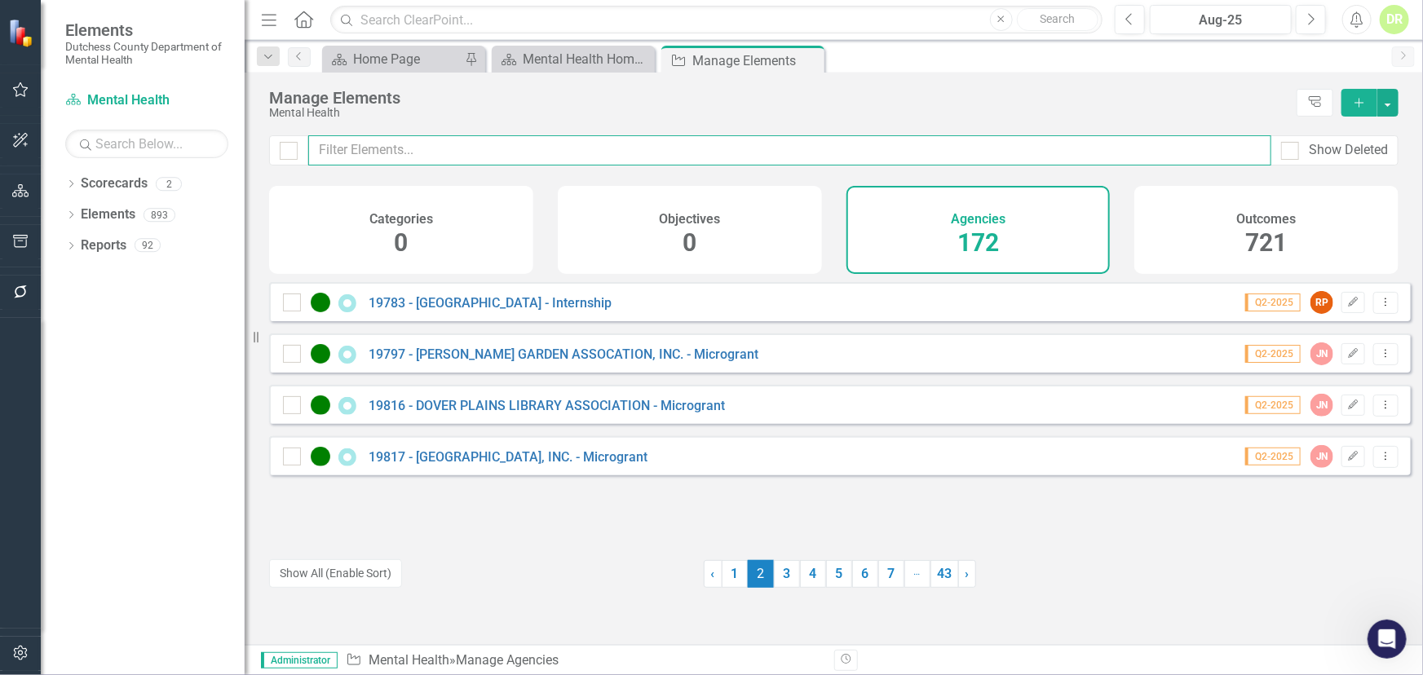
click at [419, 147] on input "text" at bounding box center [789, 150] width 963 height 30
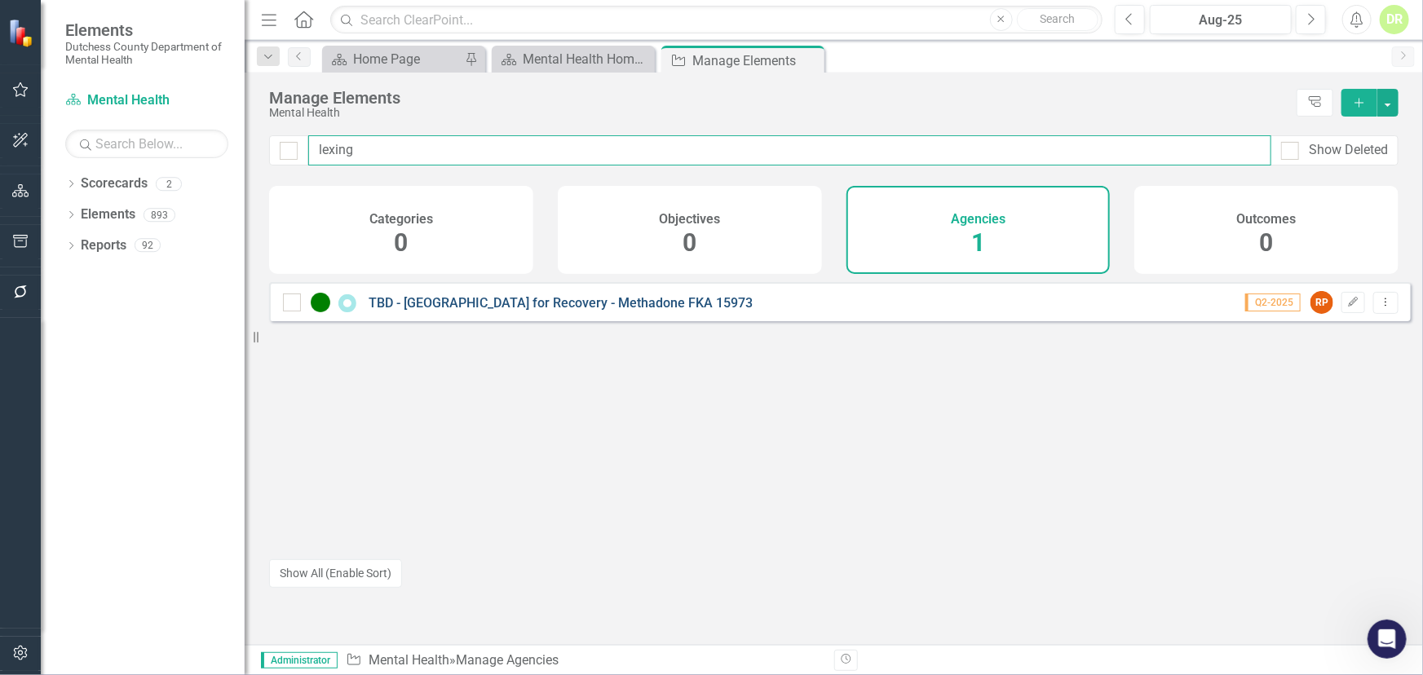
type input "lexing"
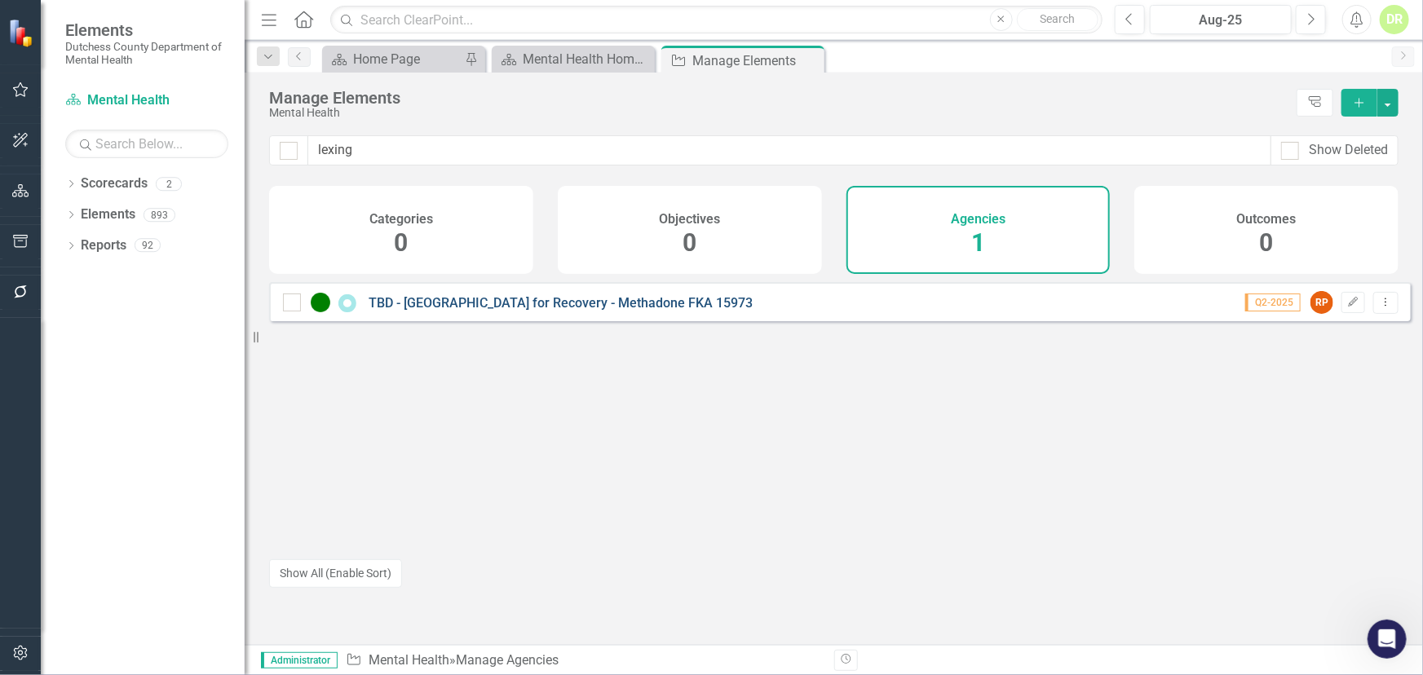
click at [578, 311] on link "TBD - [GEOGRAPHIC_DATA] for Recovery - Methadone FKA 15973" at bounding box center [561, 302] width 384 height 15
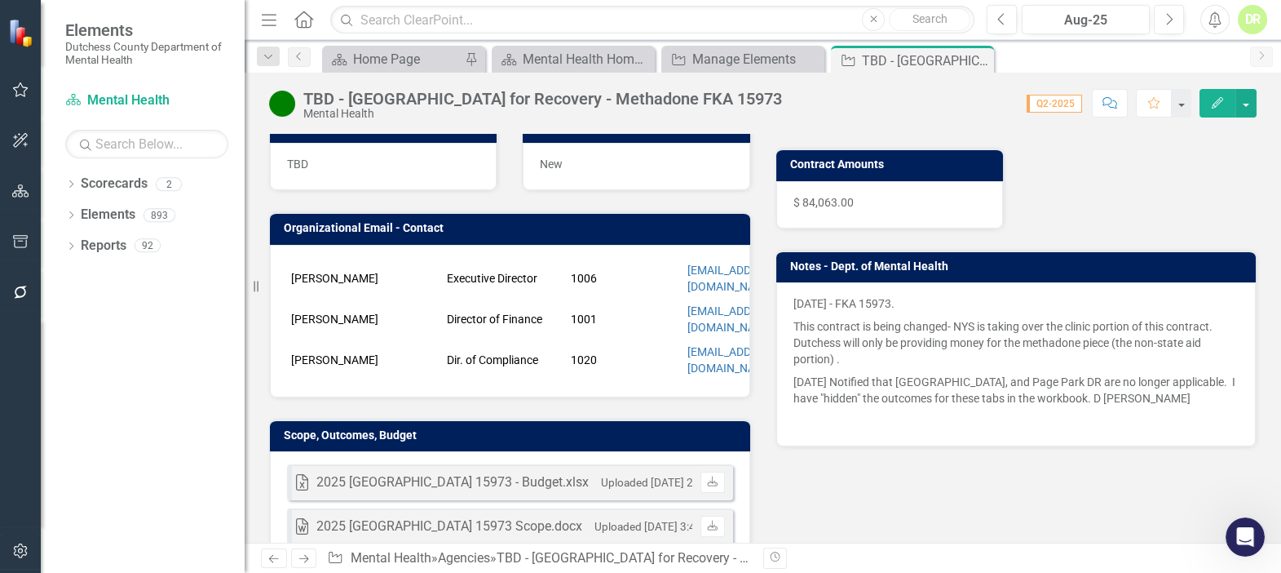
scroll to position [4185, 0]
click at [92, 239] on link "Reports" at bounding box center [104, 246] width 46 height 19
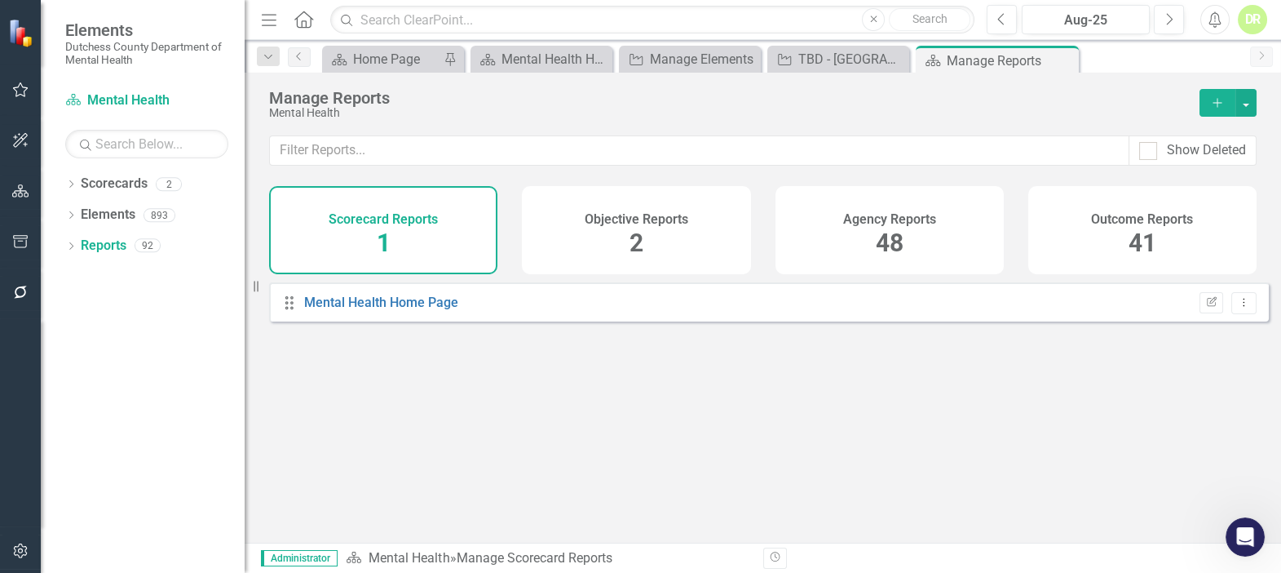
click at [876, 228] on span "48" at bounding box center [890, 242] width 28 height 29
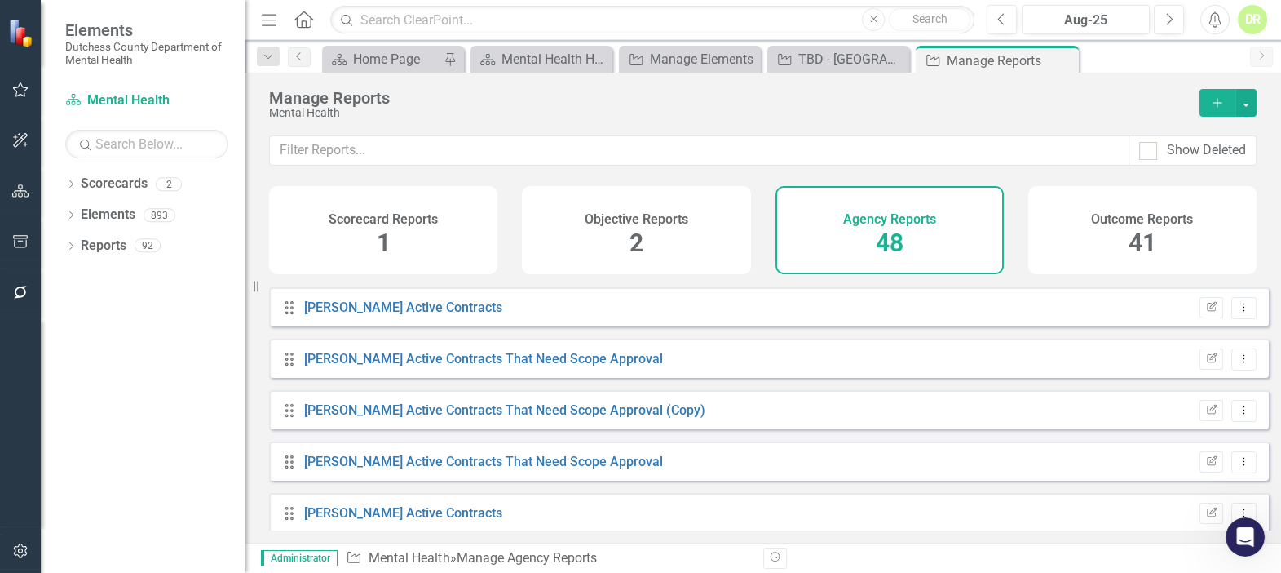
scroll to position [667, 0]
